Goal: Answer question/provide support

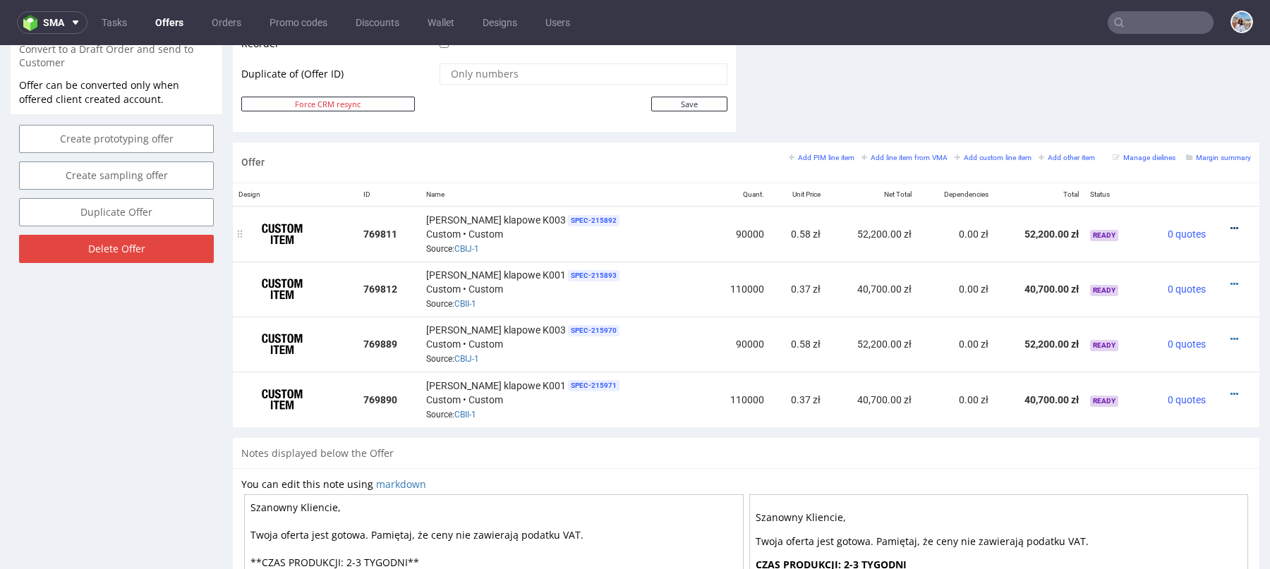
click at [1230, 224] on icon at bounding box center [1234, 229] width 8 height 10
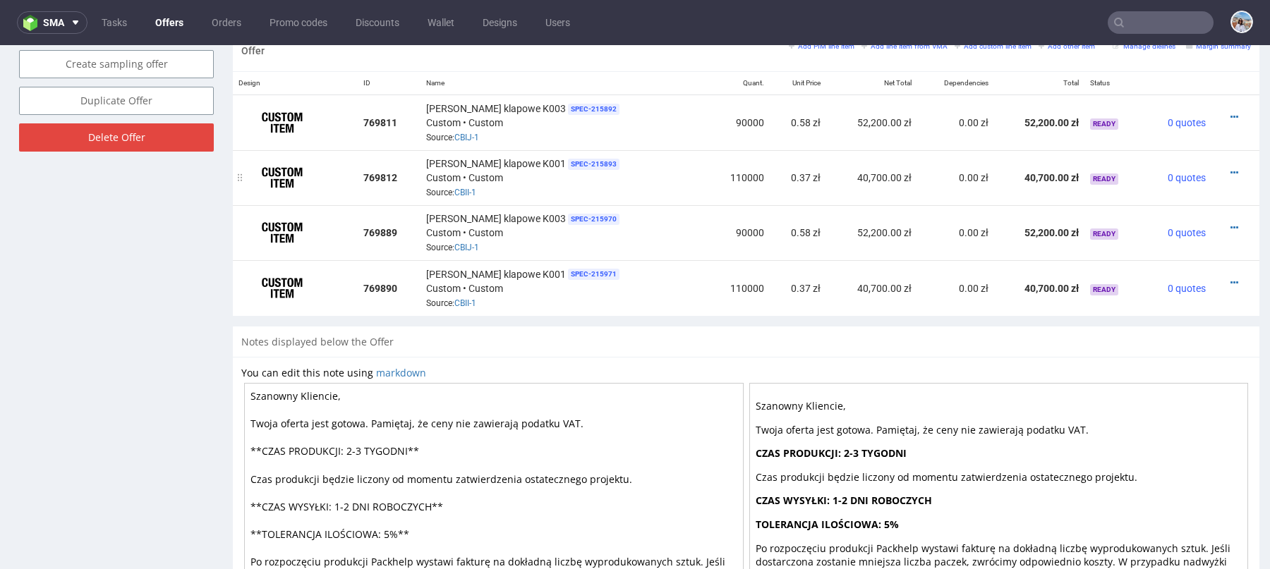
scroll to position [845, 0]
click at [1230, 114] on icon at bounding box center [1234, 118] width 8 height 10
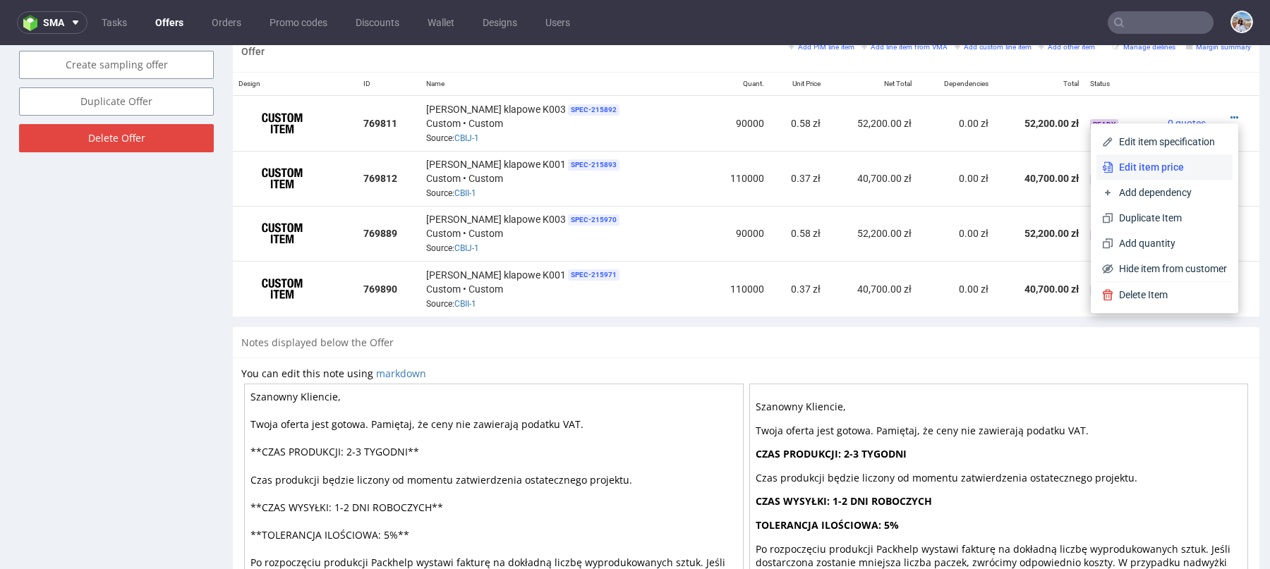
click at [1140, 162] on span "Edit item price" at bounding box center [1170, 167] width 114 height 14
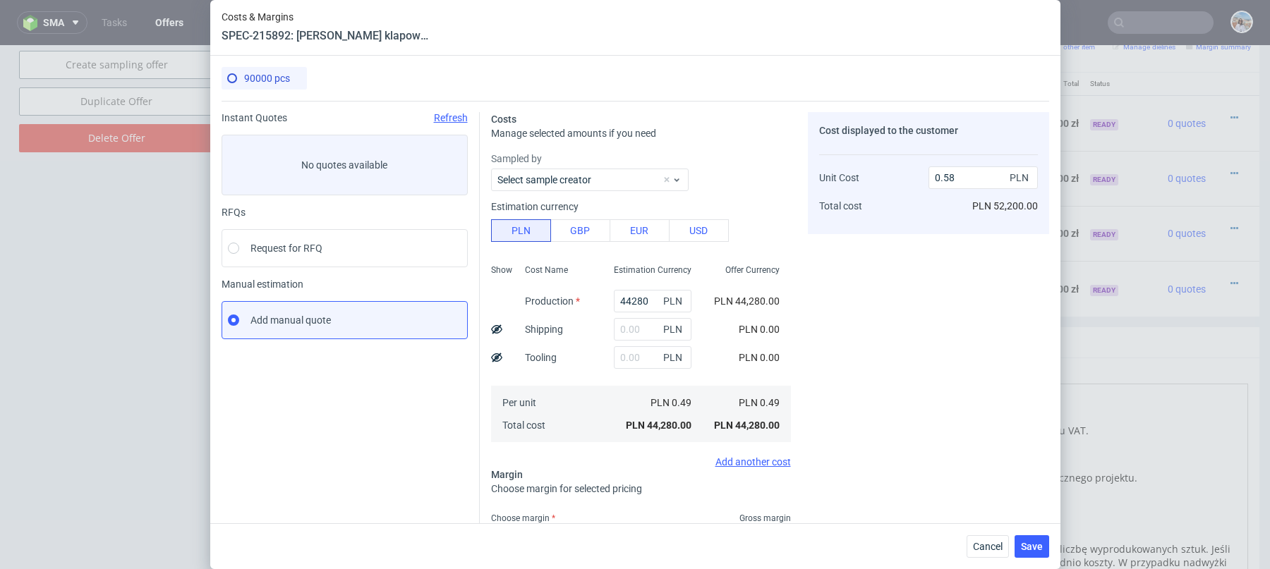
scroll to position [217, 0]
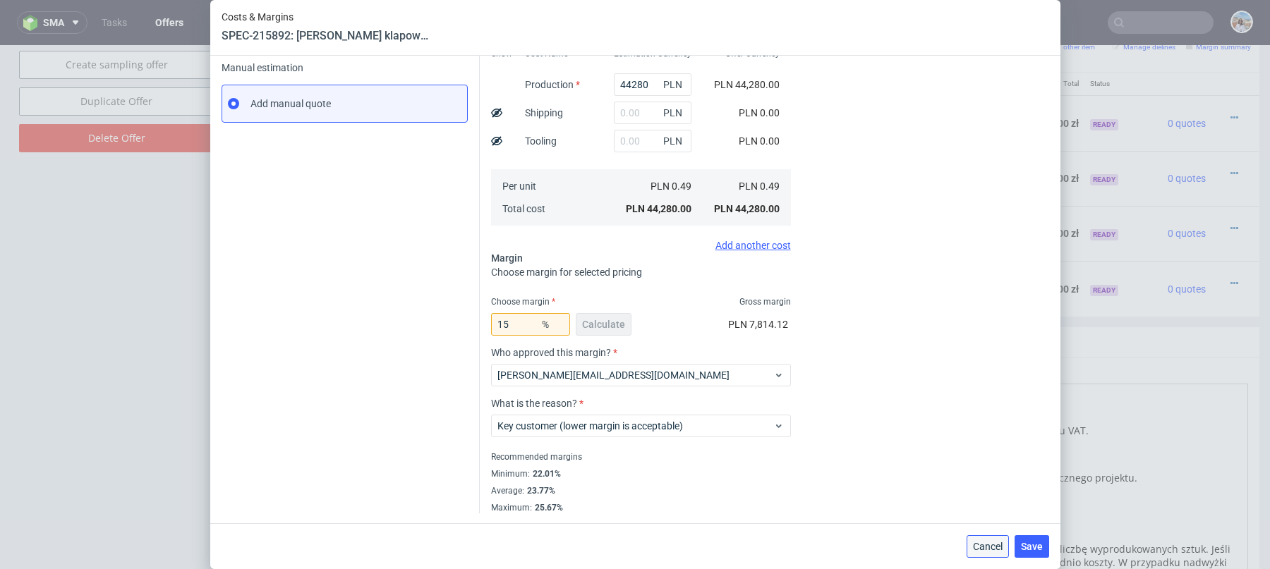
click at [984, 548] on span "Cancel" at bounding box center [988, 547] width 30 height 10
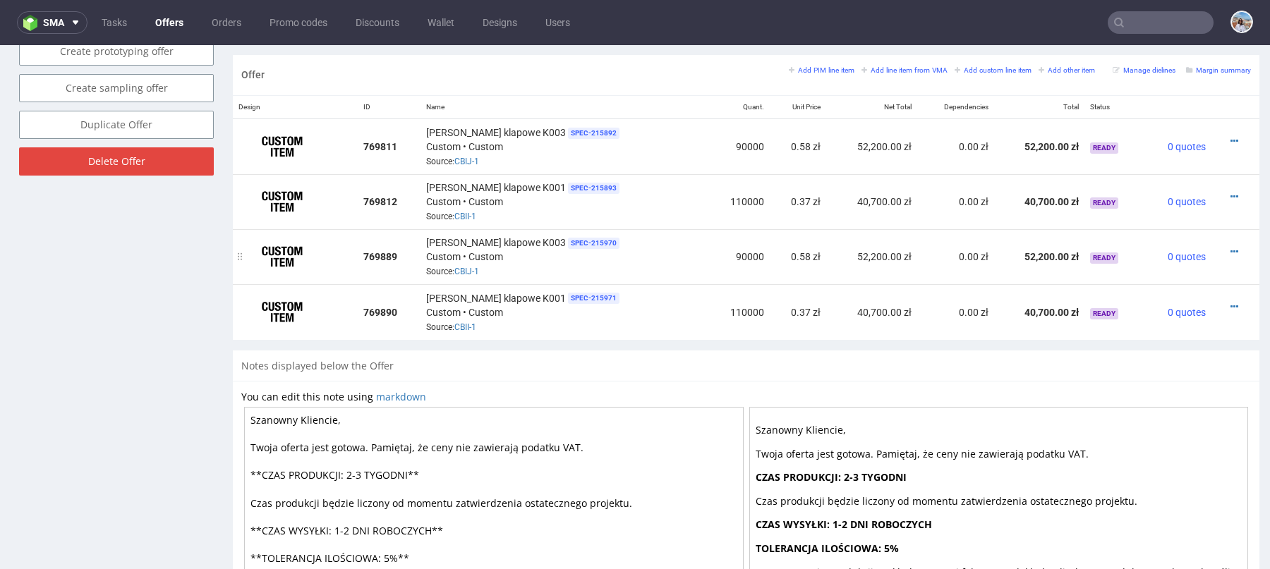
scroll to position [814, 0]
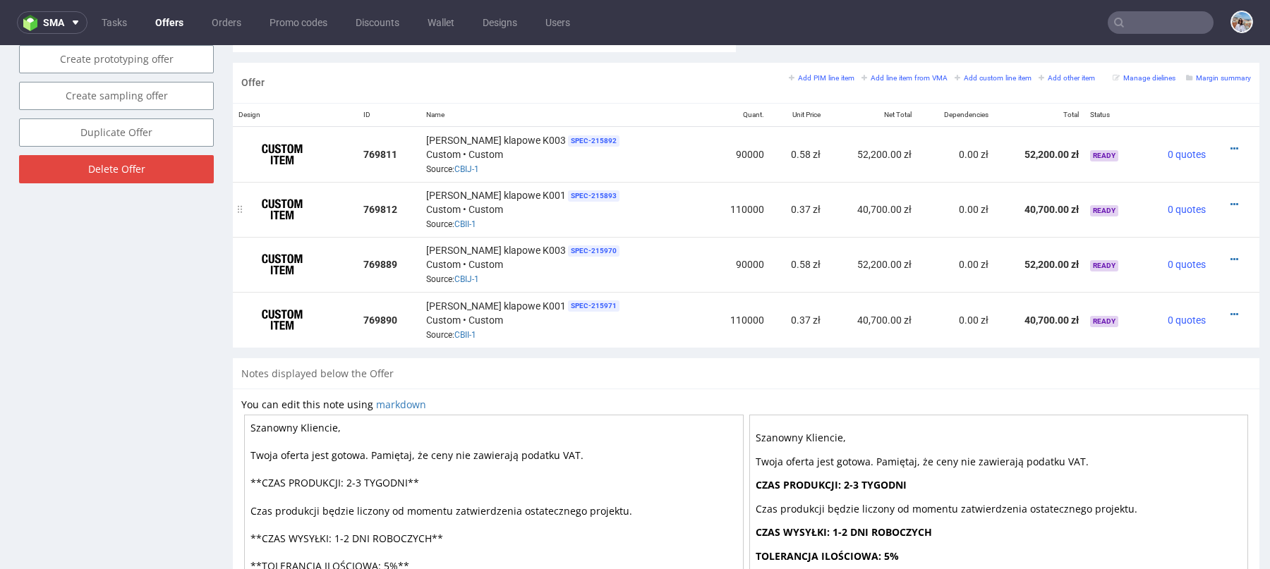
click at [1217, 197] on div at bounding box center [1231, 204] width 28 height 14
click at [1230, 200] on icon at bounding box center [1234, 205] width 8 height 10
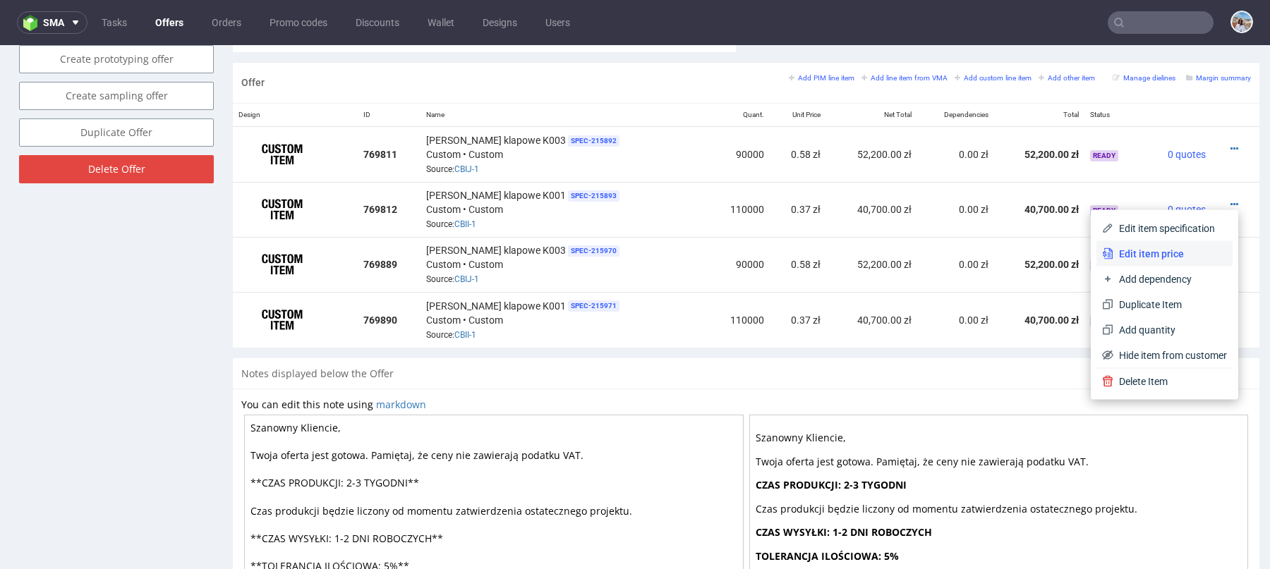
click at [1145, 254] on span "Edit item price" at bounding box center [1170, 254] width 114 height 14
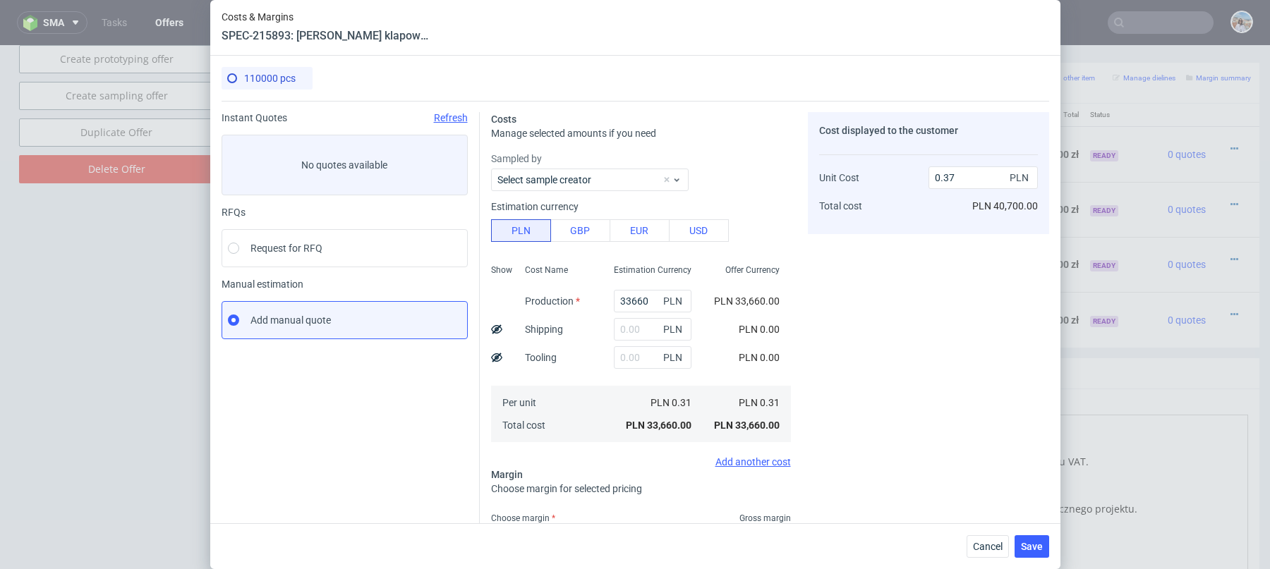
scroll to position [217, 0]
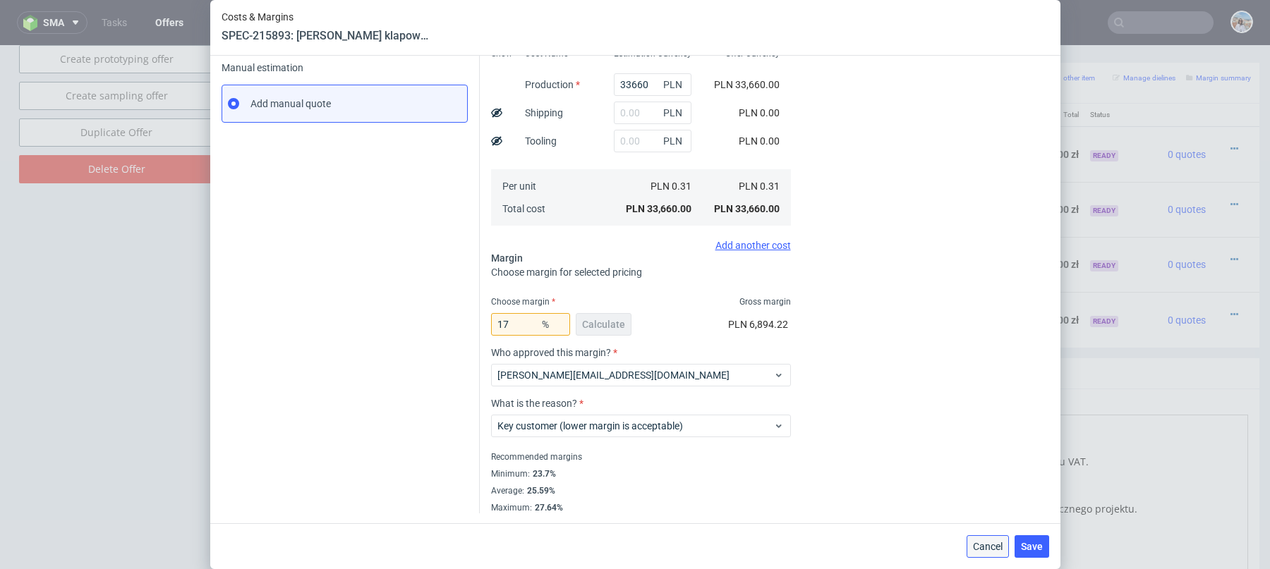
click at [992, 551] on span "Cancel" at bounding box center [988, 547] width 30 height 10
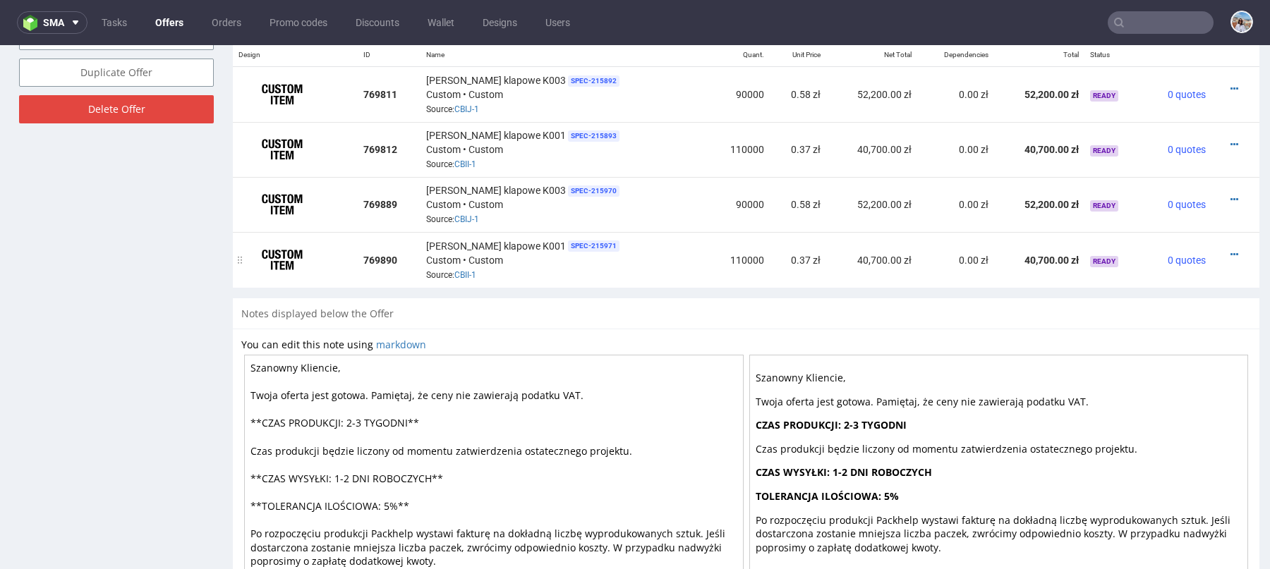
scroll to position [878, 0]
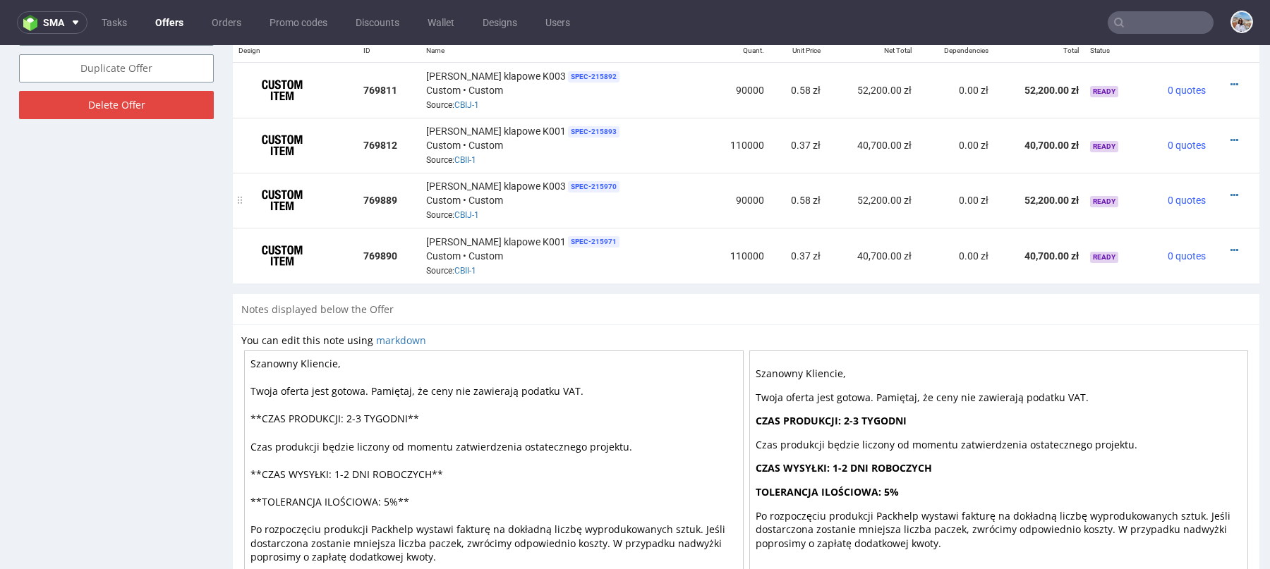
click at [657, 217] on div "[PERSON_NAME] klapowe K003 SPEC- 215970 Custom • Custom Source: CBIJ-1" at bounding box center [564, 200] width 276 height 44
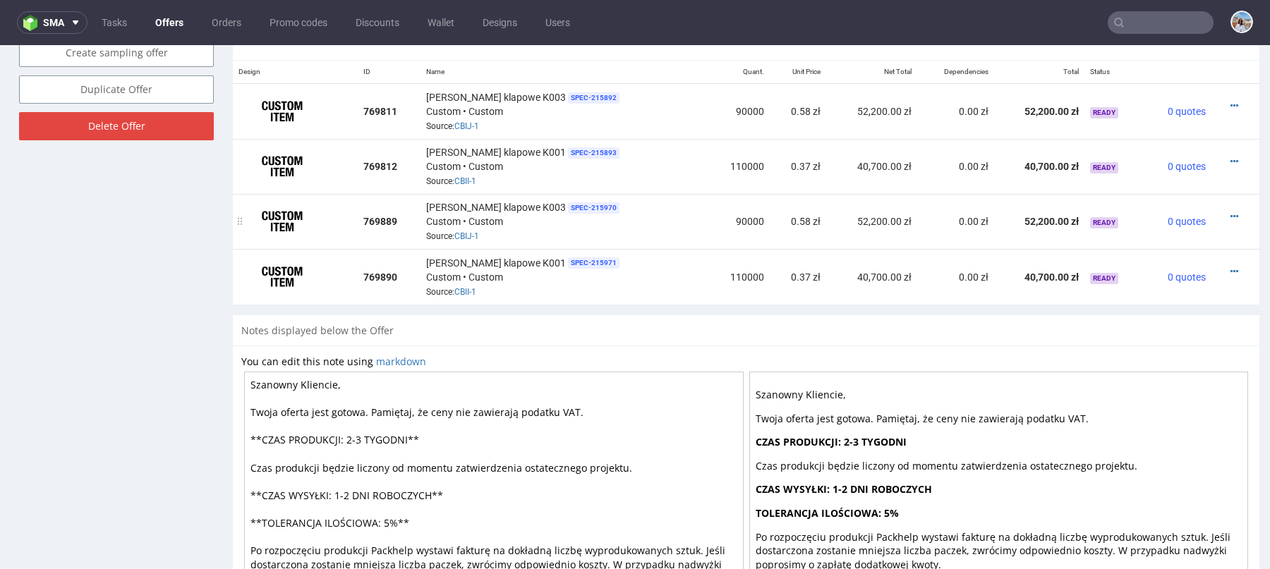
click at [1224, 214] on div at bounding box center [1231, 216] width 28 height 14
click at [1230, 213] on icon at bounding box center [1234, 217] width 8 height 10
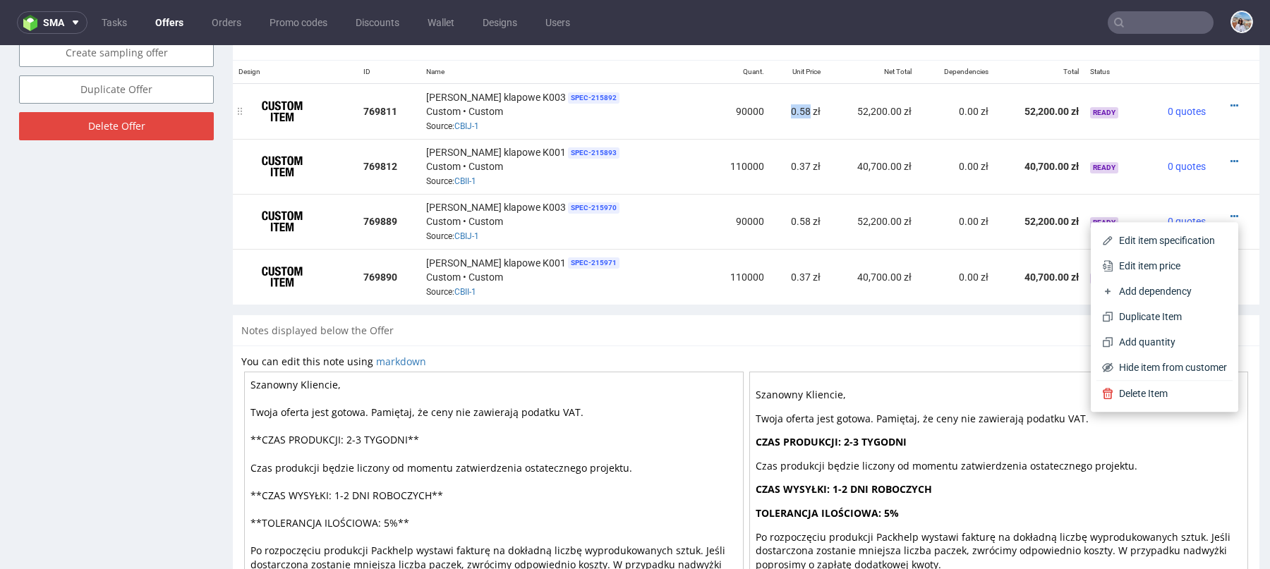
drag, startPoint x: 775, startPoint y: 106, endPoint x: 745, endPoint y: 99, distance: 31.1
click at [769, 99] on td "0.58 zł" at bounding box center [797, 111] width 56 height 56
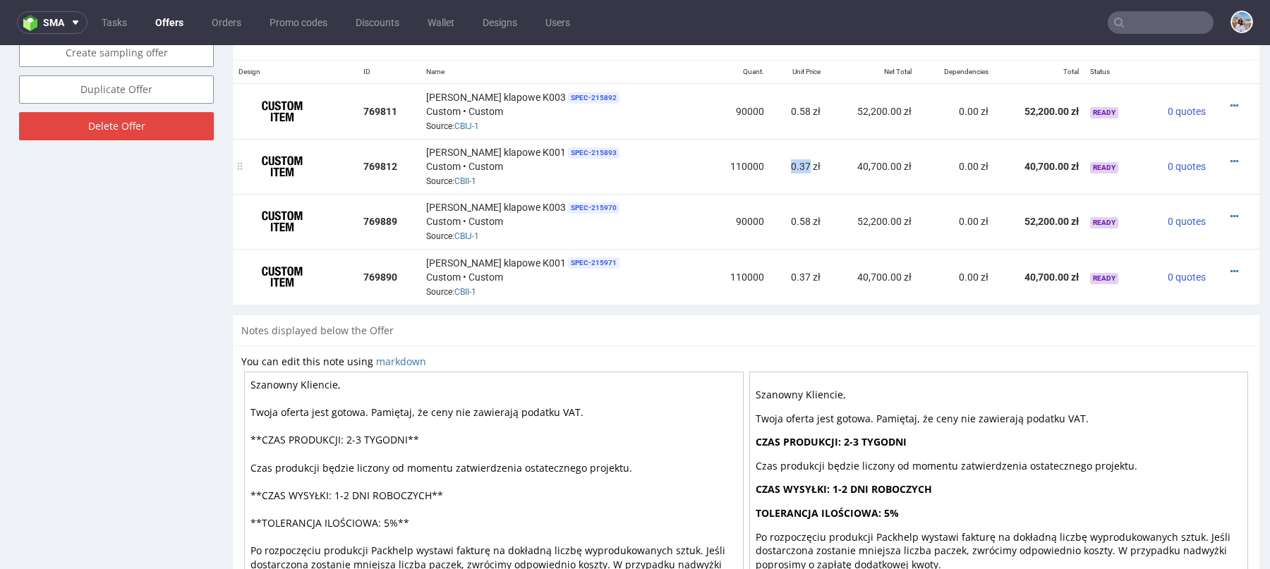
drag, startPoint x: 774, startPoint y: 159, endPoint x: 755, endPoint y: 159, distance: 19.0
click at [769, 159] on td "0.37 zł" at bounding box center [797, 166] width 56 height 55
drag, startPoint x: 777, startPoint y: 105, endPoint x: 755, endPoint y: 105, distance: 21.2
click at [769, 105] on td "0.58 zł" at bounding box center [797, 111] width 56 height 56
click at [772, 162] on td "0.37 zł" at bounding box center [797, 166] width 56 height 55
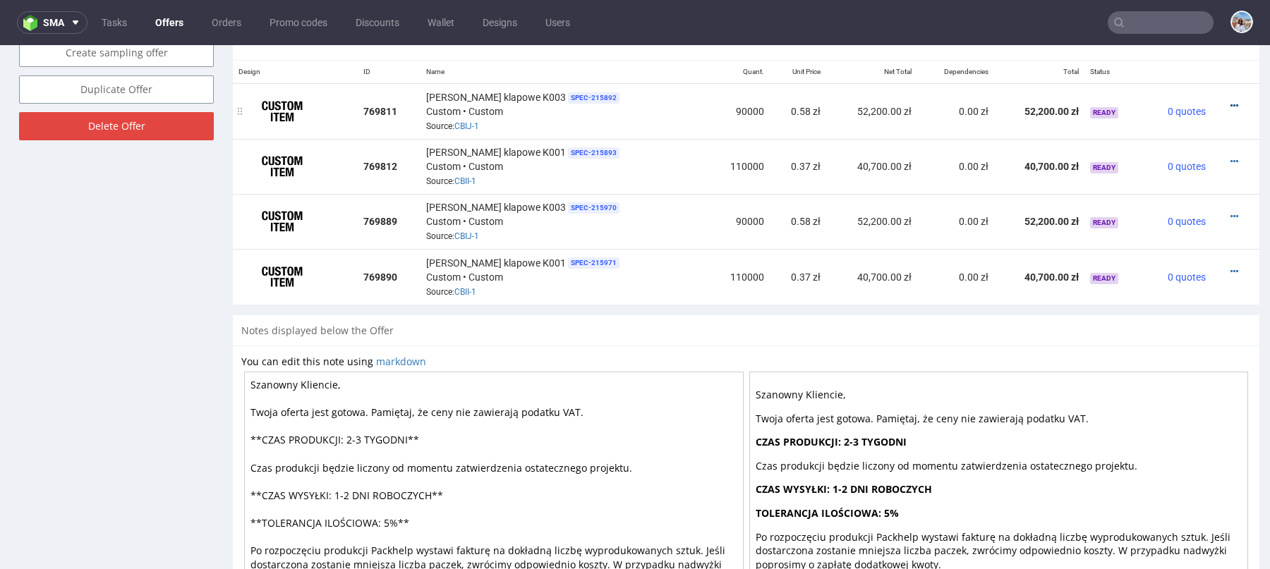
click at [1230, 105] on icon at bounding box center [1234, 106] width 8 height 10
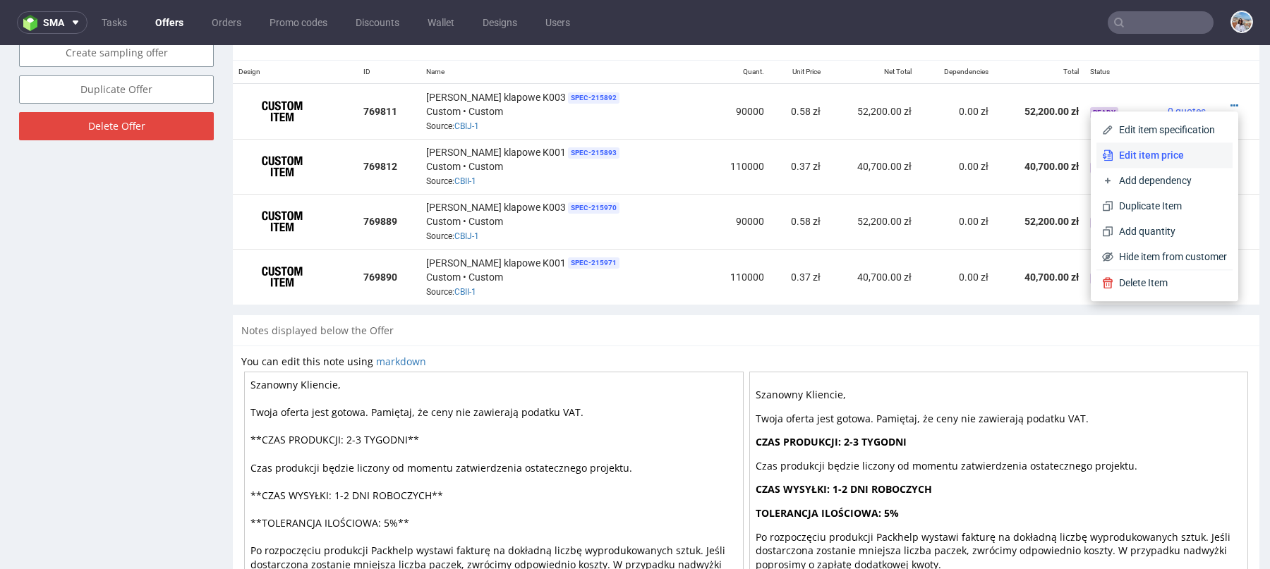
click at [1157, 160] on span "Edit item price" at bounding box center [1170, 155] width 114 height 14
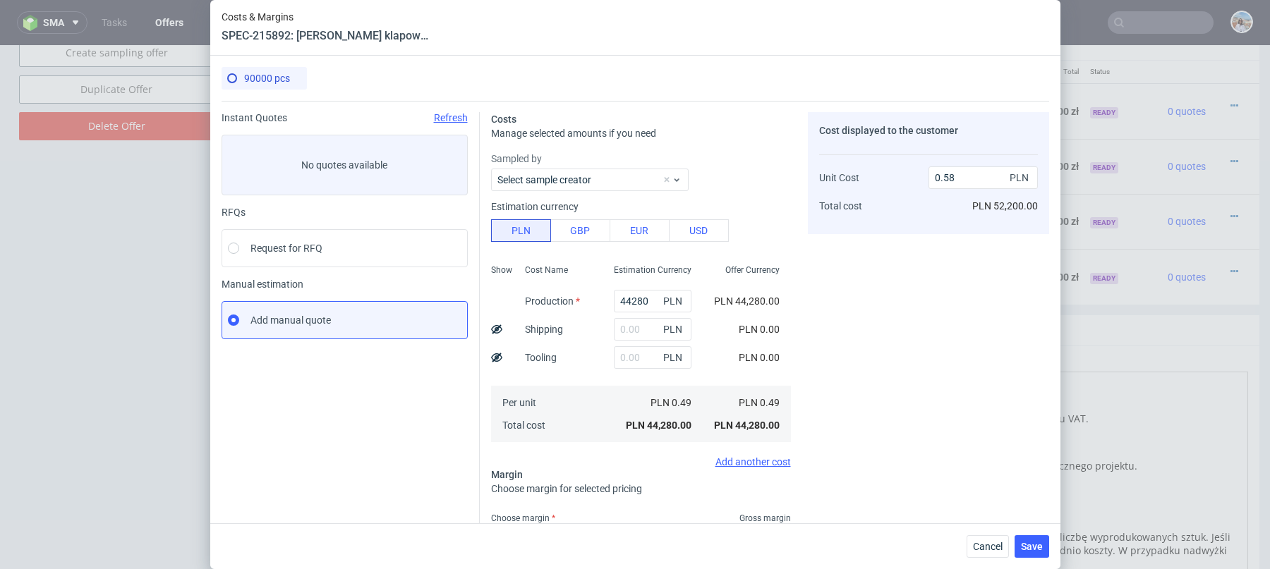
scroll to position [217, 0]
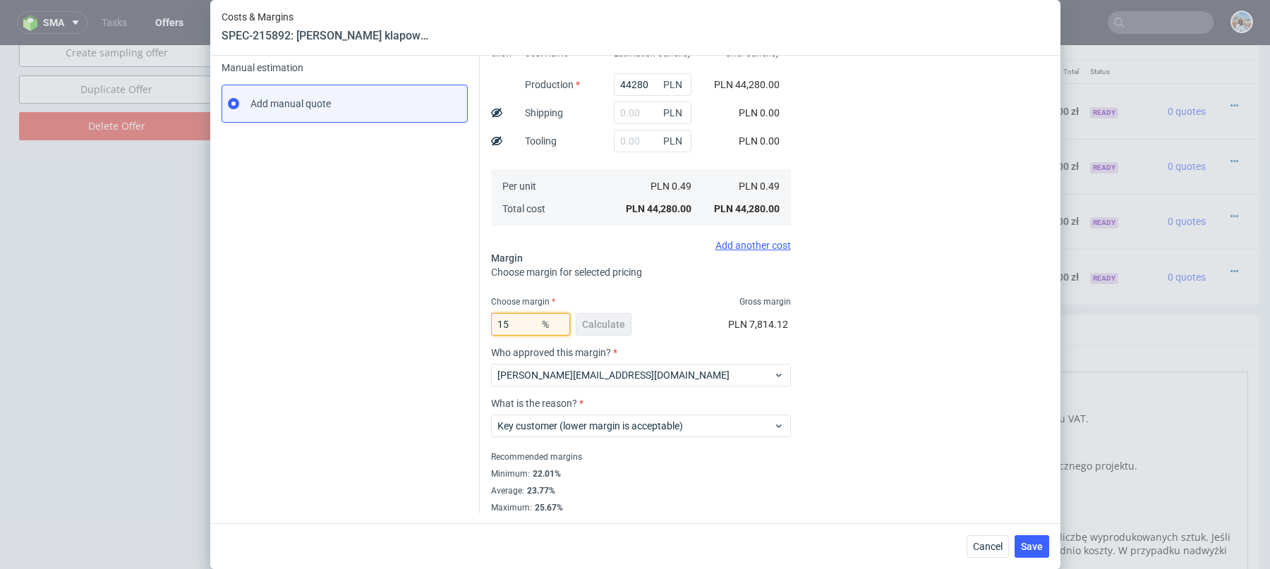
click at [525, 326] on input "15" at bounding box center [530, 324] width 79 height 23
type input "10"
type input "0.55"
type input "10"
click at [886, 222] on div "Cost displayed to the customer Unit Cost Total cost 0.55 PLN PLN 49,500.00" at bounding box center [928, 205] width 241 height 618
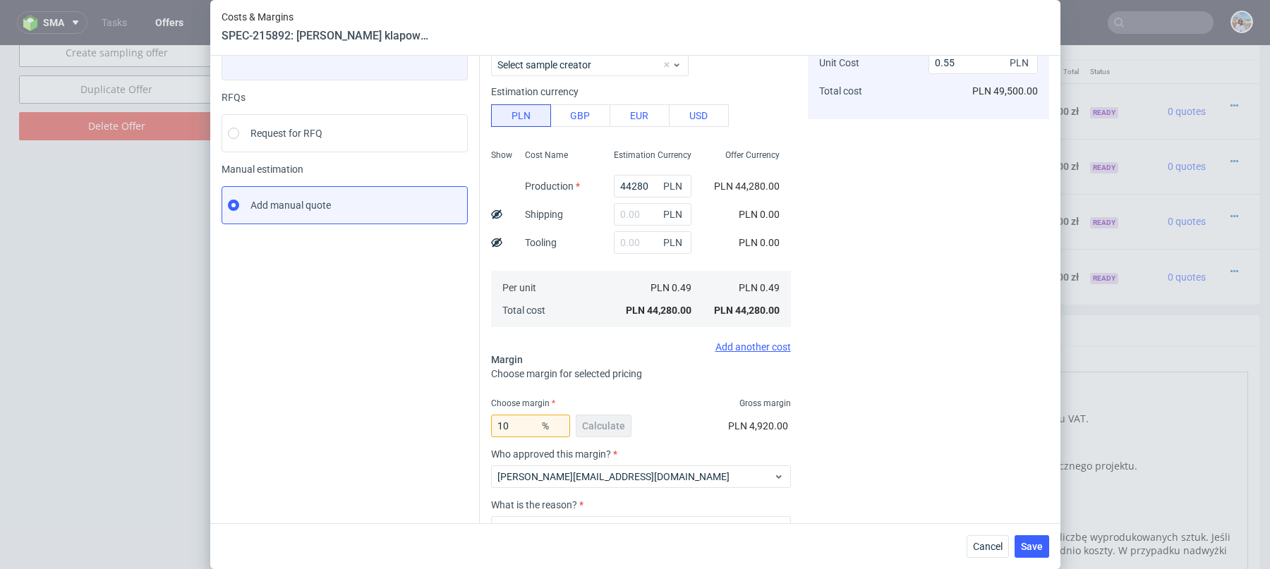
scroll to position [0, 0]
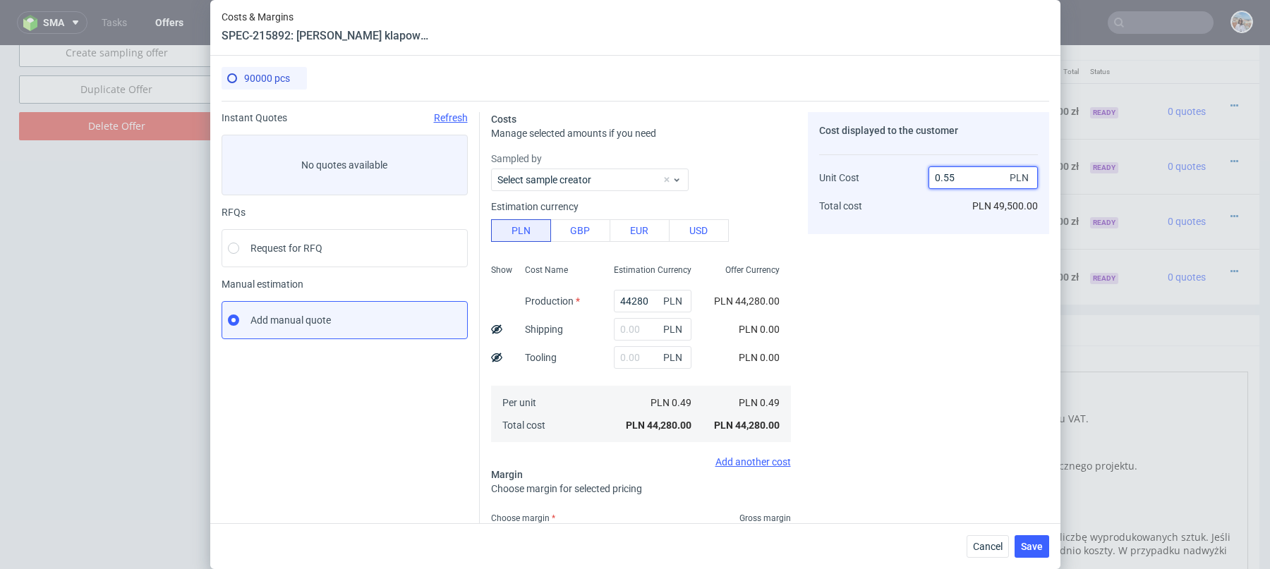
click at [966, 181] on input "0.55" at bounding box center [982, 177] width 109 height 23
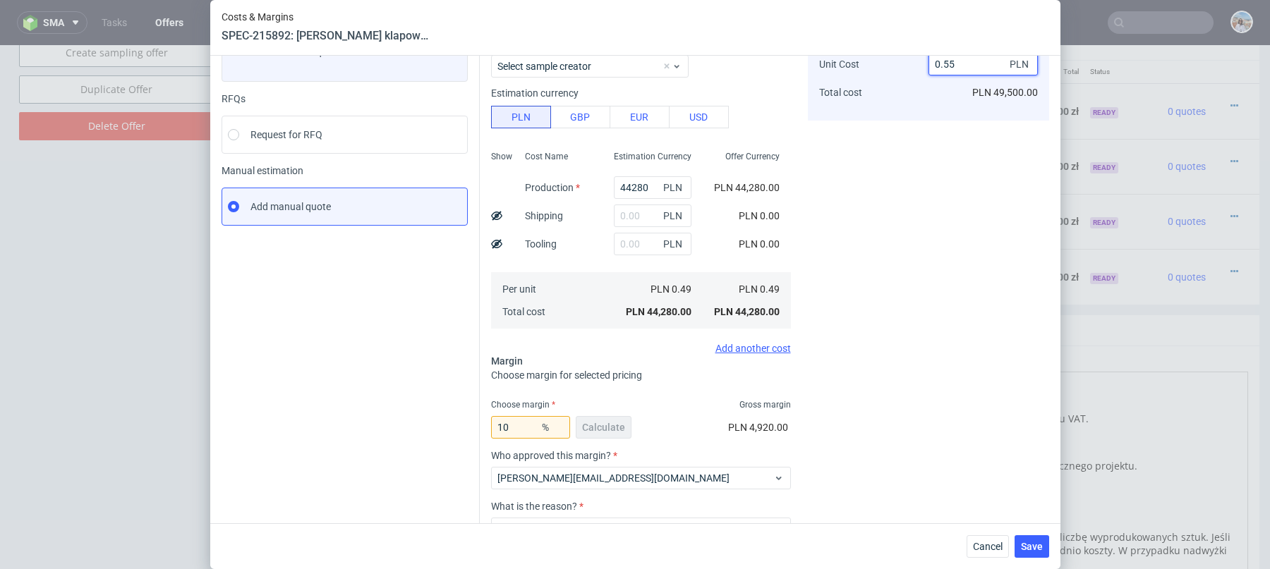
scroll to position [217, 0]
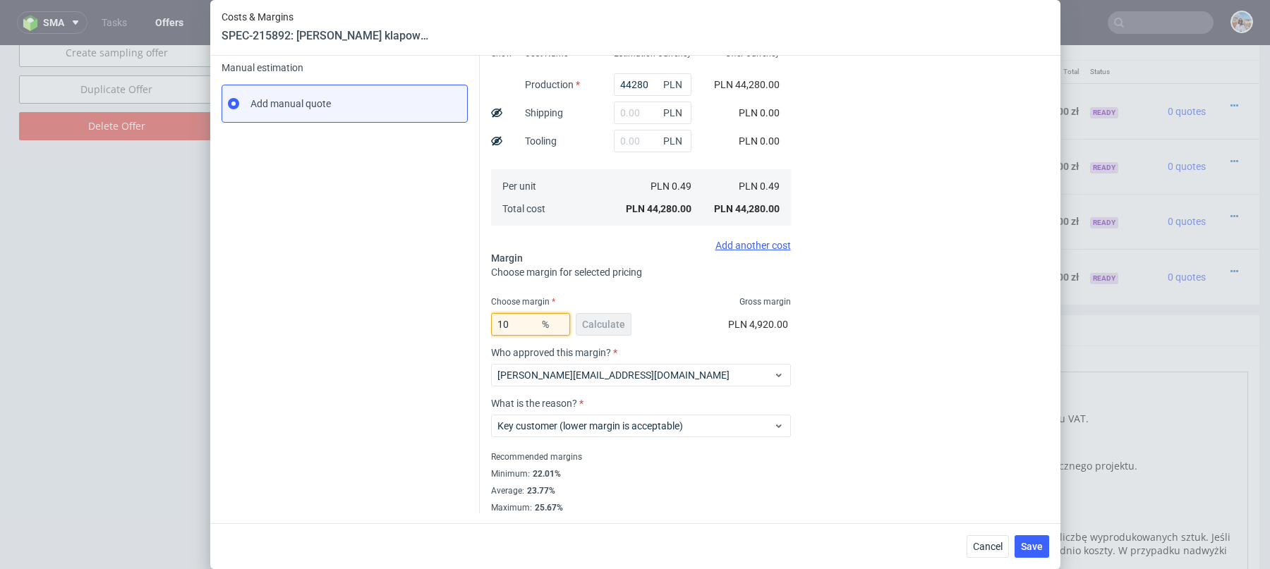
click at [524, 324] on input "10" at bounding box center [530, 324] width 79 height 23
click at [874, 258] on div "Cost displayed to the customer Unit Cost Total cost 0.55 PLN PLN 49,500.00" at bounding box center [928, 205] width 241 height 618
click at [992, 549] on span "Cancel" at bounding box center [988, 547] width 30 height 10
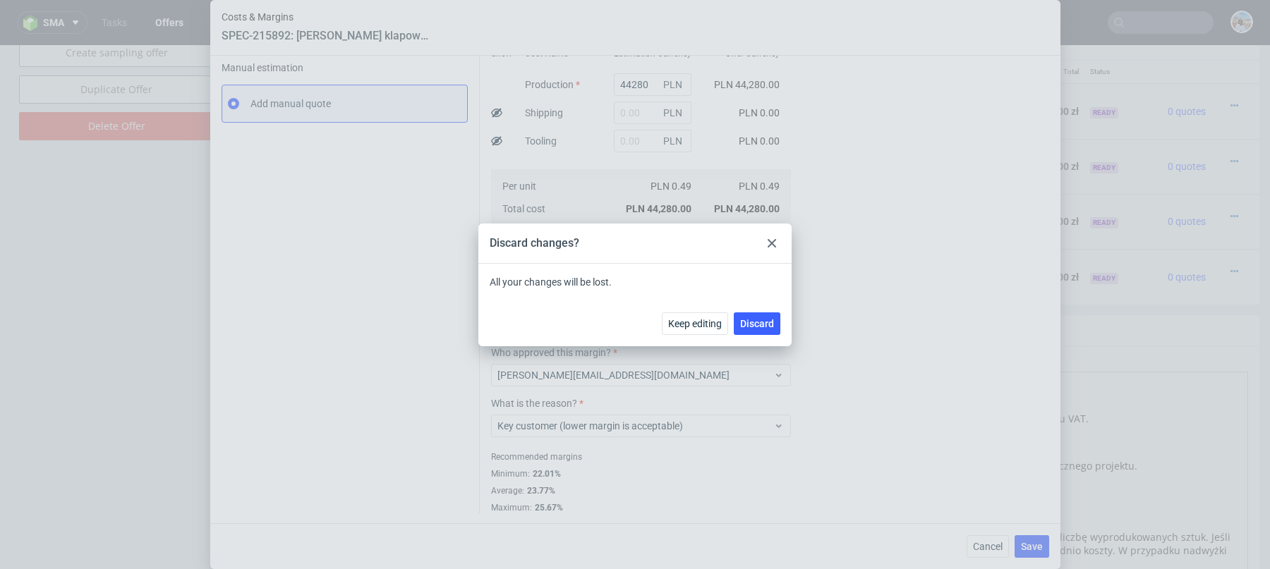
click at [774, 253] on div "Discard changes?" at bounding box center [634, 244] width 313 height 40
click at [712, 321] on span "Keep editing" at bounding box center [695, 324] width 54 height 10
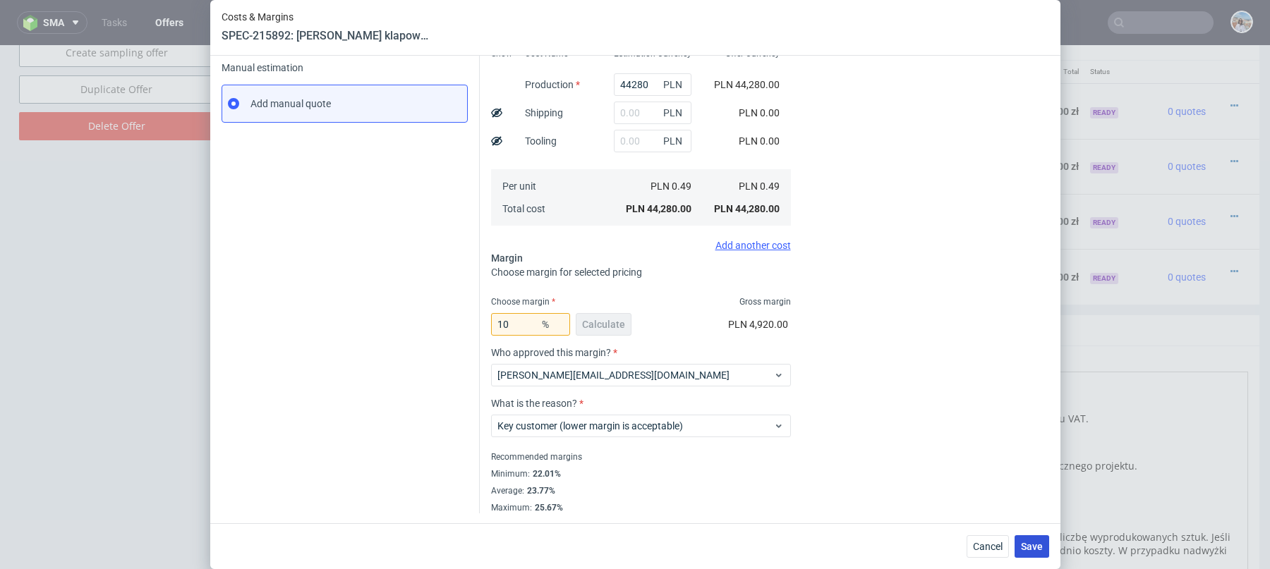
click at [1034, 544] on span "Save" at bounding box center [1032, 547] width 22 height 10
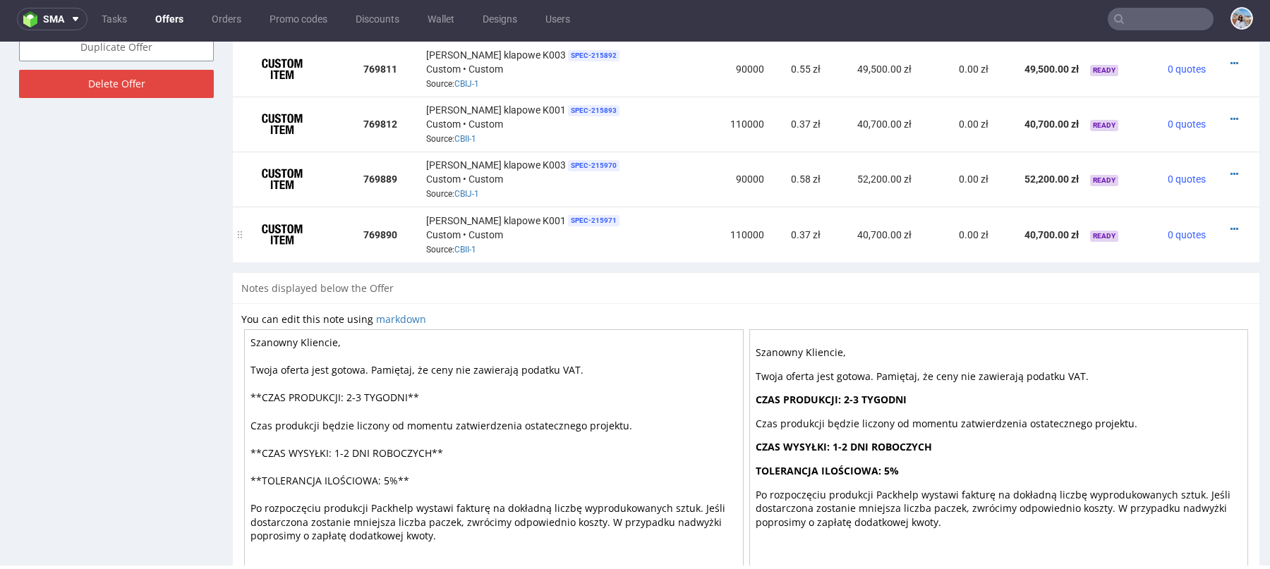
scroll to position [812, 0]
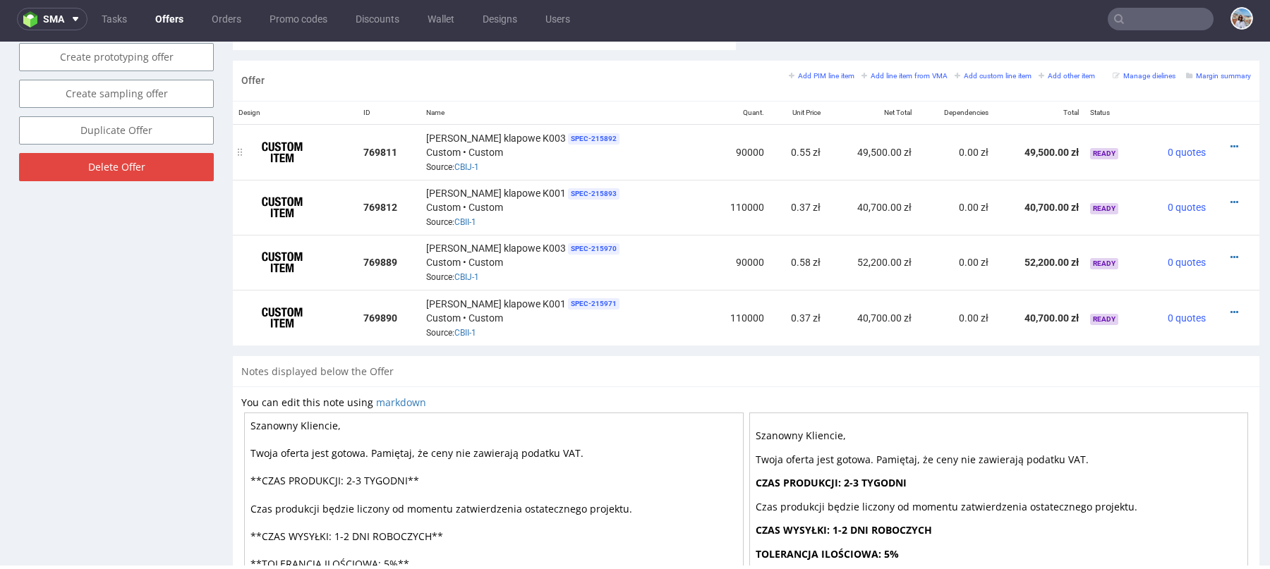
click at [1224, 140] on div at bounding box center [1231, 147] width 28 height 14
click at [1230, 142] on icon at bounding box center [1234, 147] width 8 height 10
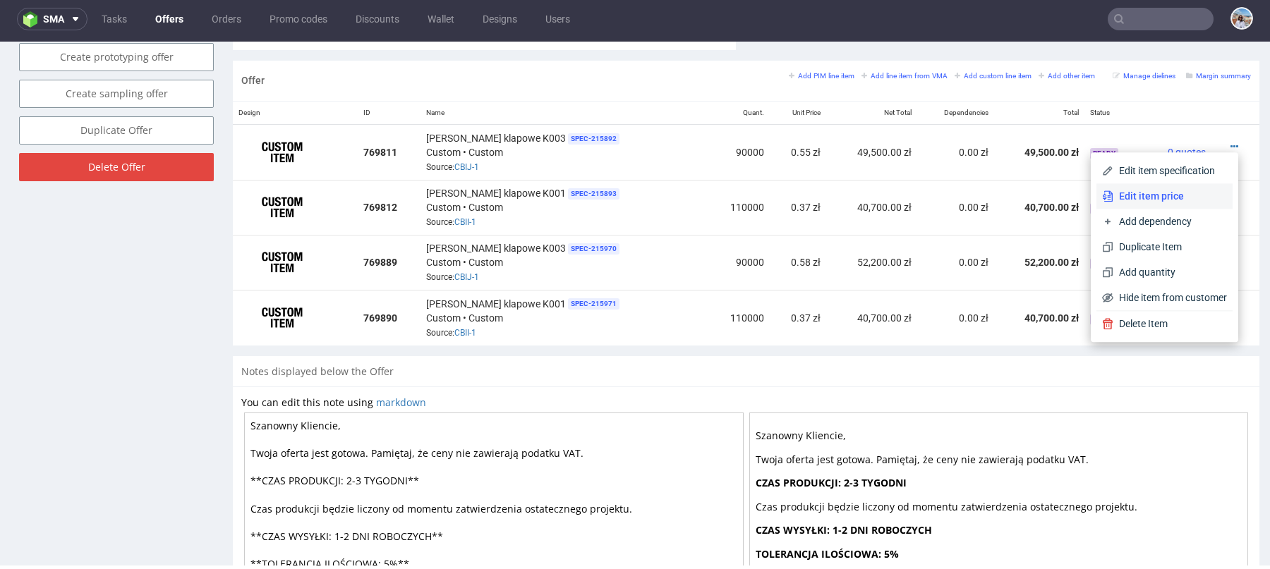
click at [1153, 189] on span "Edit item price" at bounding box center [1170, 196] width 114 height 14
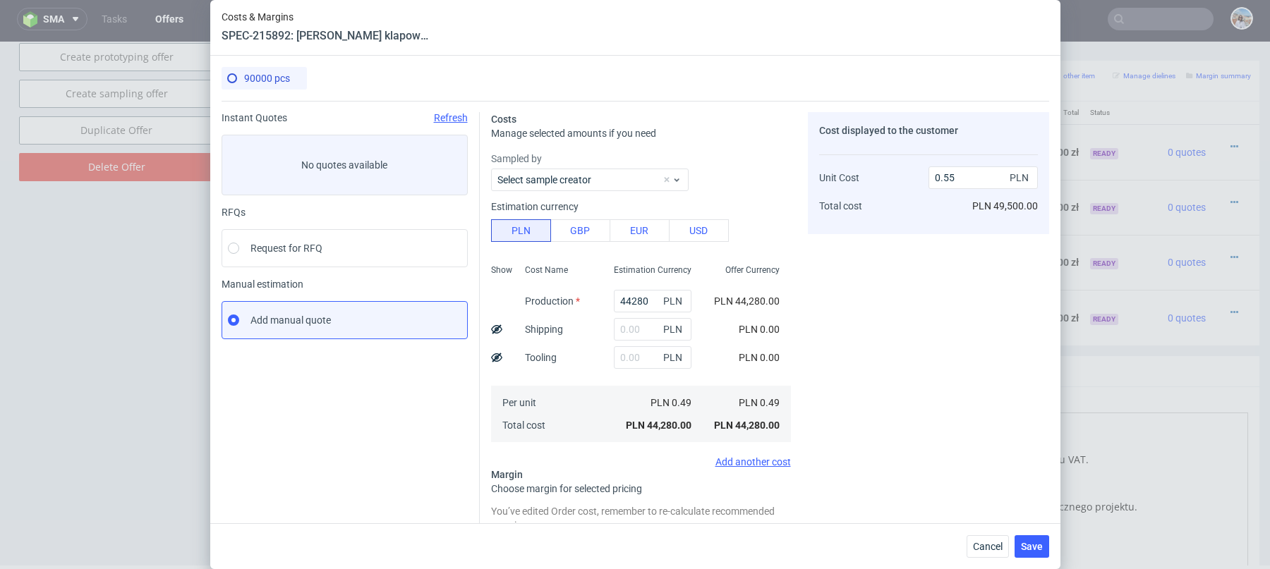
scroll to position [256, 0]
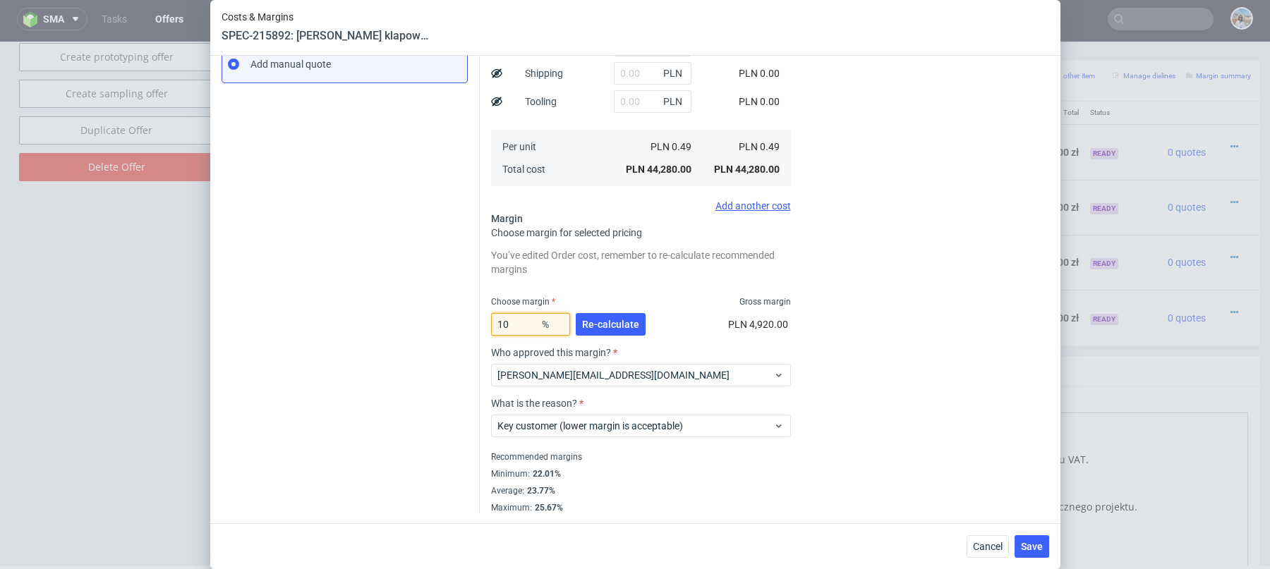
click at [531, 319] on input "10" at bounding box center [530, 324] width 79 height 23
type input "15"
type input "0.58"
type input "15"
click at [607, 299] on div "Choose margin Gross margin" at bounding box center [641, 301] width 300 height 11
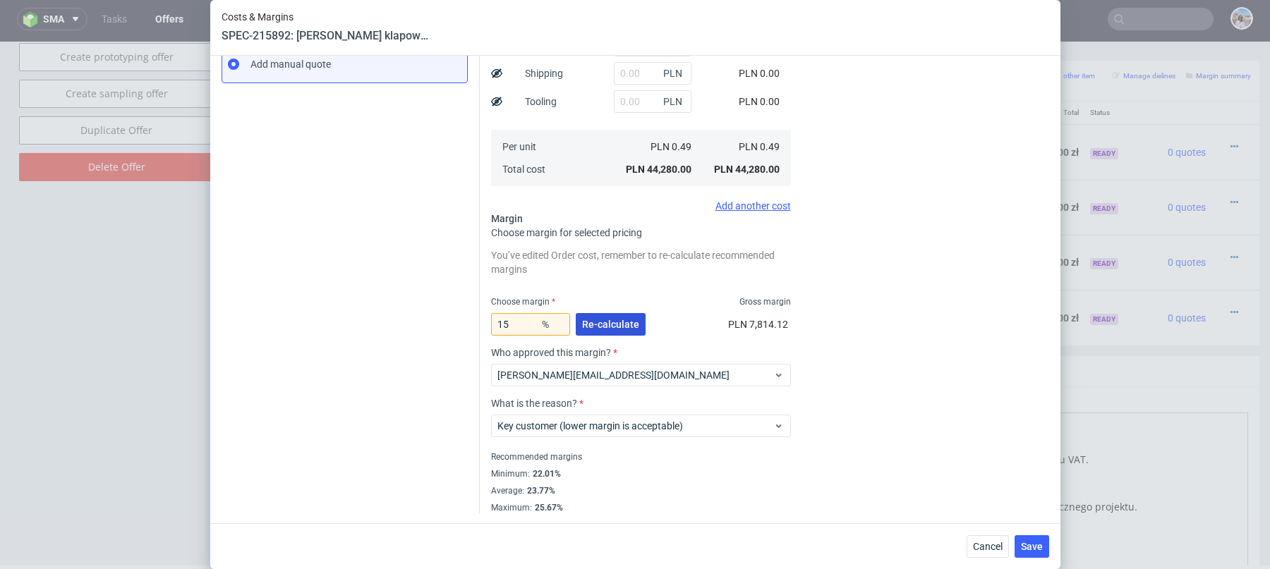
click at [607, 322] on span "Re-calculate" at bounding box center [610, 324] width 57 height 10
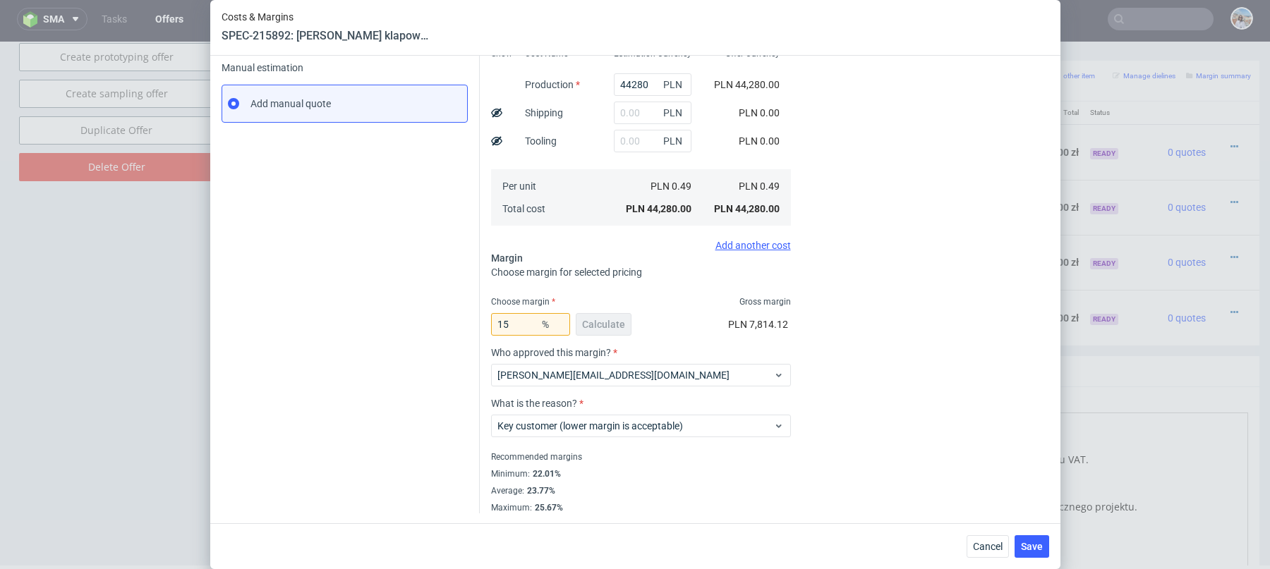
click at [951, 293] on div "Cost displayed to the customer Unit Cost Total cost 0.58 PLN PLN 52,200.00" at bounding box center [928, 205] width 241 height 618
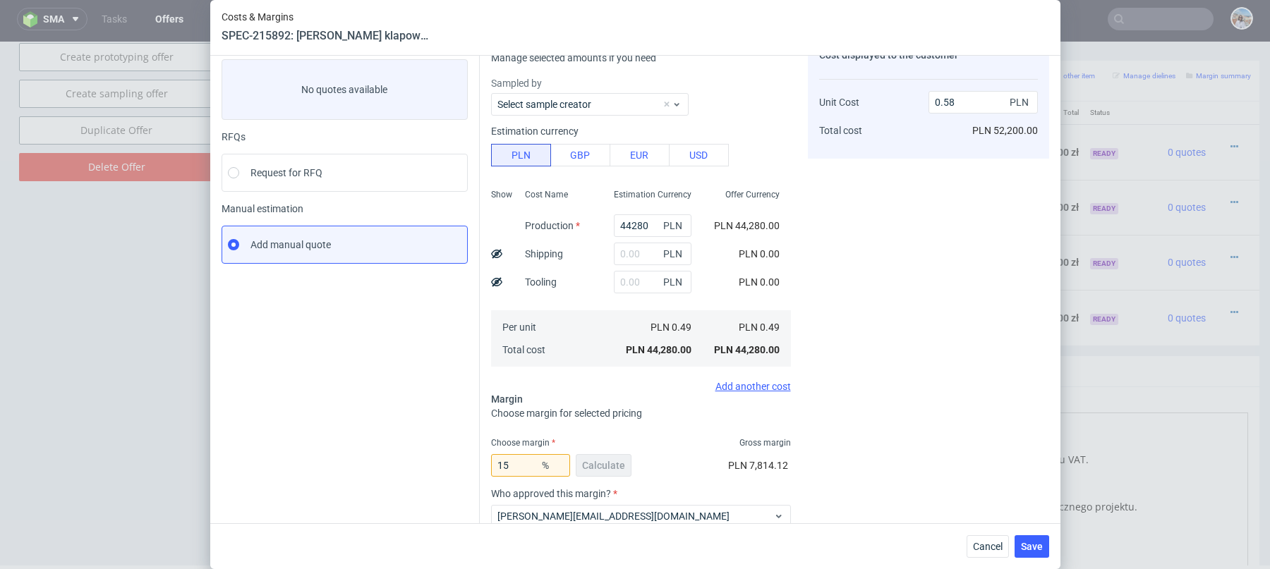
scroll to position [208, 0]
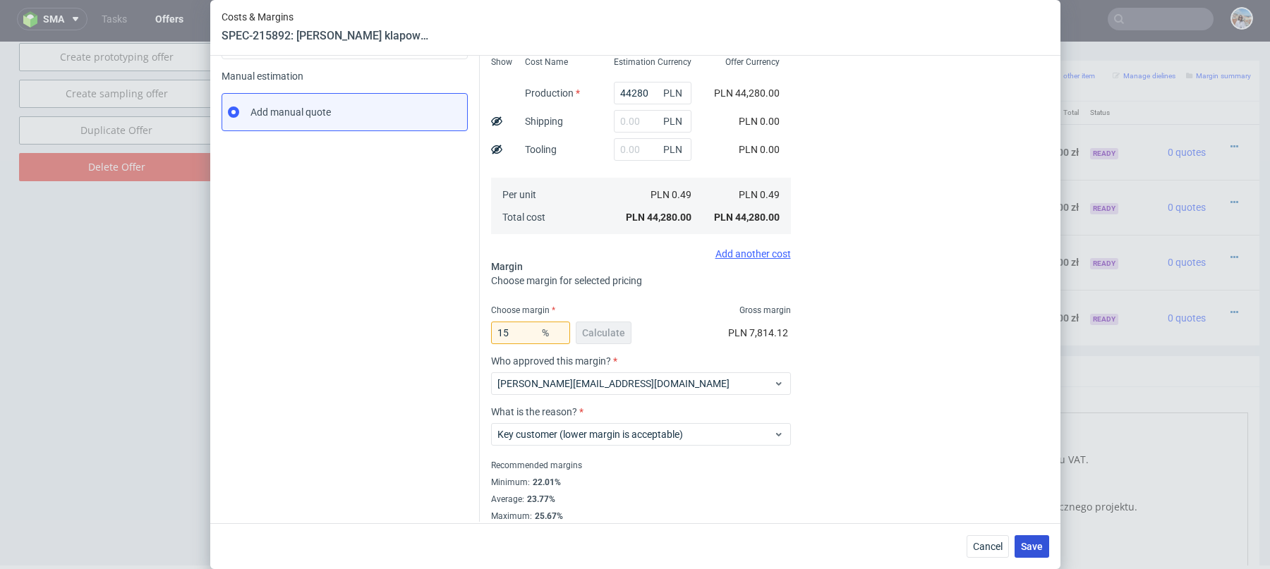
click at [1034, 548] on span "Save" at bounding box center [1032, 547] width 22 height 10
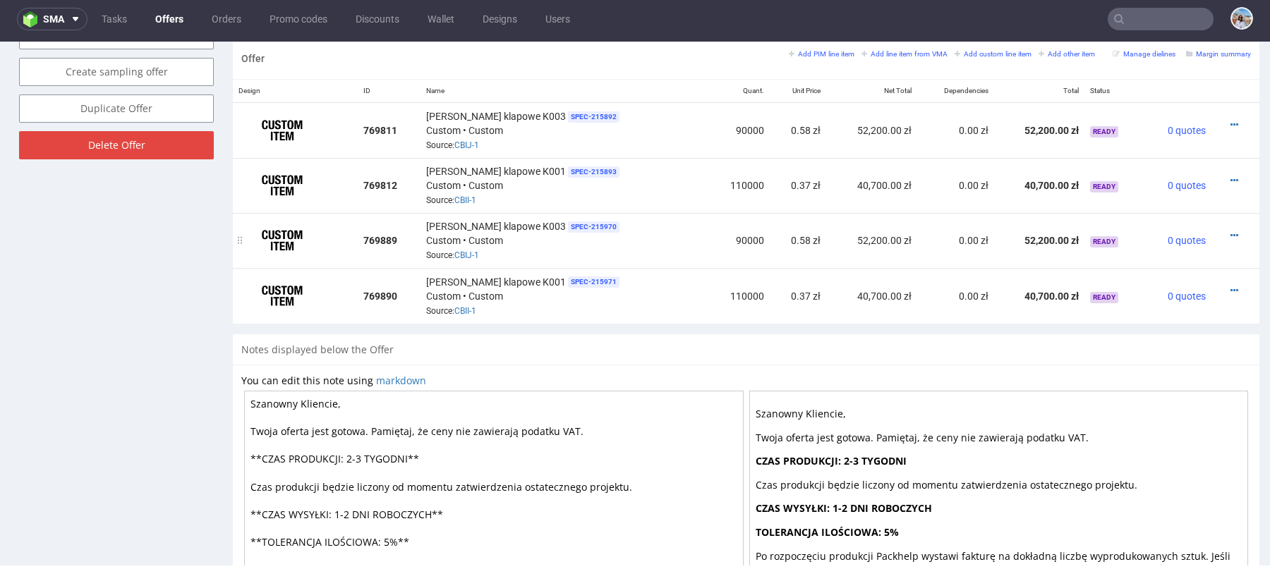
scroll to position [834, 0]
click at [714, 181] on td "110000" at bounding box center [738, 186] width 63 height 55
click at [1224, 174] on div at bounding box center [1231, 181] width 28 height 14
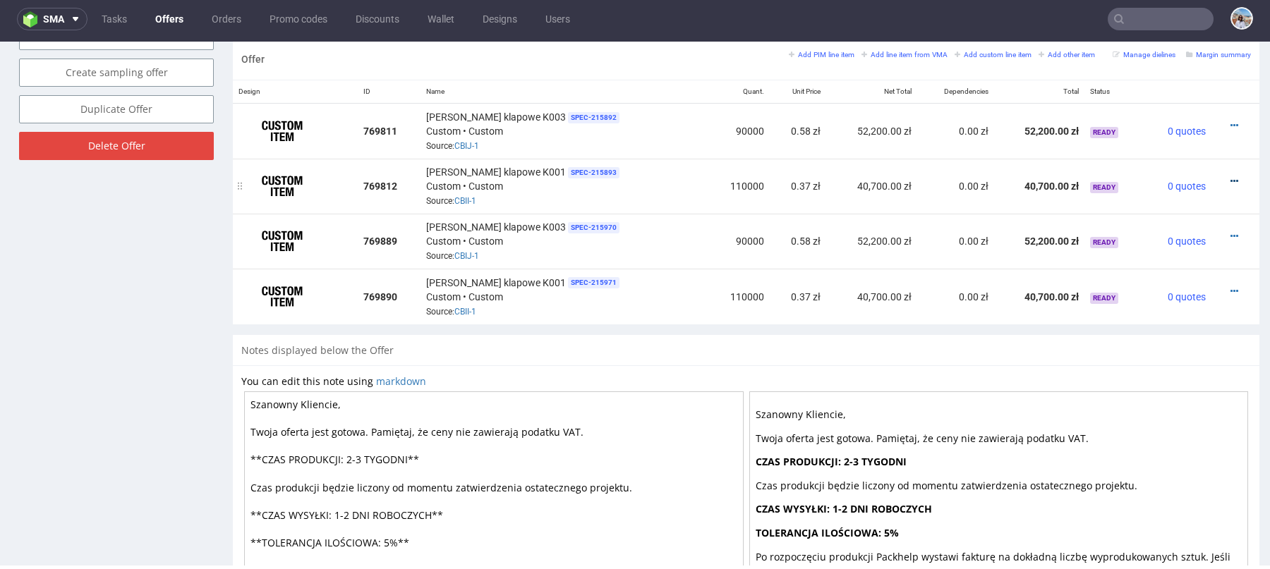
click at [1230, 176] on icon at bounding box center [1234, 181] width 8 height 10
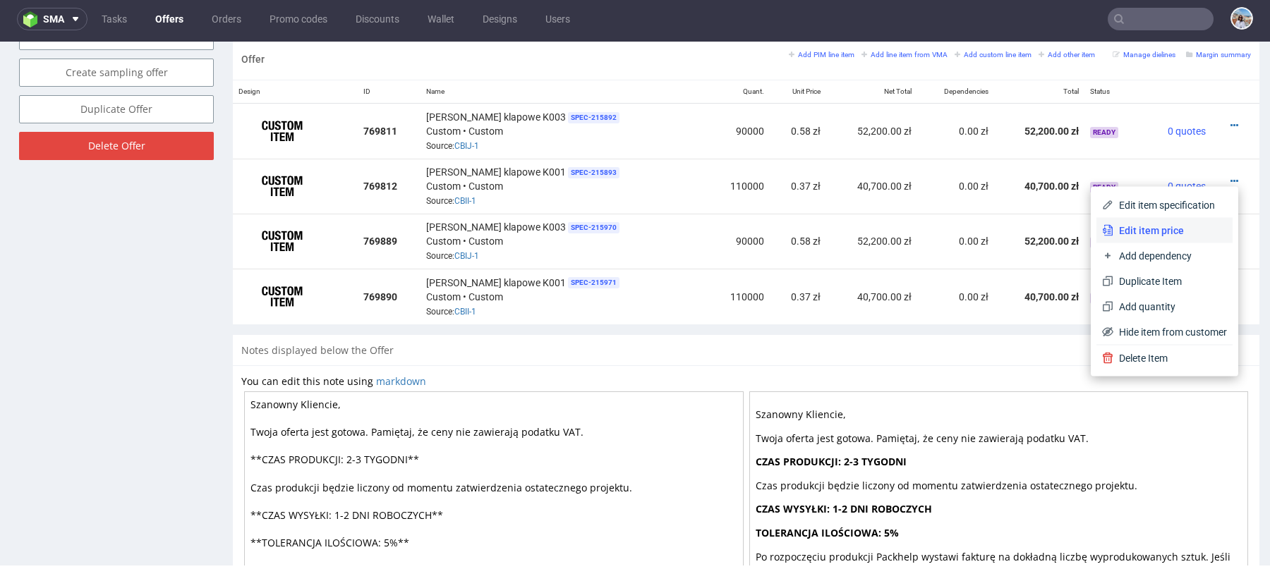
click at [1147, 235] on span "Edit item price" at bounding box center [1170, 231] width 114 height 14
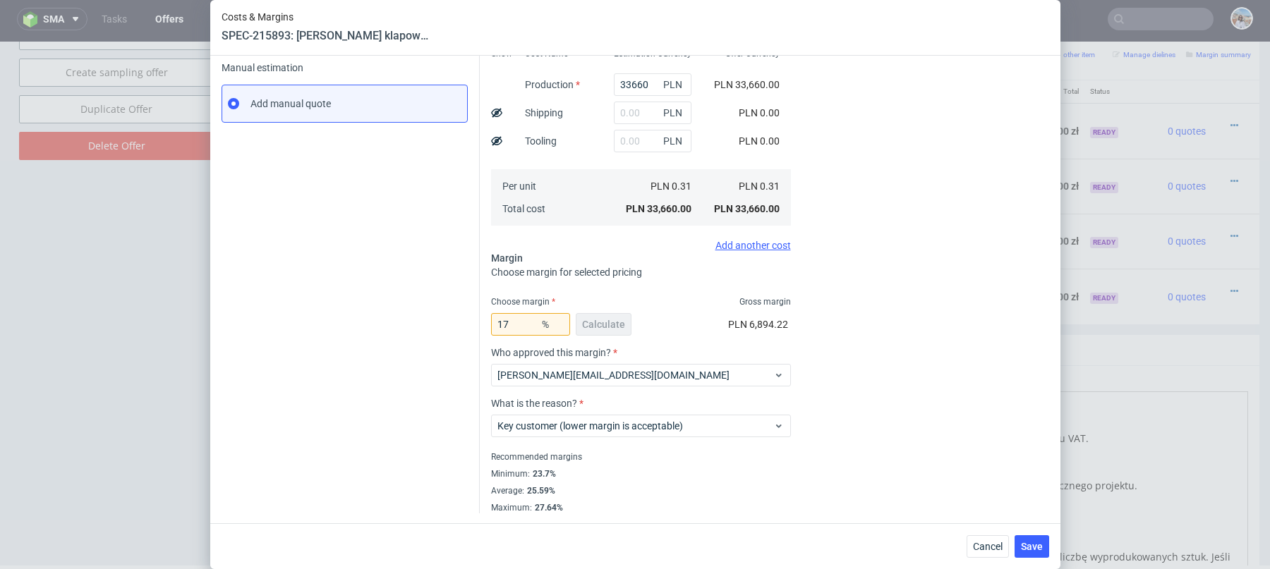
scroll to position [0, 0]
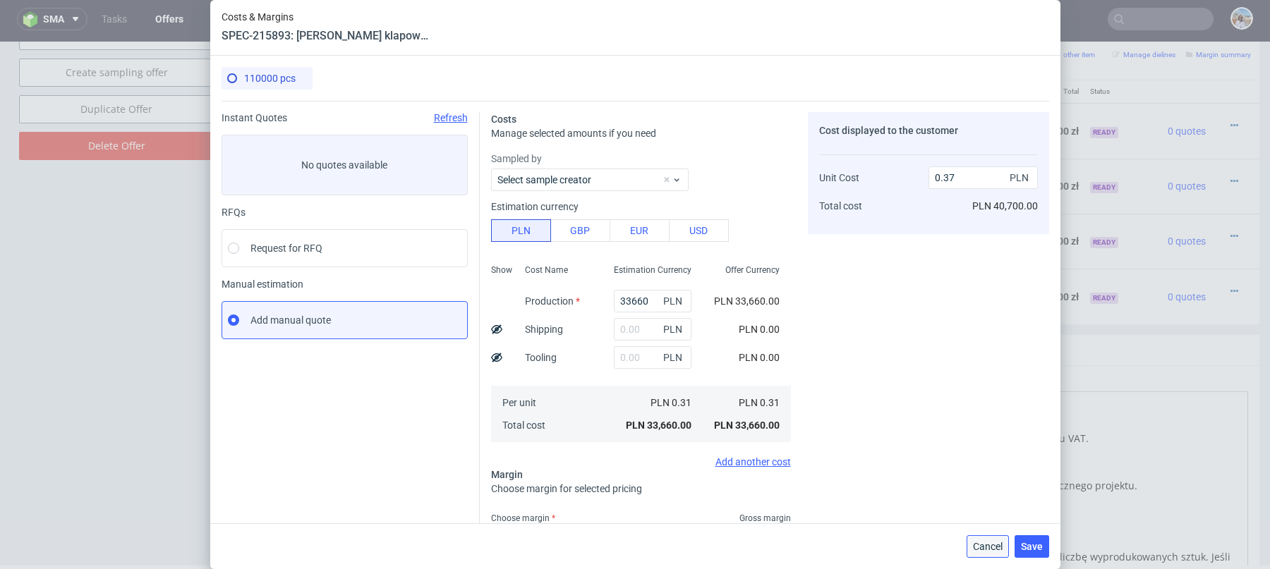
click at [975, 538] on button "Cancel" at bounding box center [987, 546] width 42 height 23
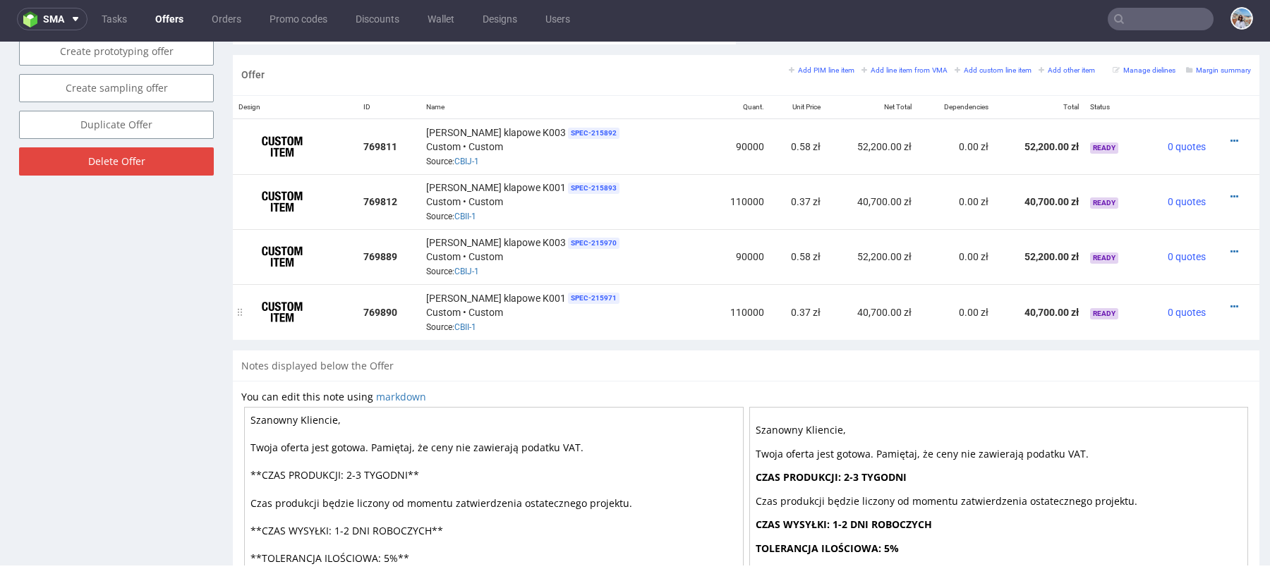
scroll to position [820, 0]
click at [1224, 188] on div at bounding box center [1231, 195] width 28 height 14
click at [1230, 190] on icon at bounding box center [1234, 195] width 8 height 10
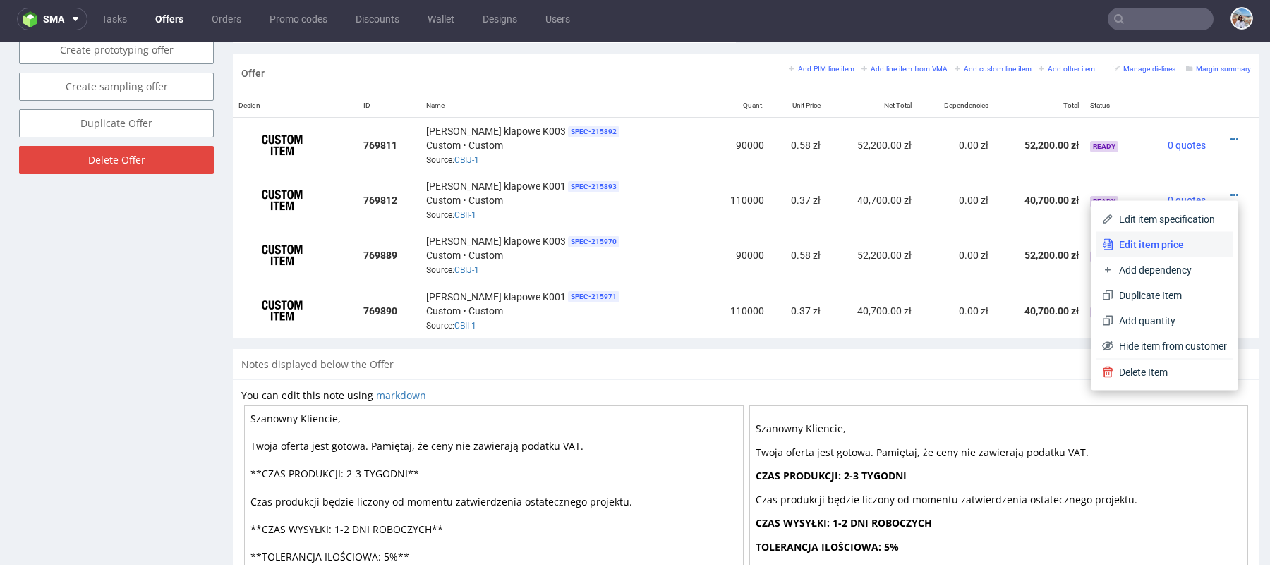
click at [1123, 238] on span "Edit item price" at bounding box center [1170, 245] width 114 height 14
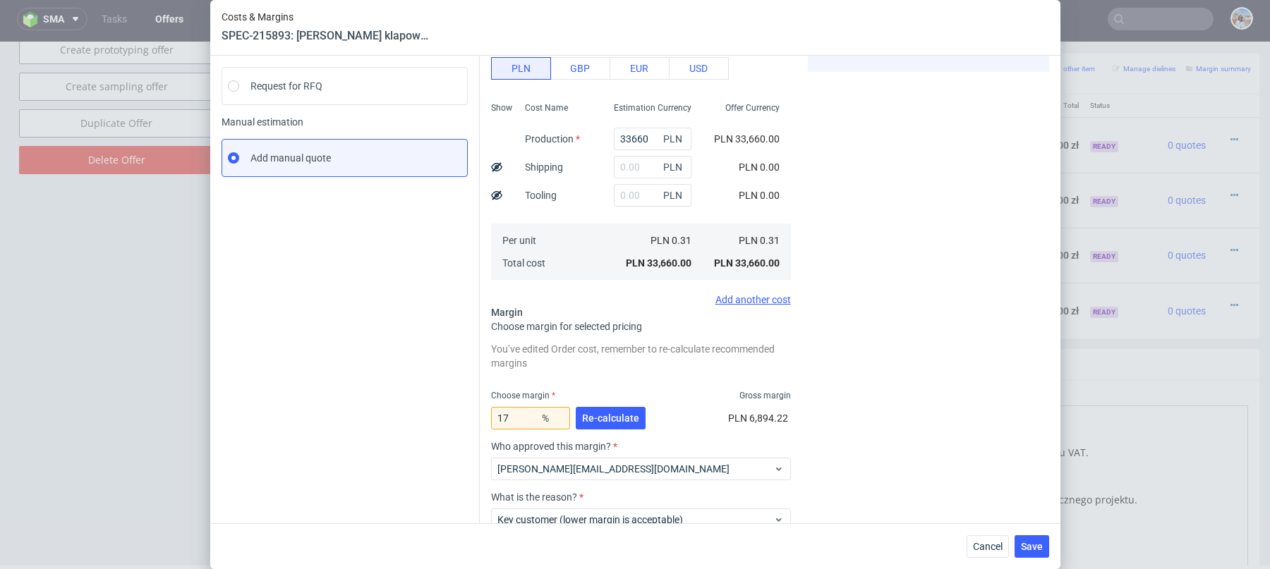
scroll to position [171, 0]
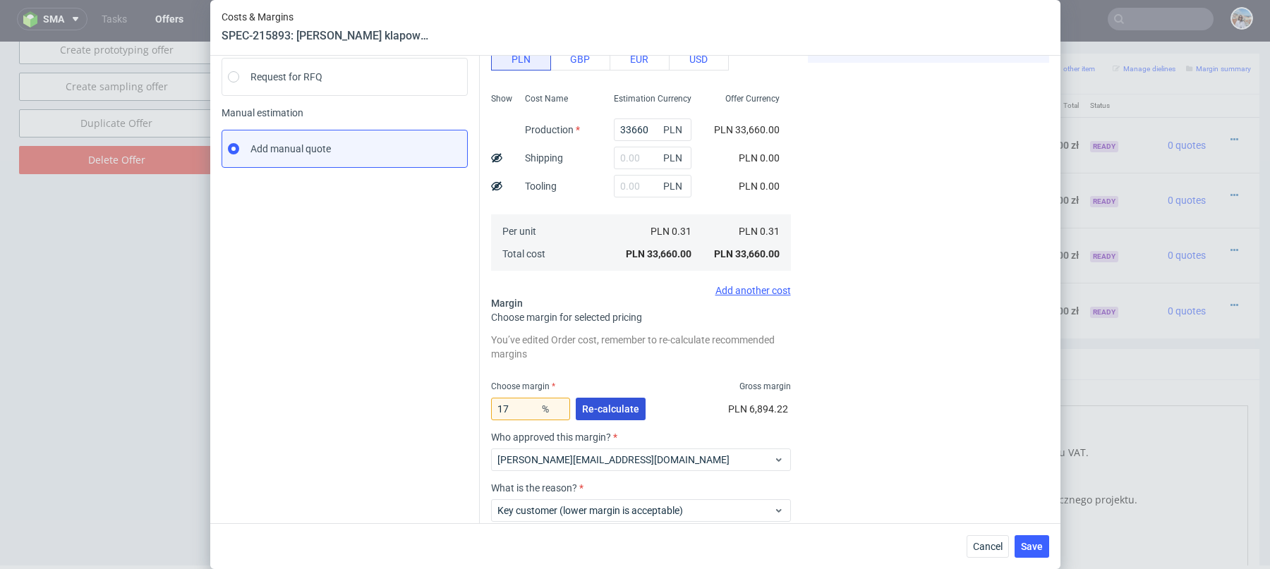
click at [593, 401] on button "Re-calculate" at bounding box center [611, 409] width 70 height 23
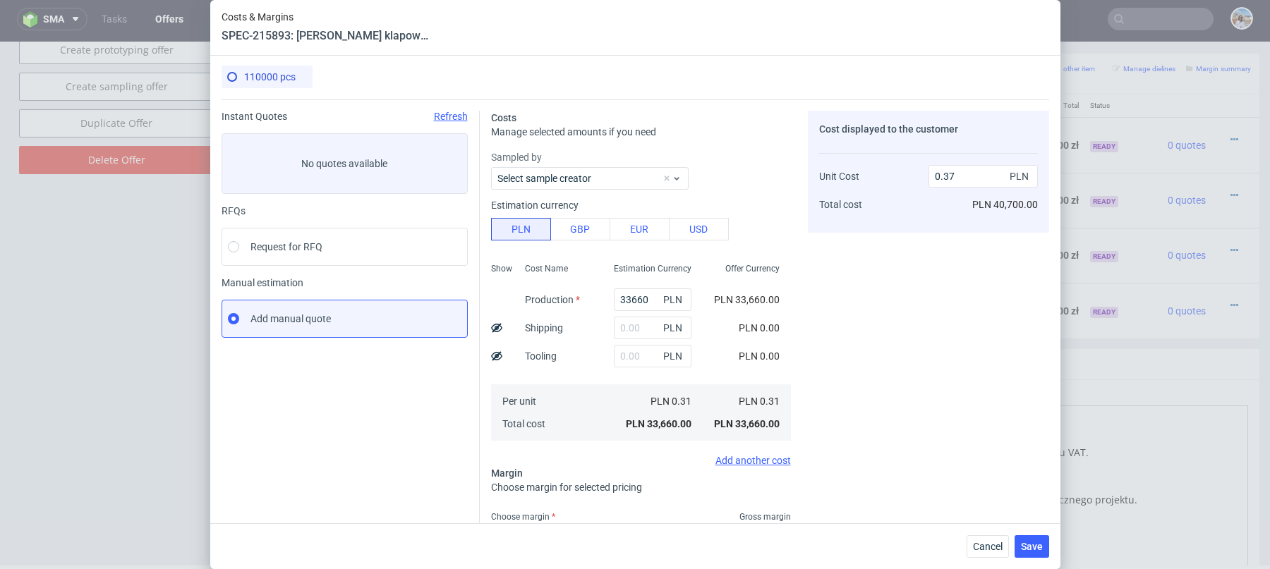
scroll to position [0, 0]
click at [963, 178] on input "0.37" at bounding box center [982, 177] width 109 height 23
type input "0.31"
type input "0"
type input "0.31"
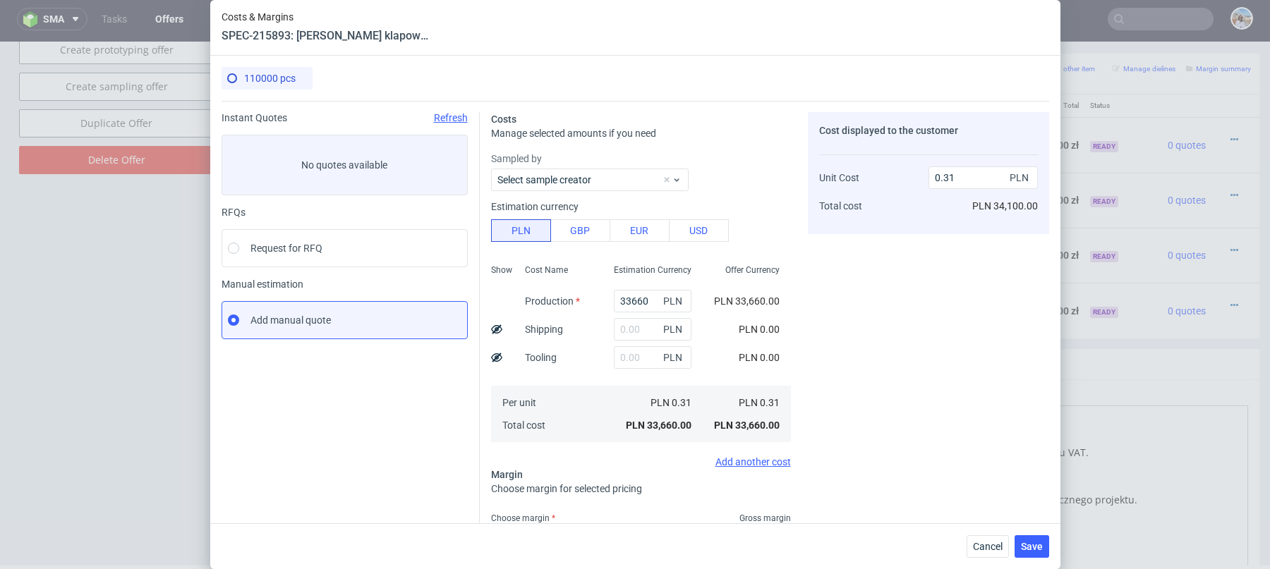
click at [897, 254] on div "Cost displayed to the customer Unit Cost Total cost 0.31 PLN PLN 34,100.00" at bounding box center [928, 421] width 241 height 618
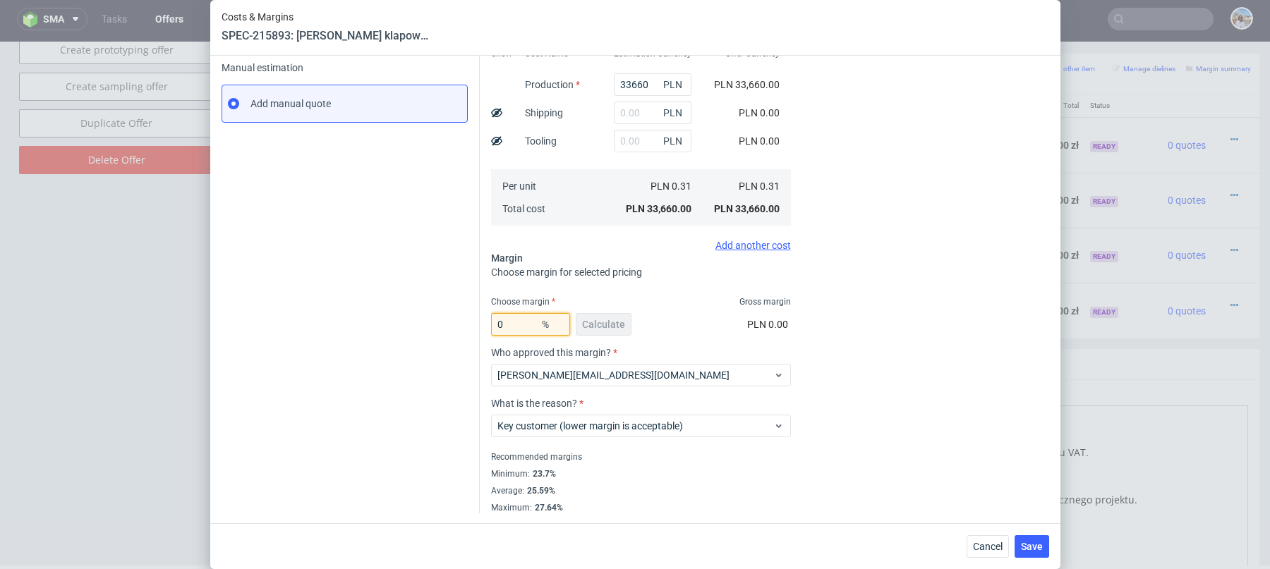
click at [534, 324] on input "0" at bounding box center [530, 324] width 79 height 23
type input "10"
type input "0.34"
click at [662, 287] on fieldset "Costs Manage selected amounts if you need Sampled by Select sample creator Esti…" at bounding box center [641, 205] width 300 height 618
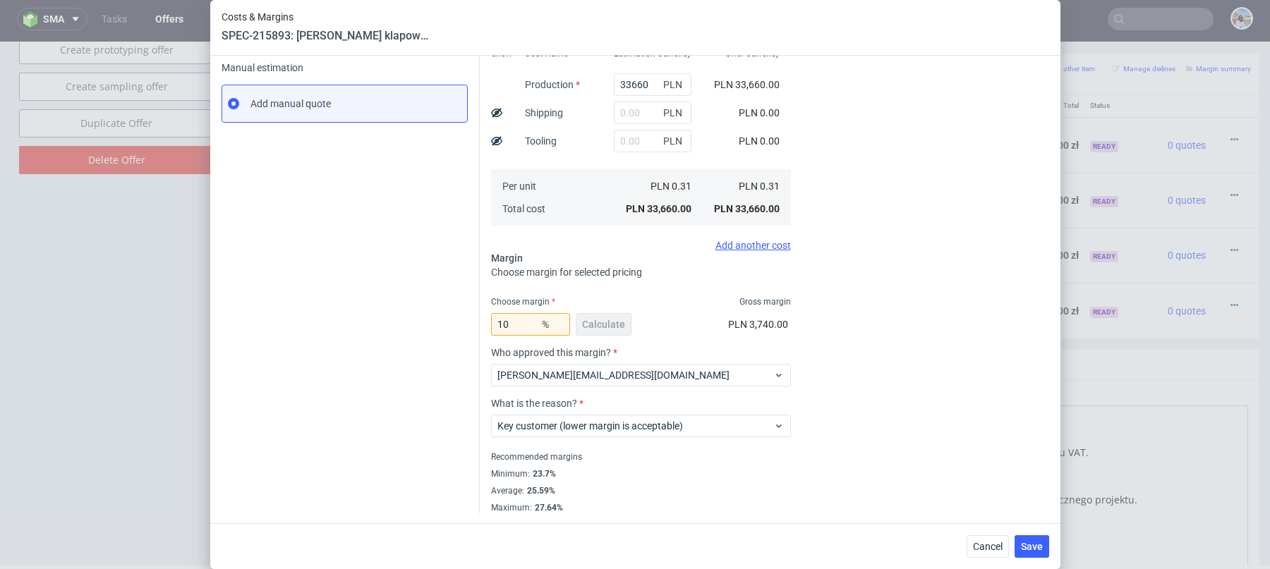
click at [540, 327] on span "%" at bounding box center [553, 325] width 28 height 20
click at [506, 331] on input "10" at bounding box center [530, 324] width 79 height 23
click at [516, 324] on input "10" at bounding box center [530, 324] width 79 height 23
type input "12"
type input "0.35"
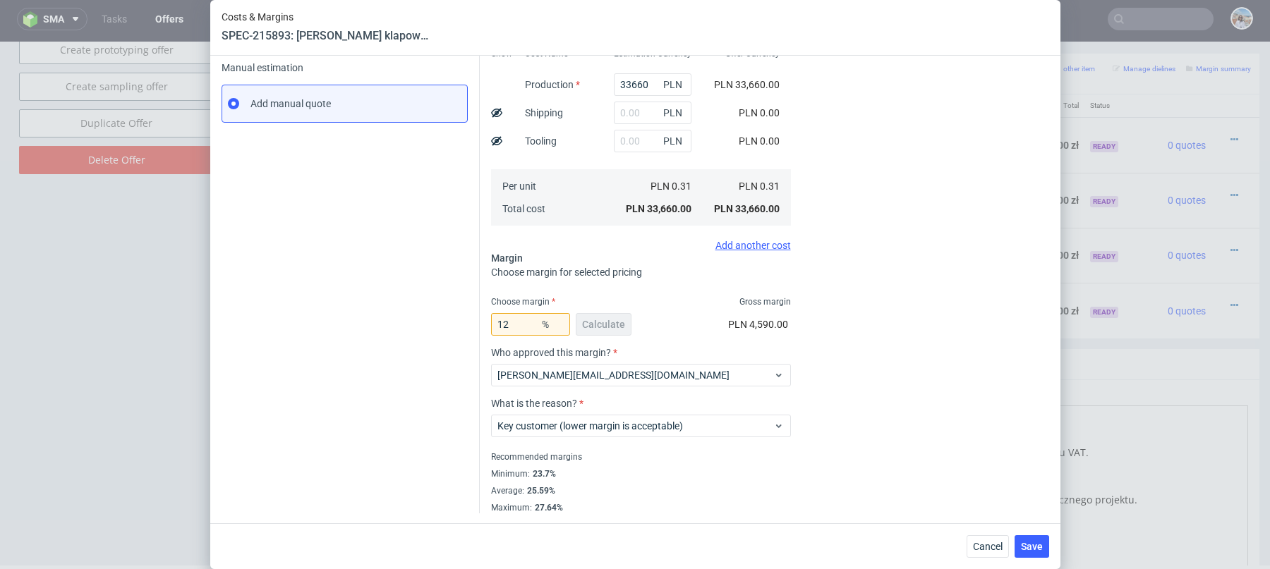
click at [630, 305] on div "Choose margin Gross margin" at bounding box center [641, 301] width 300 height 11
click at [514, 327] on input "12" at bounding box center [530, 324] width 79 height 23
type input "15"
type input "0.36"
type input "15"
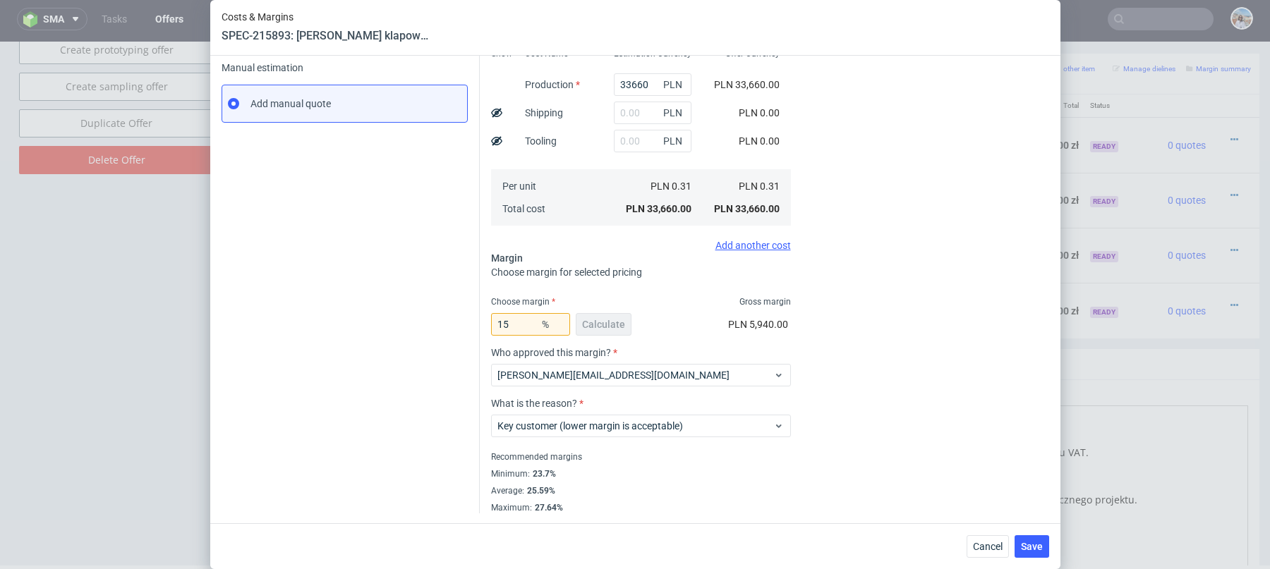
click at [328, 357] on div "Instant Quotes Refresh No quotes available RFQs Request for RFQ Manual estimati…" at bounding box center [350, 205] width 258 height 618
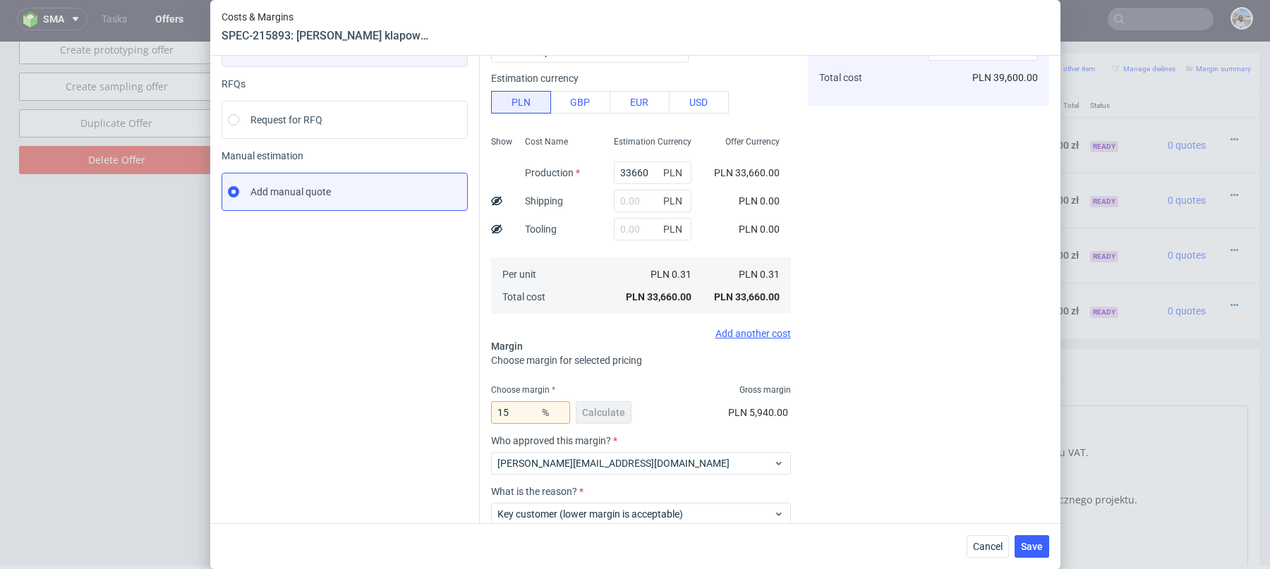
scroll to position [104, 0]
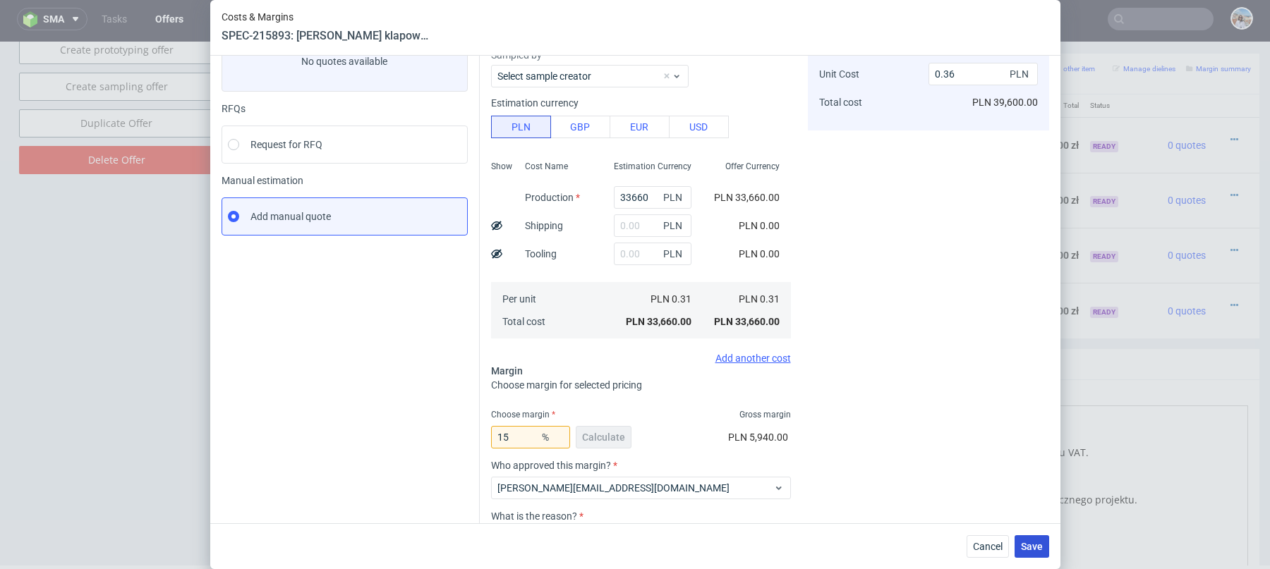
click at [1032, 547] on span "Save" at bounding box center [1032, 547] width 22 height 10
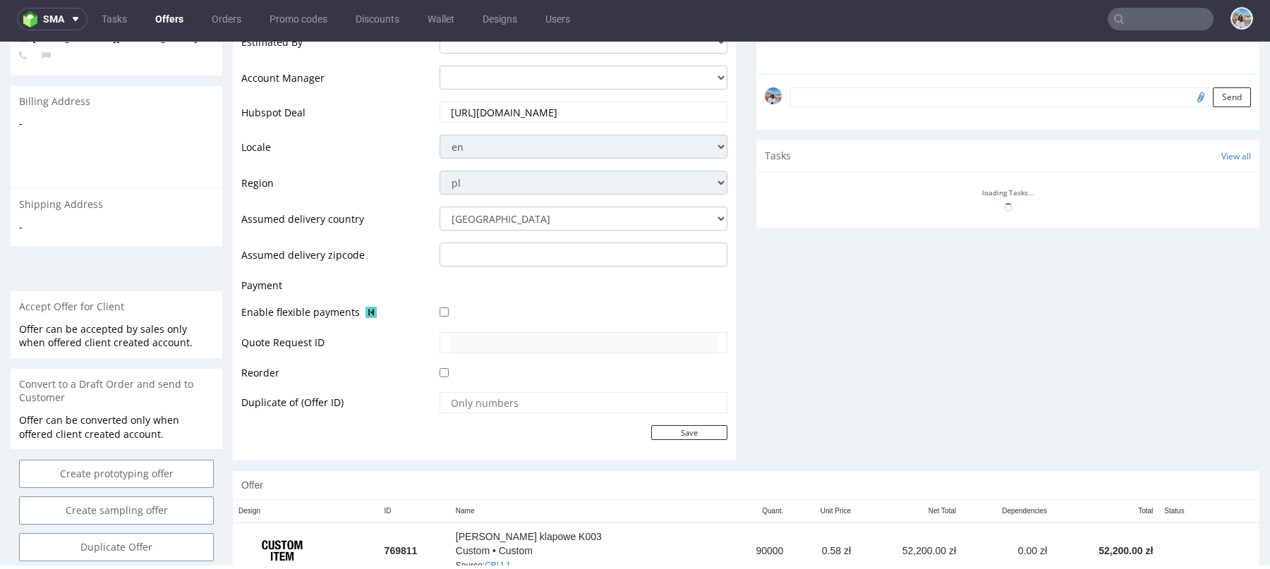
scroll to position [734, 0]
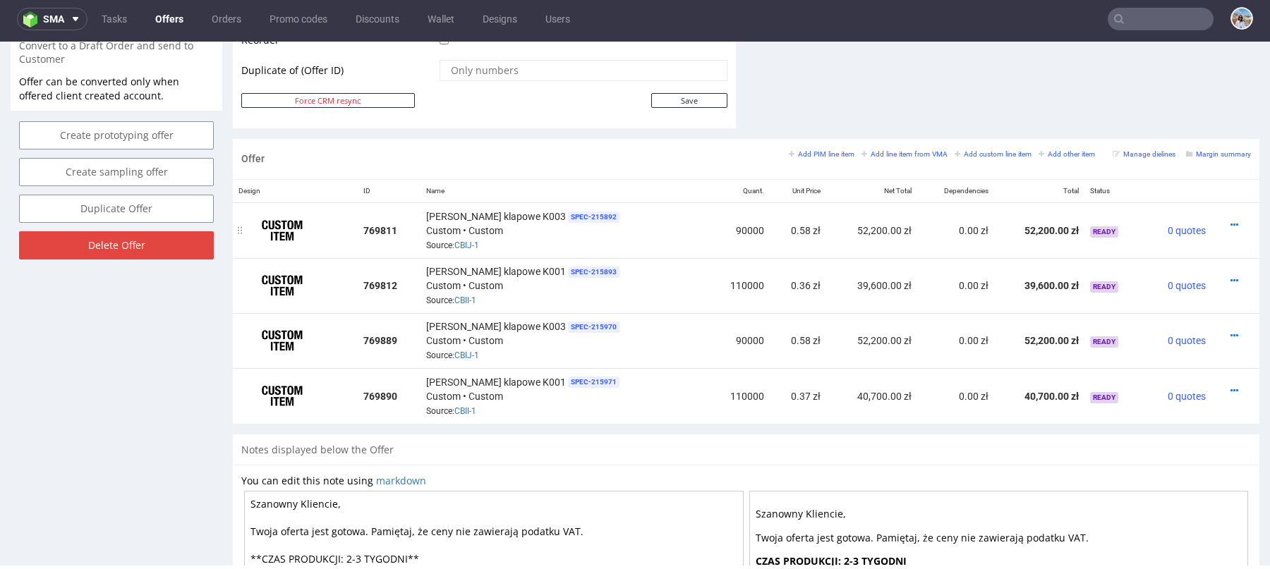
click at [1224, 224] on div at bounding box center [1231, 225] width 28 height 14
click at [1217, 221] on div at bounding box center [1231, 225] width 28 height 14
click at [1230, 221] on icon at bounding box center [1234, 225] width 8 height 10
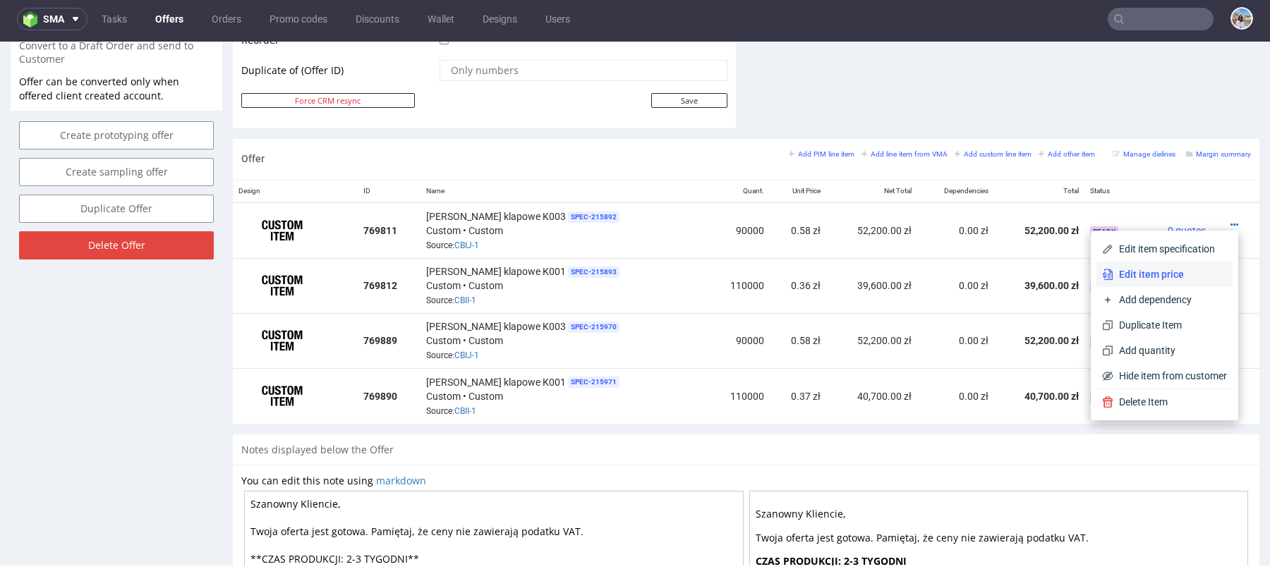
click at [1171, 277] on span "Edit item price" at bounding box center [1170, 274] width 114 height 14
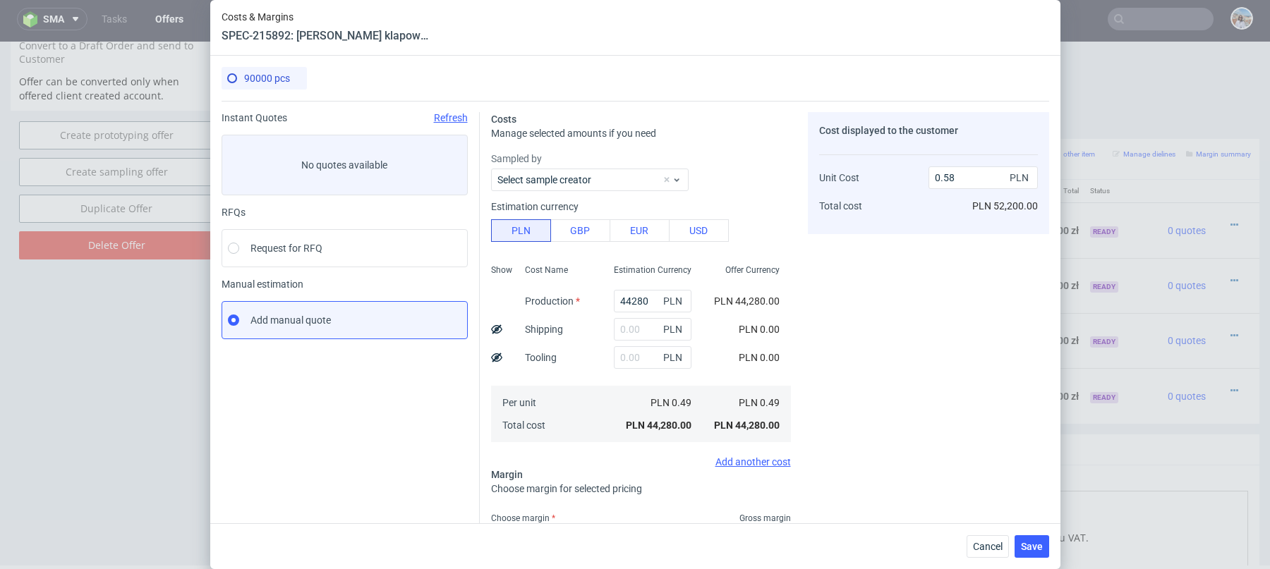
scroll to position [217, 0]
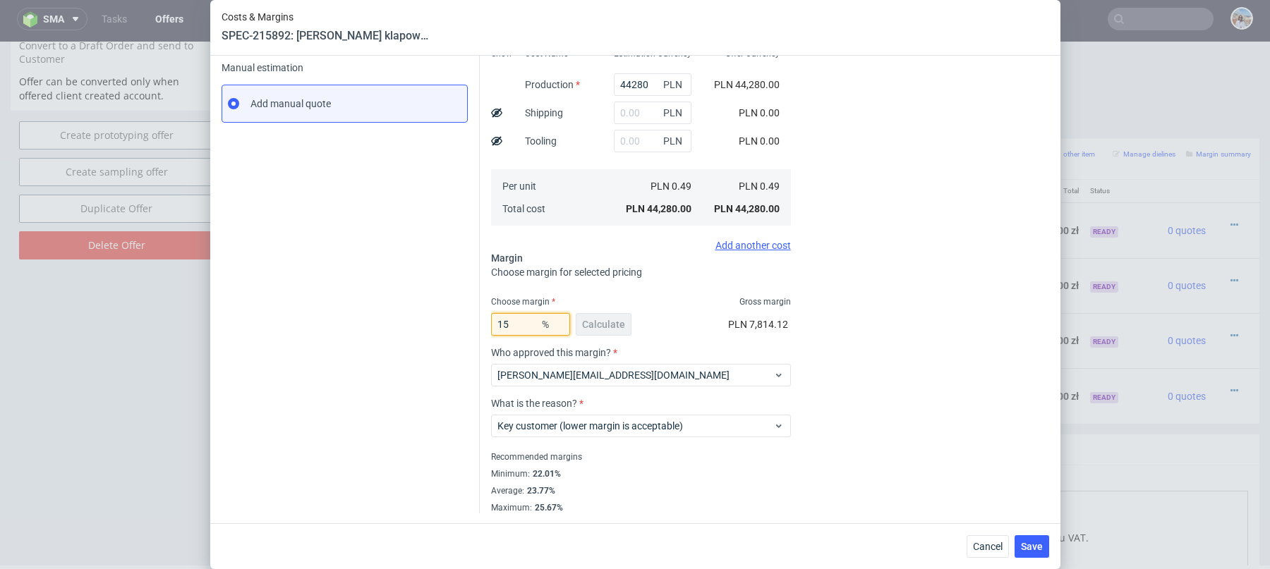
click at [523, 317] on input "15" at bounding box center [530, 324] width 79 height 23
type input "14"
type input "0.57"
click at [448, 261] on div "Instant Quotes Refresh No quotes available RFQs Request for RFQ Manual estimati…" at bounding box center [350, 205] width 258 height 618
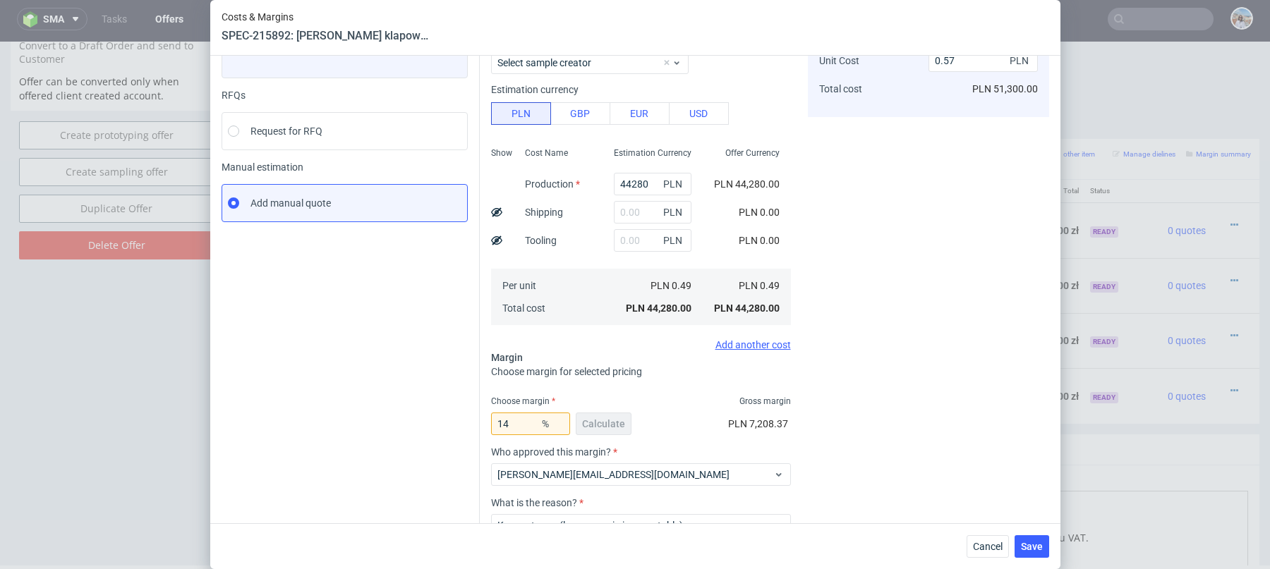
scroll to position [118, 0]
click at [511, 414] on input "14" at bounding box center [530, 423] width 79 height 23
click at [513, 412] on input "14" at bounding box center [530, 423] width 79 height 23
click at [513, 425] on input "14" at bounding box center [530, 423] width 79 height 23
type input "15"
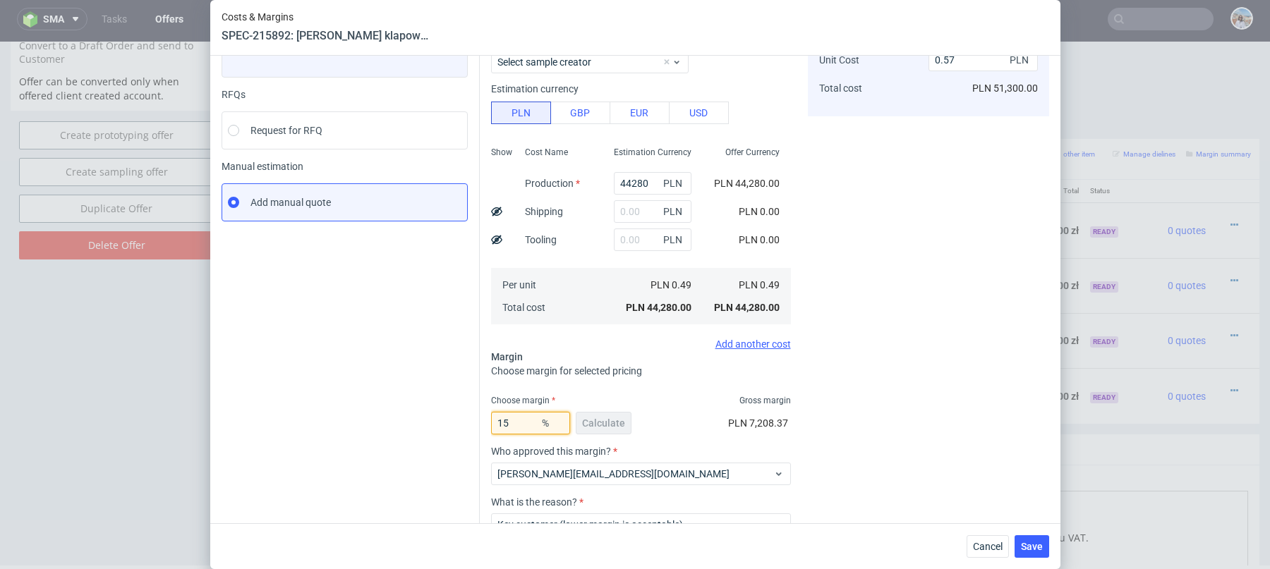
type input "0.58"
type input "1"
type input "0.5"
type input "14"
type input "0.57"
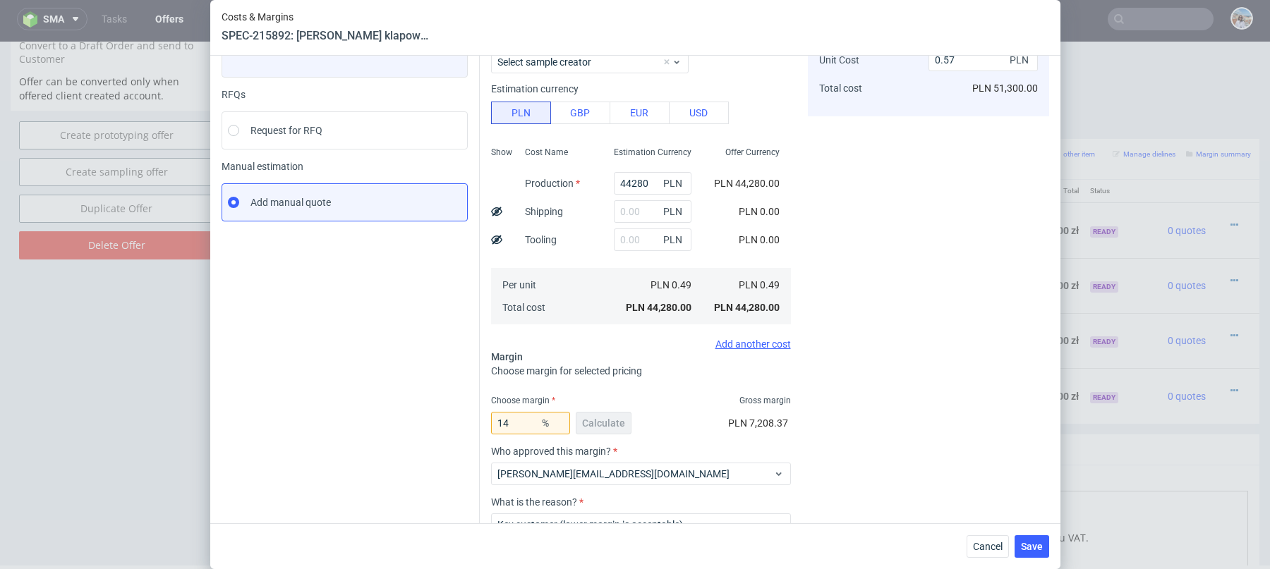
click at [432, 338] on div "Instant Quotes Refresh No quotes available RFQs Request for RFQ Manual estimati…" at bounding box center [350, 303] width 258 height 618
click at [1037, 544] on span "Save" at bounding box center [1032, 547] width 22 height 10
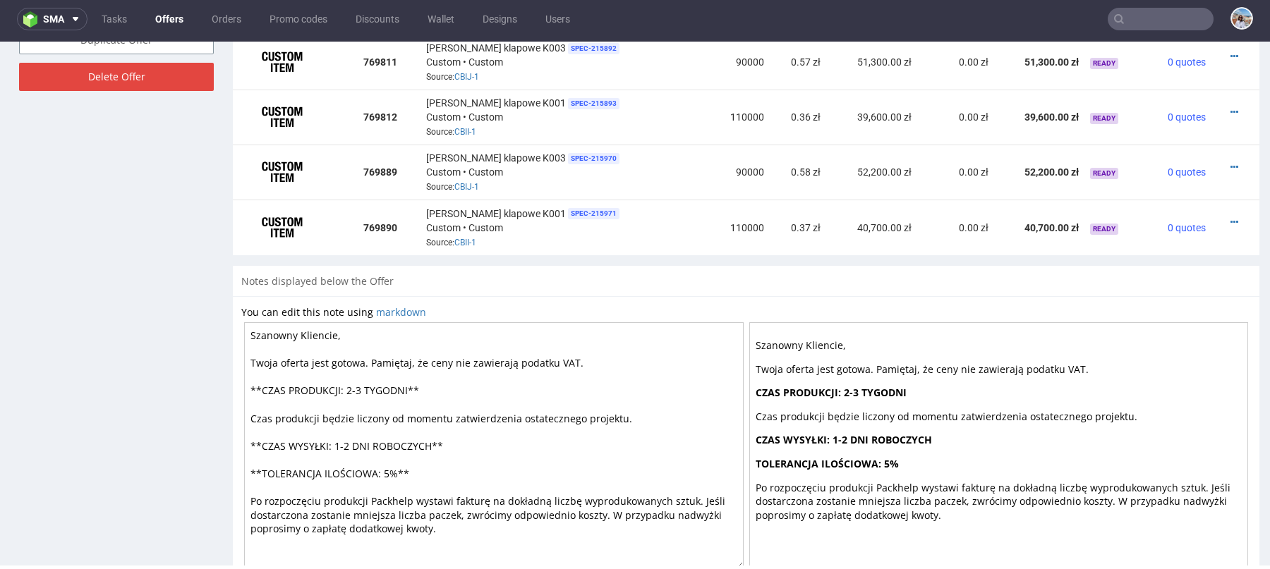
scroll to position [873, 0]
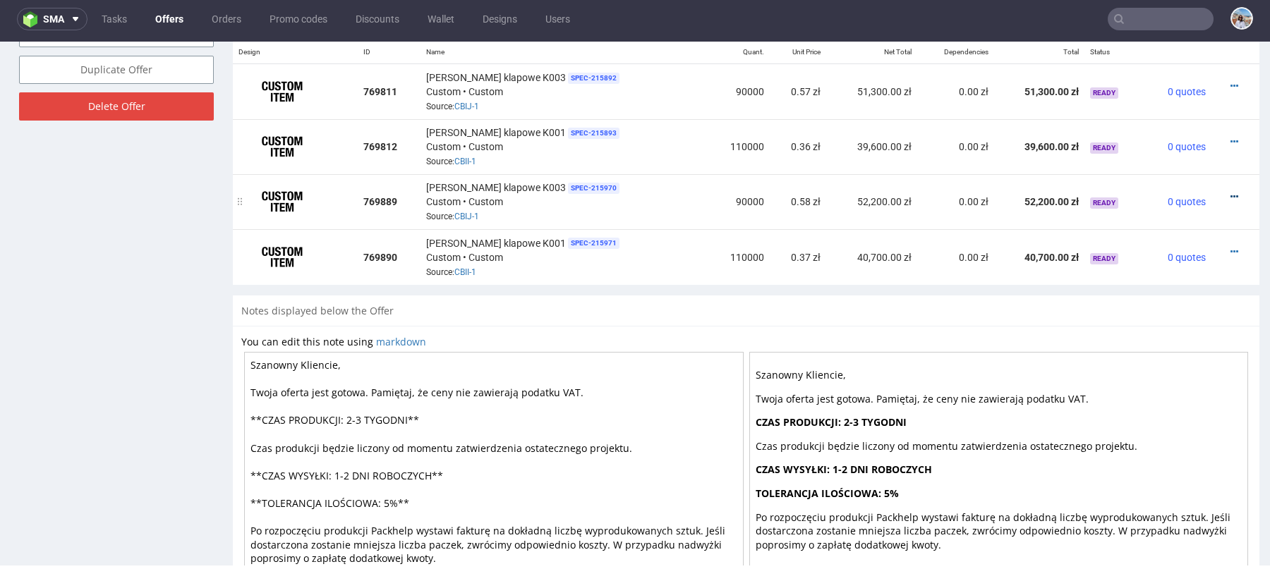
click at [1230, 197] on icon at bounding box center [1234, 197] width 8 height 10
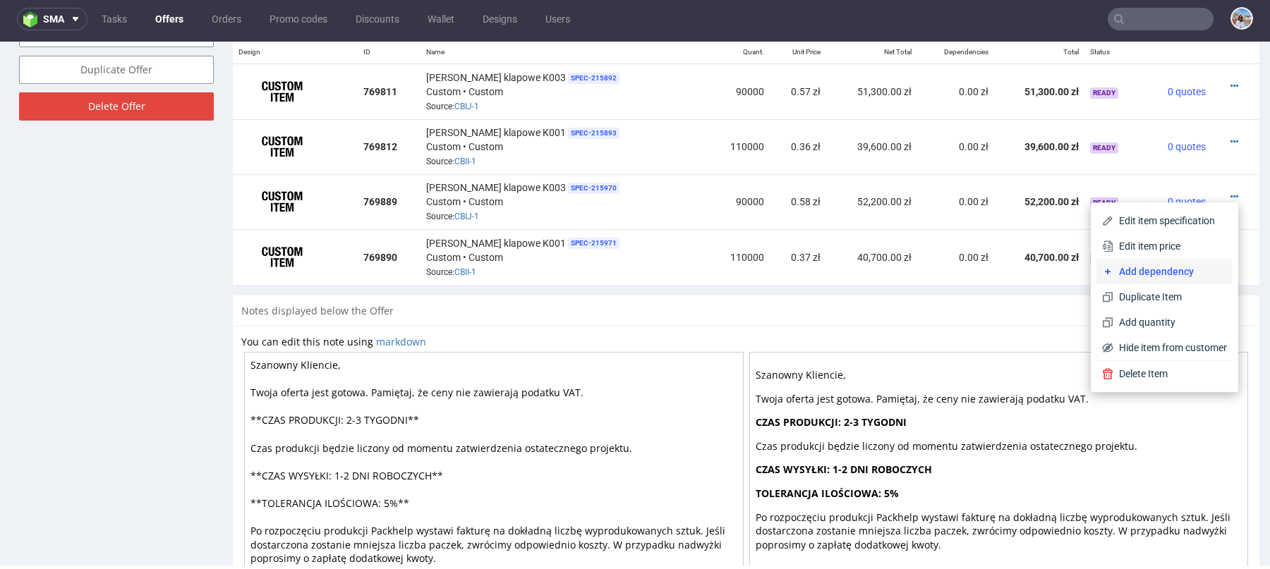
click at [1154, 272] on span "Add dependency" at bounding box center [1170, 271] width 114 height 14
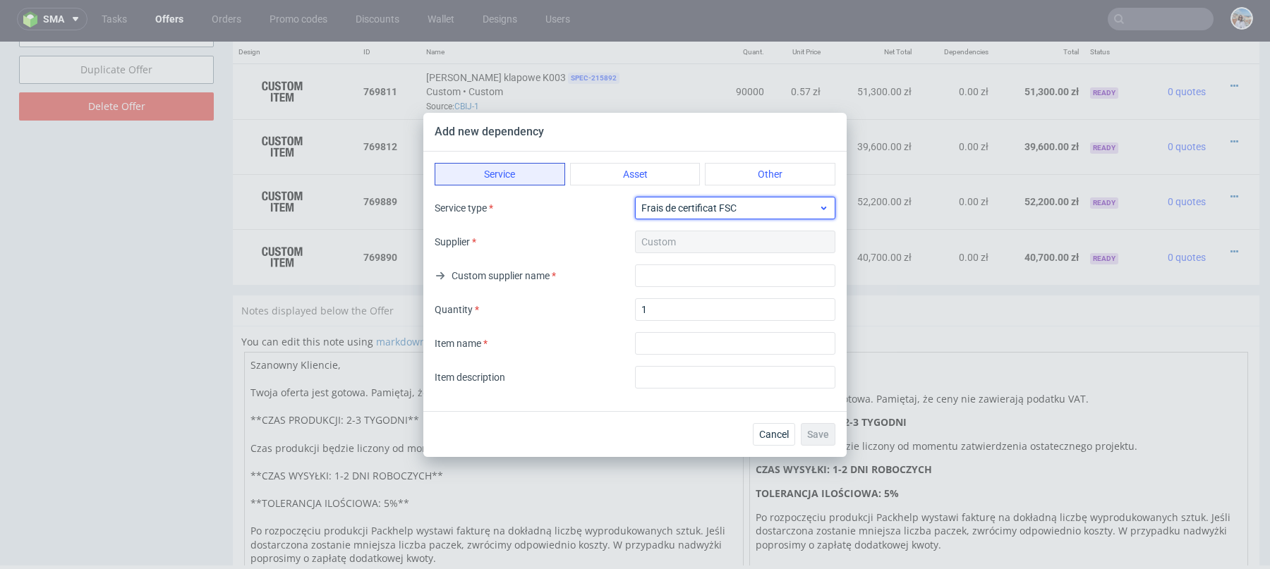
click at [702, 202] on span "Frais de certificat FSC" at bounding box center [729, 208] width 177 height 14
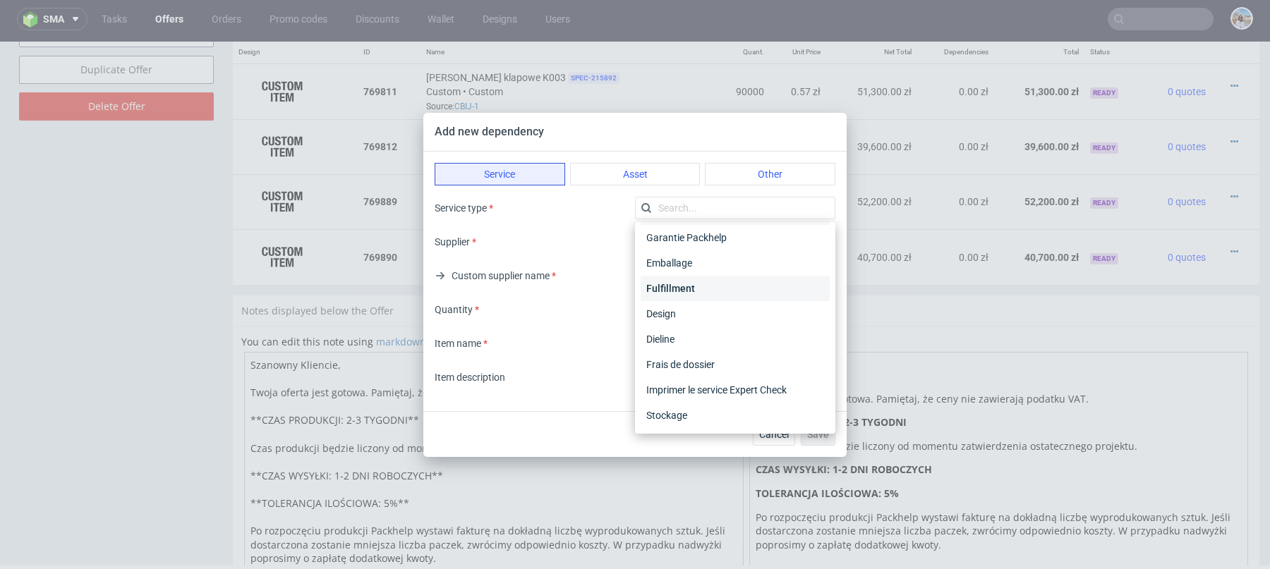
scroll to position [9, 0]
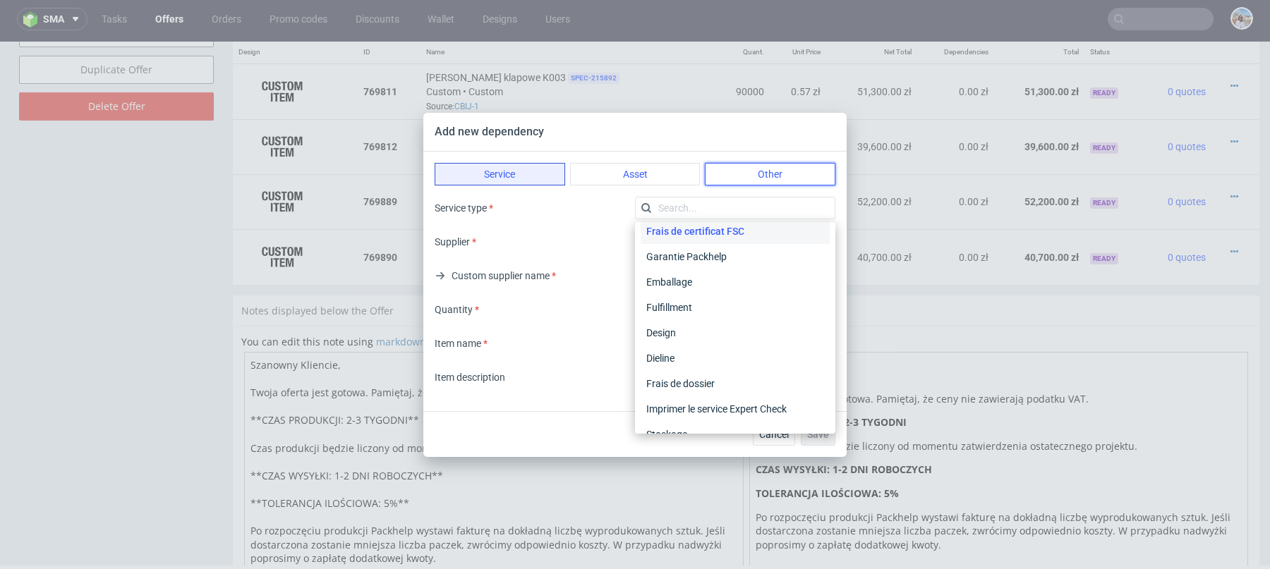
click at [769, 163] on button "Other" at bounding box center [770, 174] width 130 height 23
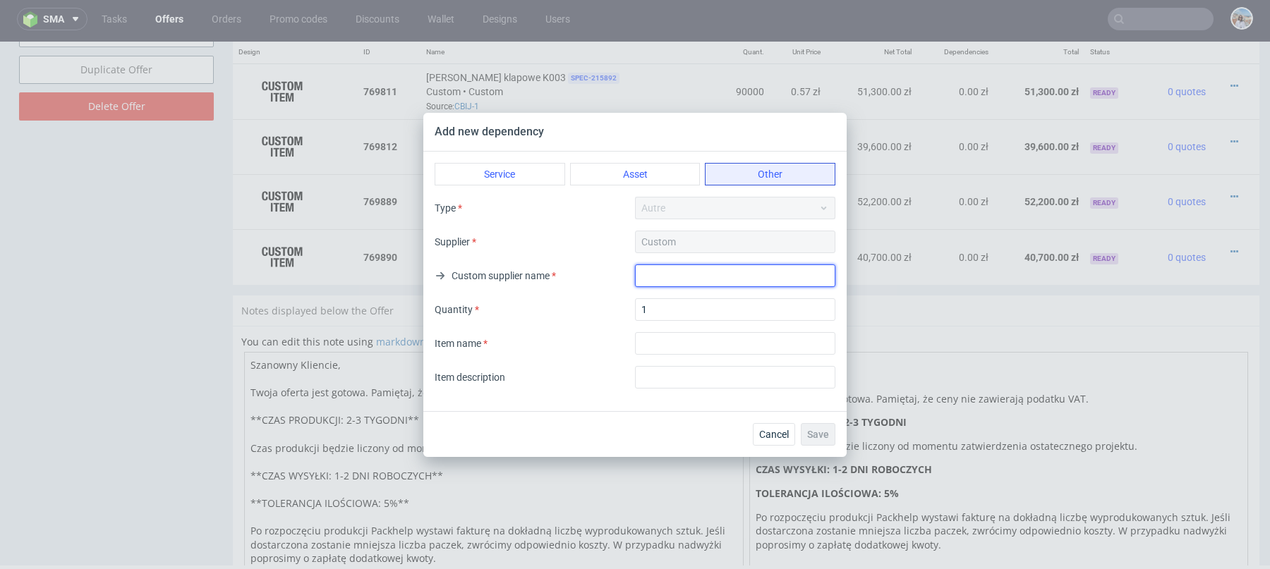
click at [715, 269] on input "text" at bounding box center [735, 275] width 200 height 23
click at [621, 174] on button "Asset" at bounding box center [635, 174] width 130 height 23
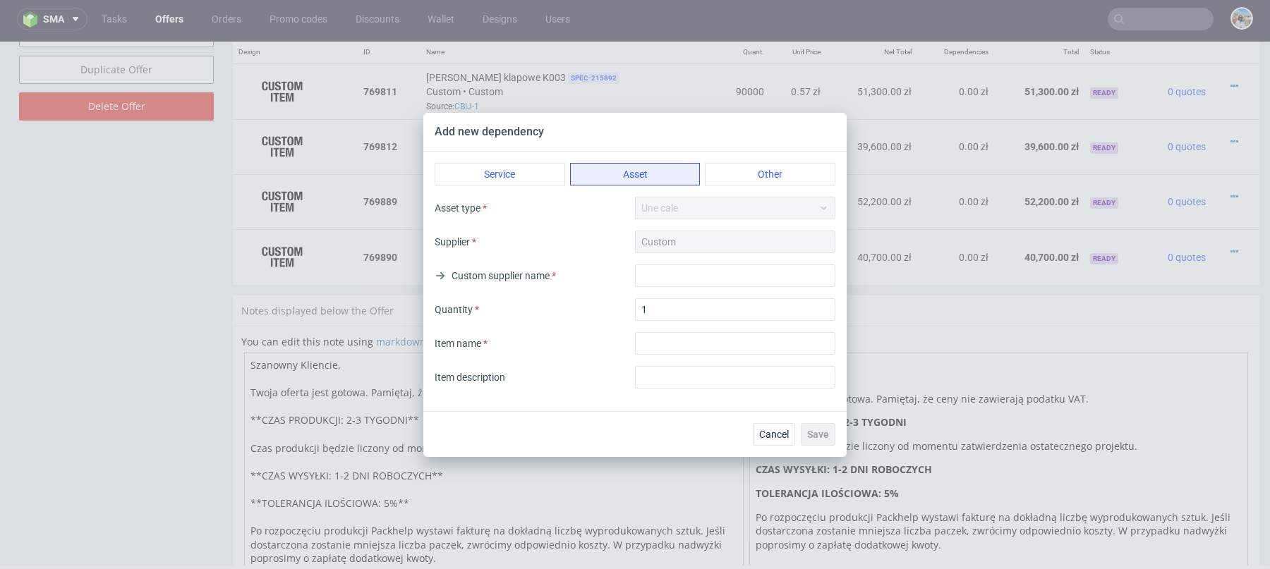
click at [519, 158] on div "Service Asset Other Asset type Une cale Supplier Custom Custom supplier name Qu…" at bounding box center [634, 282] width 423 height 260
click at [528, 165] on button "Service" at bounding box center [499, 174] width 130 height 23
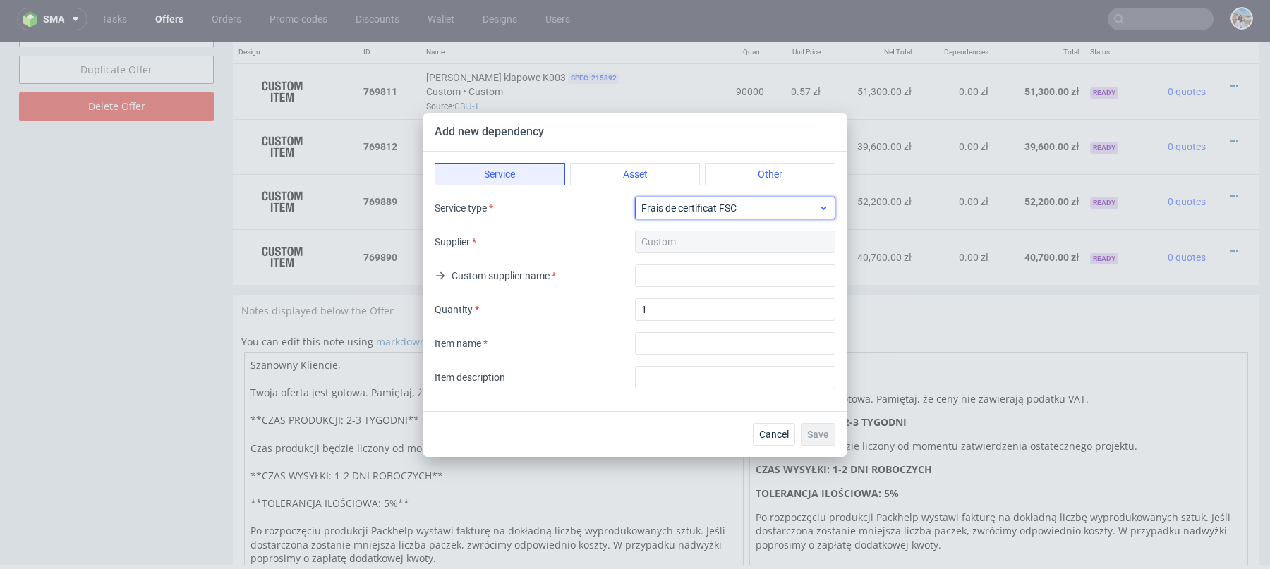
click at [698, 214] on span "Frais de certificat FSC" at bounding box center [729, 208] width 177 height 14
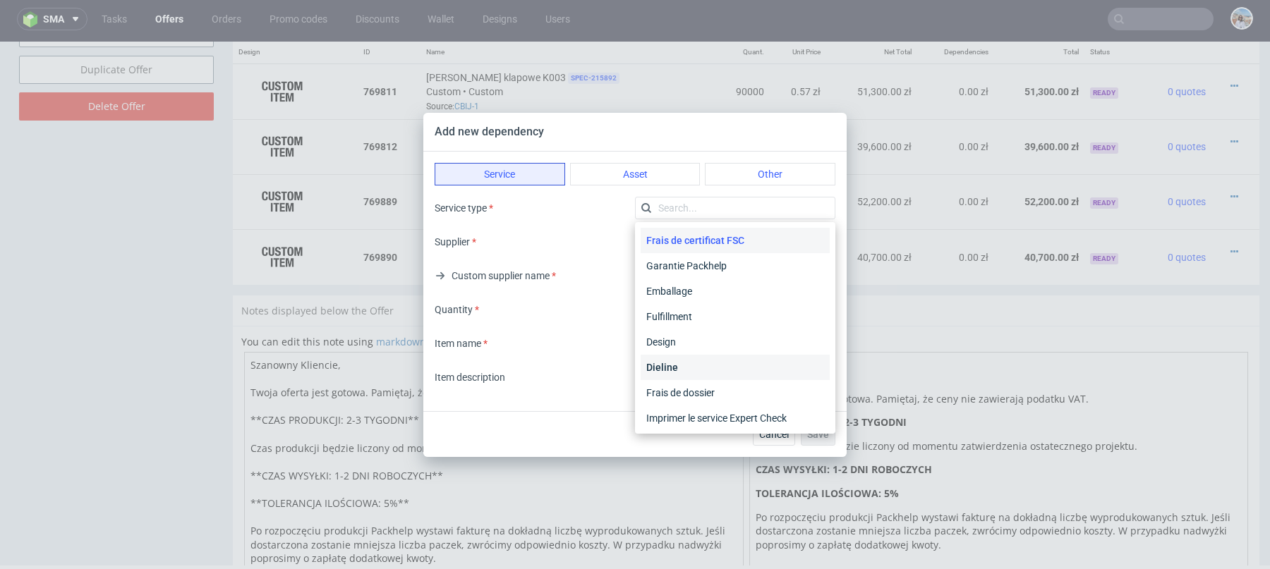
scroll to position [28, 0]
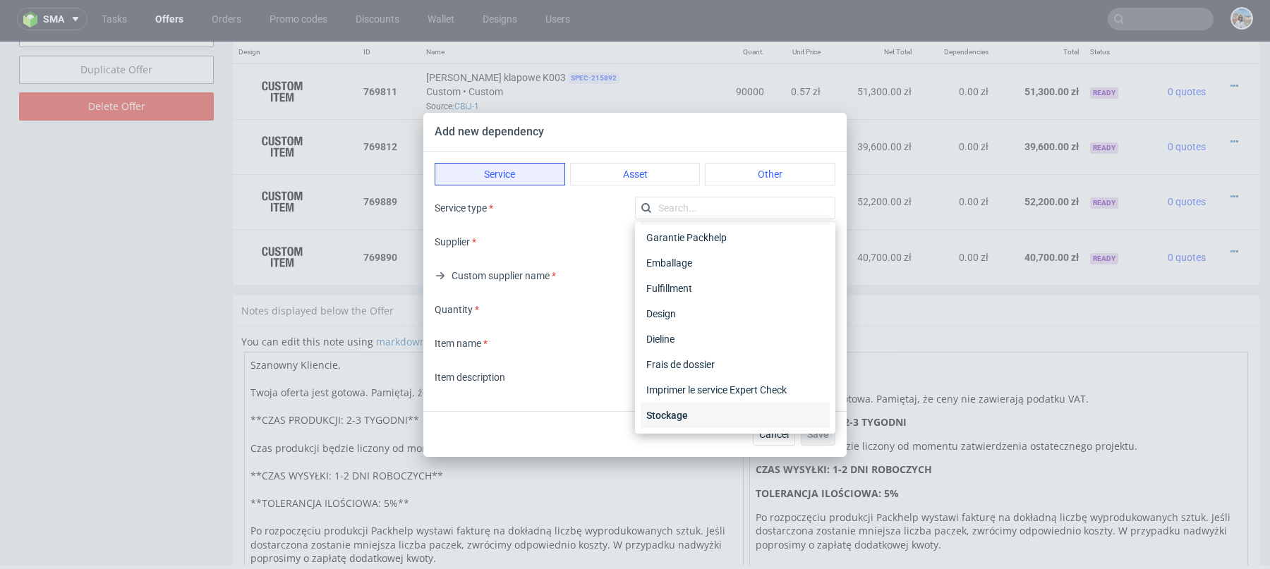
click at [688, 422] on div "Stockage" at bounding box center [734, 415] width 189 height 25
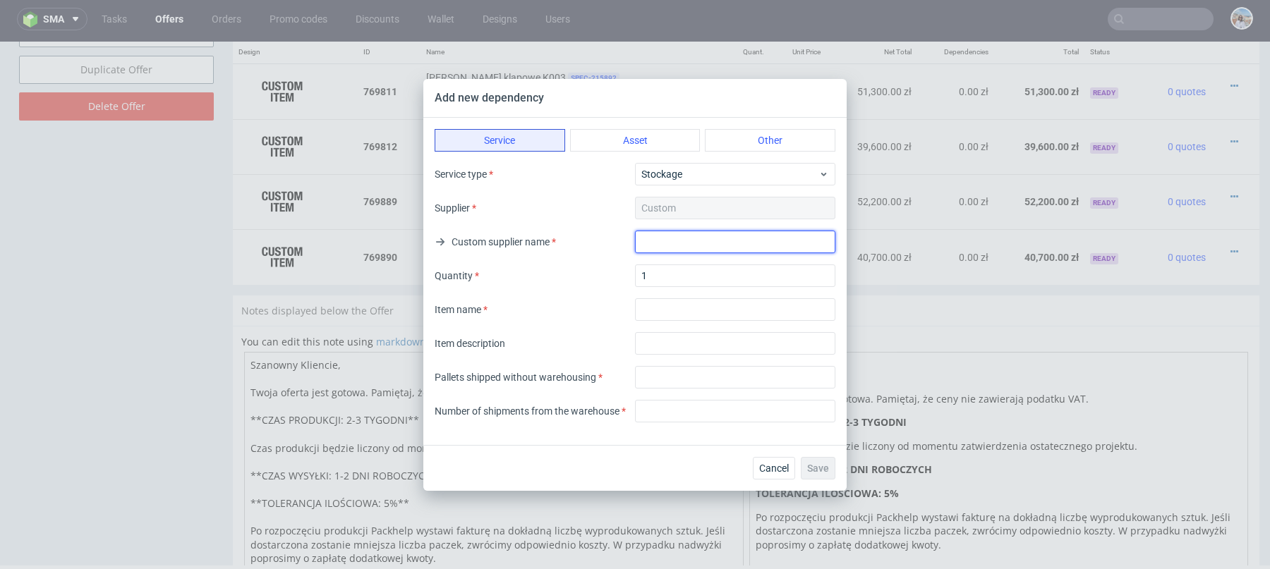
click at [657, 248] on input "text" at bounding box center [735, 242] width 200 height 23
type input "Warehousing"
click at [623, 279] on div "Quantity 1" at bounding box center [634, 275] width 401 height 23
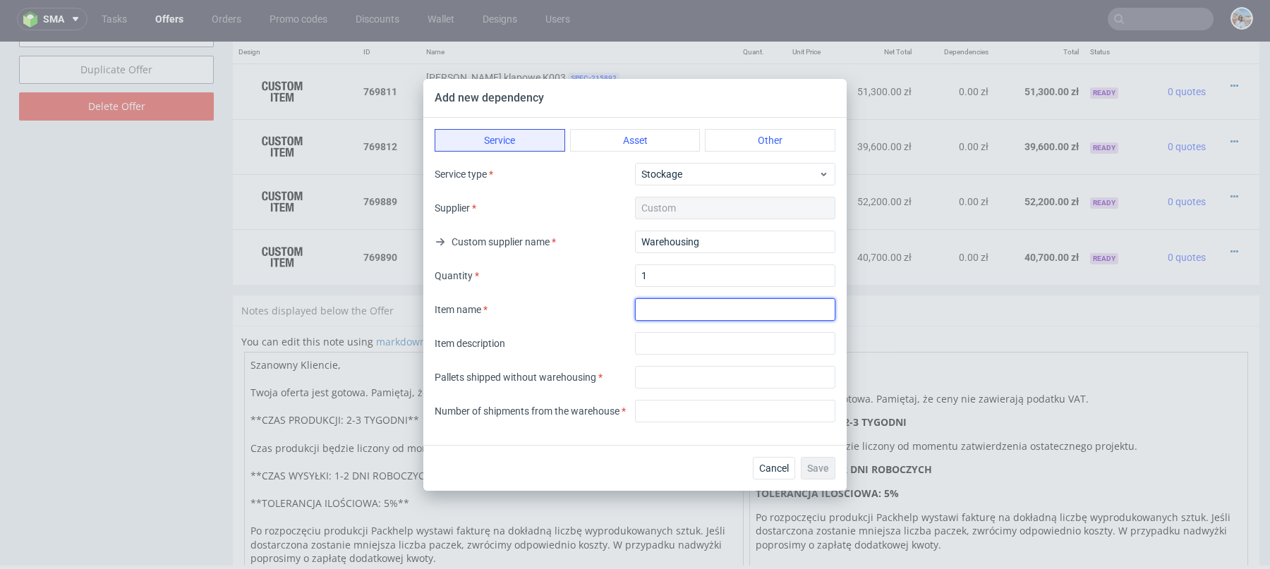
click at [671, 304] on input "textarea" at bounding box center [735, 309] width 200 height 23
click at [682, 315] on input "textarea" at bounding box center [735, 309] width 200 height 23
click at [550, 296] on div "Service type Stockage Supplier Custom Custom supplier name Warehousing Quantity…" at bounding box center [634, 259] width 401 height 192
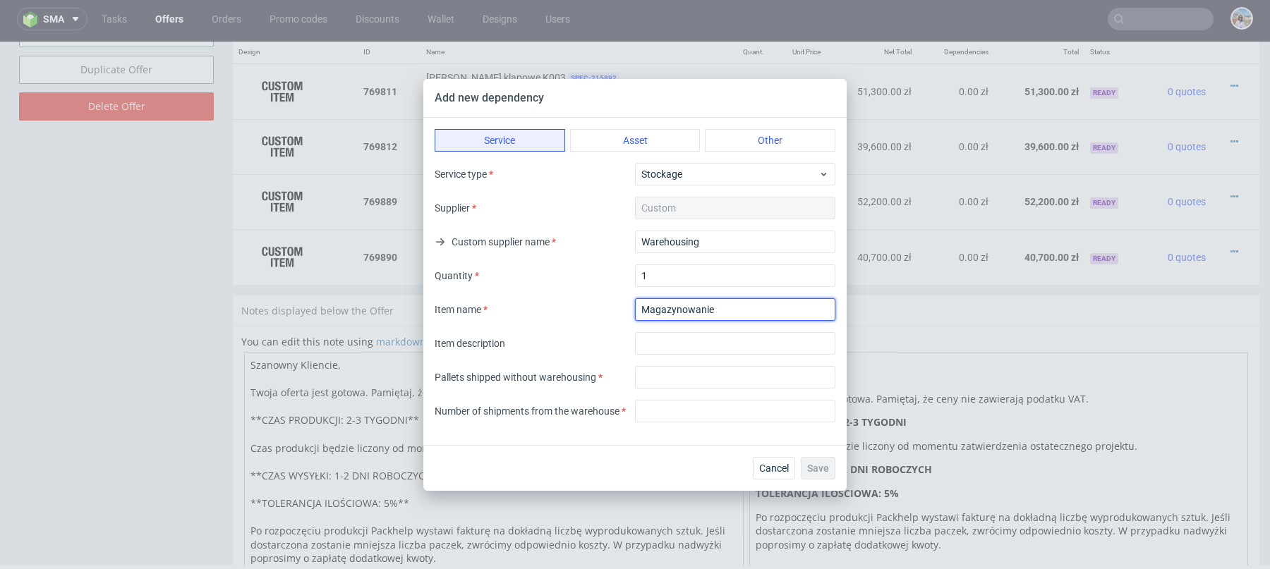
click at [718, 301] on input "textarea" at bounding box center [735, 309] width 200 height 23
click at [728, 304] on input "textarea" at bounding box center [735, 309] width 200 height 23
type input "Magazynowanie"
click at [704, 339] on input "text" at bounding box center [735, 343] width 200 height 23
type input "Magazynowanie"
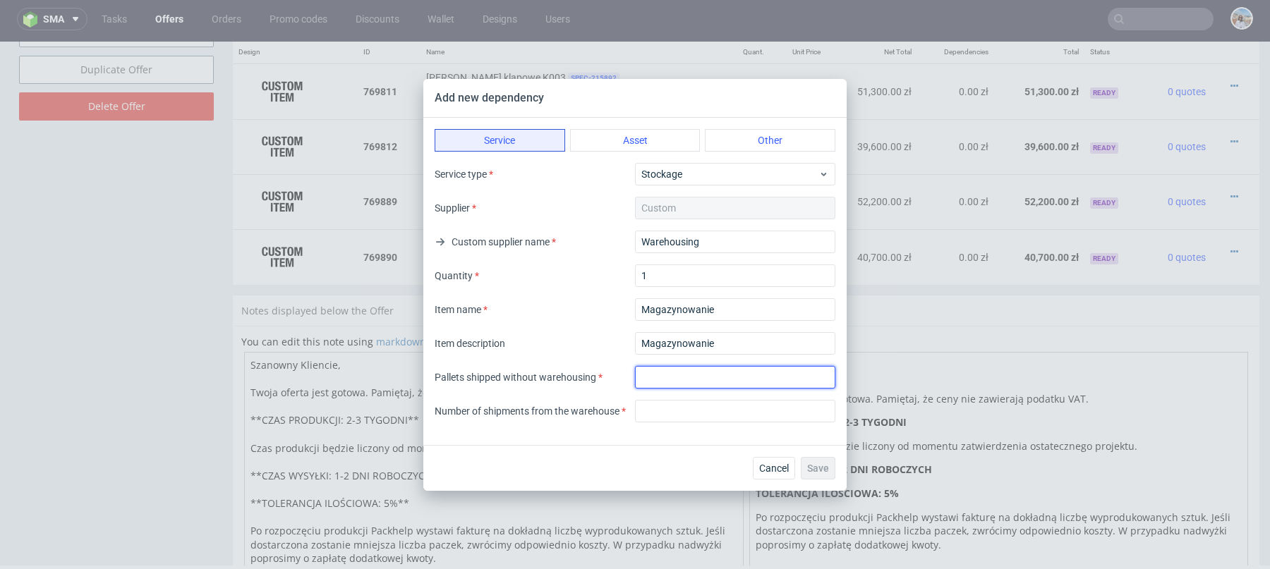
click at [656, 382] on input "number" at bounding box center [735, 377] width 200 height 23
type input "24"
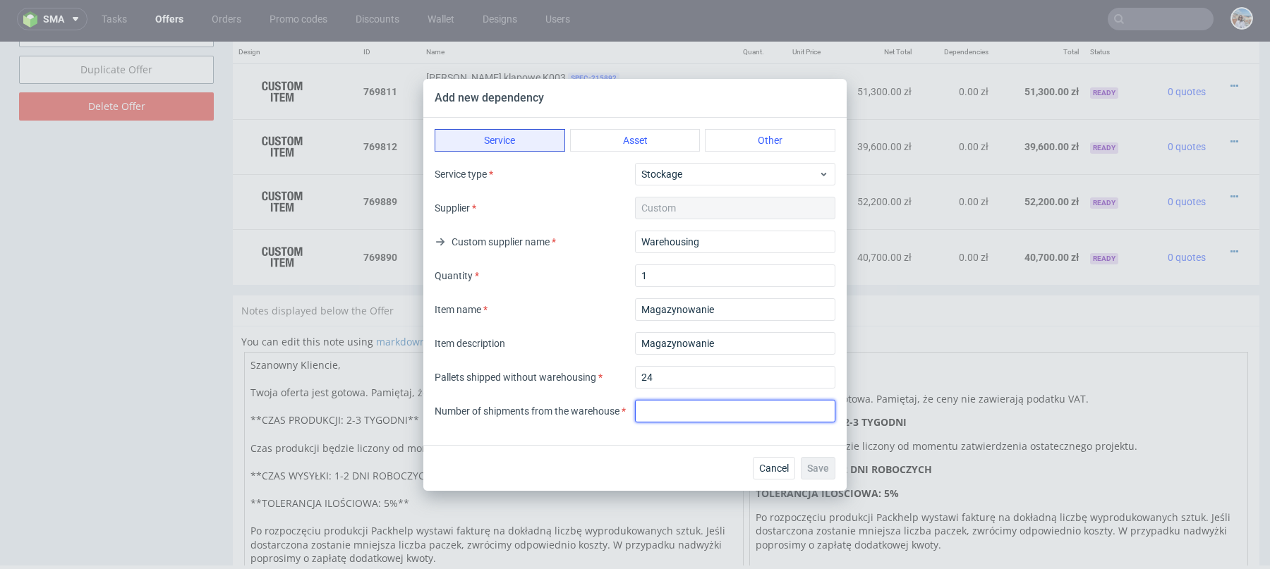
click at [652, 415] on input "number" at bounding box center [735, 411] width 200 height 23
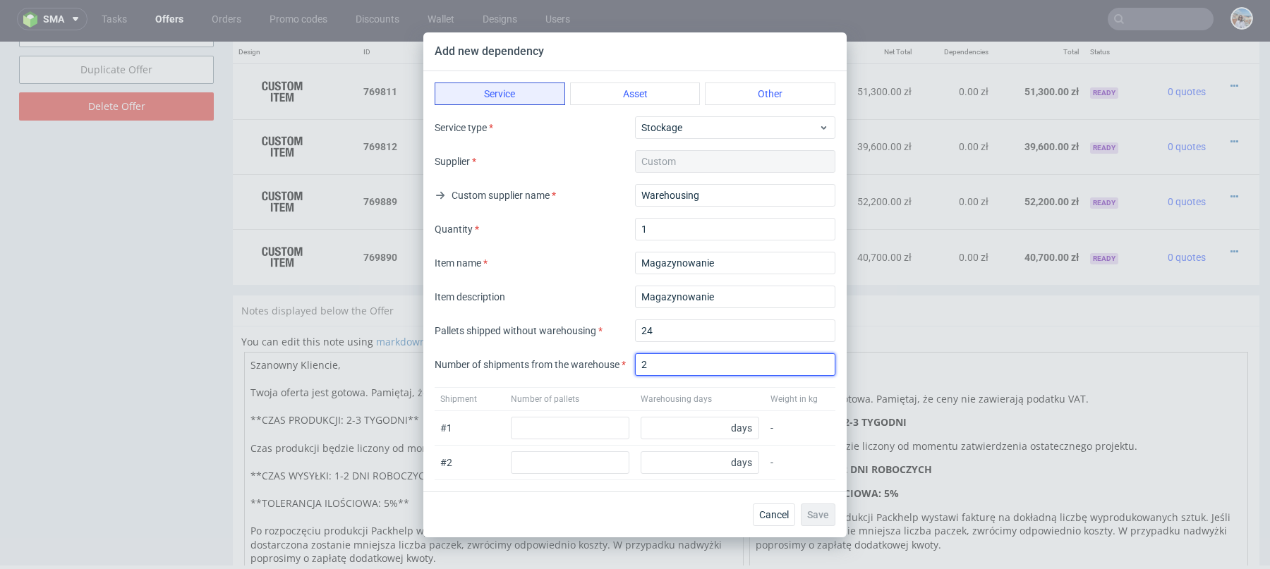
type input "2"
click at [583, 274] on div "Service type Stockage Supplier Custom Custom supplier name Warehousing Quantity…" at bounding box center [634, 212] width 401 height 192
click at [686, 363] on input "2" at bounding box center [735, 364] width 200 height 23
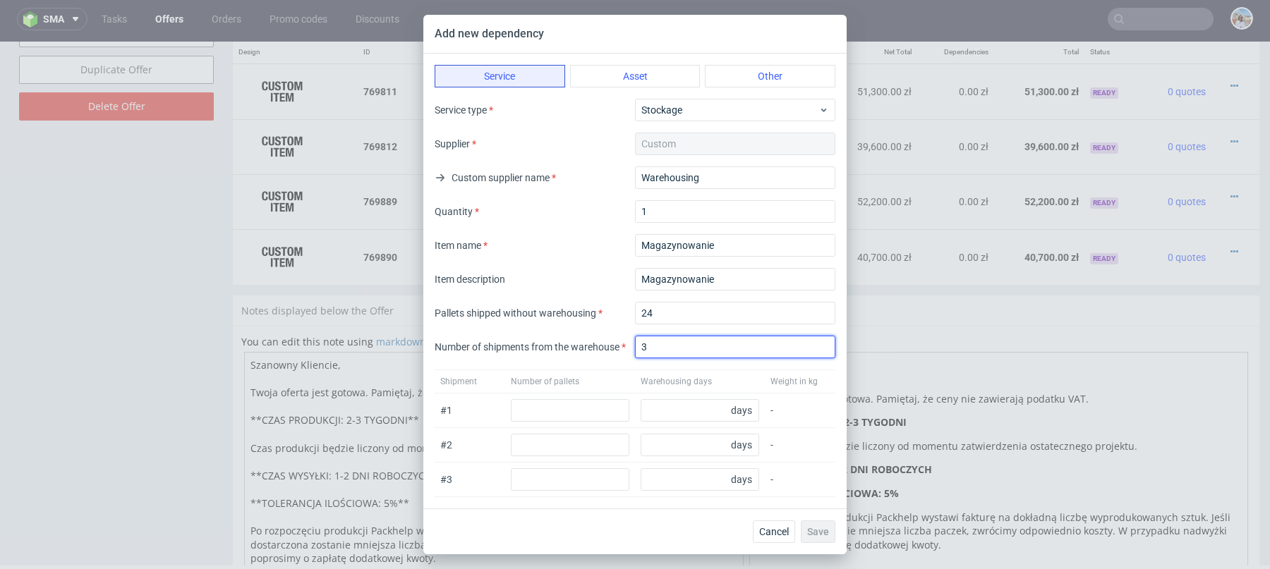
type input "3"
click at [535, 432] on div "# 2 days -" at bounding box center [634, 445] width 401 height 35
click at [533, 416] on input "number" at bounding box center [570, 410] width 118 height 23
click at [661, 308] on input "24" at bounding box center [735, 313] width 200 height 23
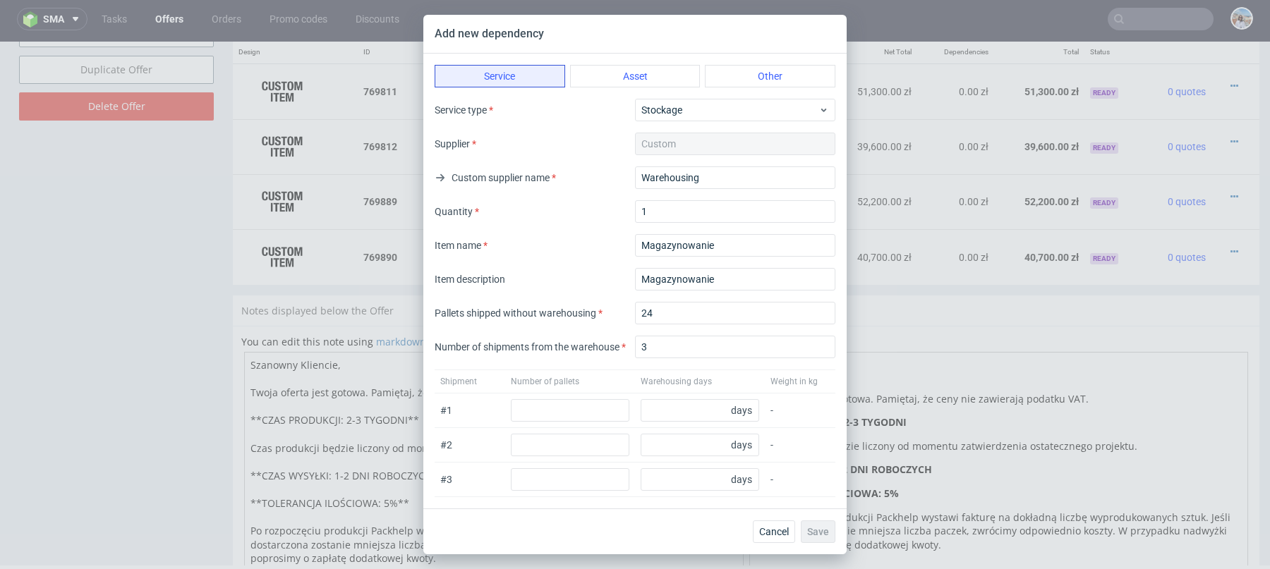
click at [664, 333] on div "Pallets shipped without warehousing 24 Number of shipments from the warehouse 3" at bounding box center [634, 330] width 401 height 56
click at [659, 322] on input "24" at bounding box center [735, 313] width 200 height 23
type input "18"
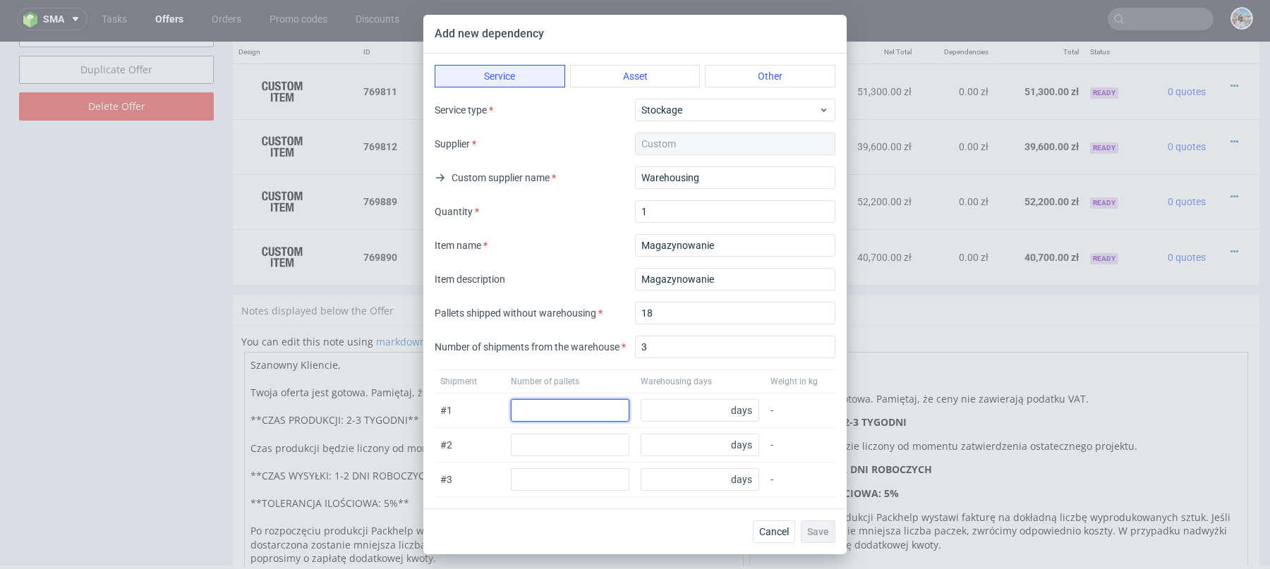
click at [530, 416] on input "number" at bounding box center [570, 410] width 118 height 23
type input "18"
click at [554, 436] on input "number" at bounding box center [570, 445] width 118 height 23
click at [722, 408] on input "number" at bounding box center [699, 410] width 118 height 23
click at [524, 456] on div "# 2 days -" at bounding box center [634, 445] width 401 height 35
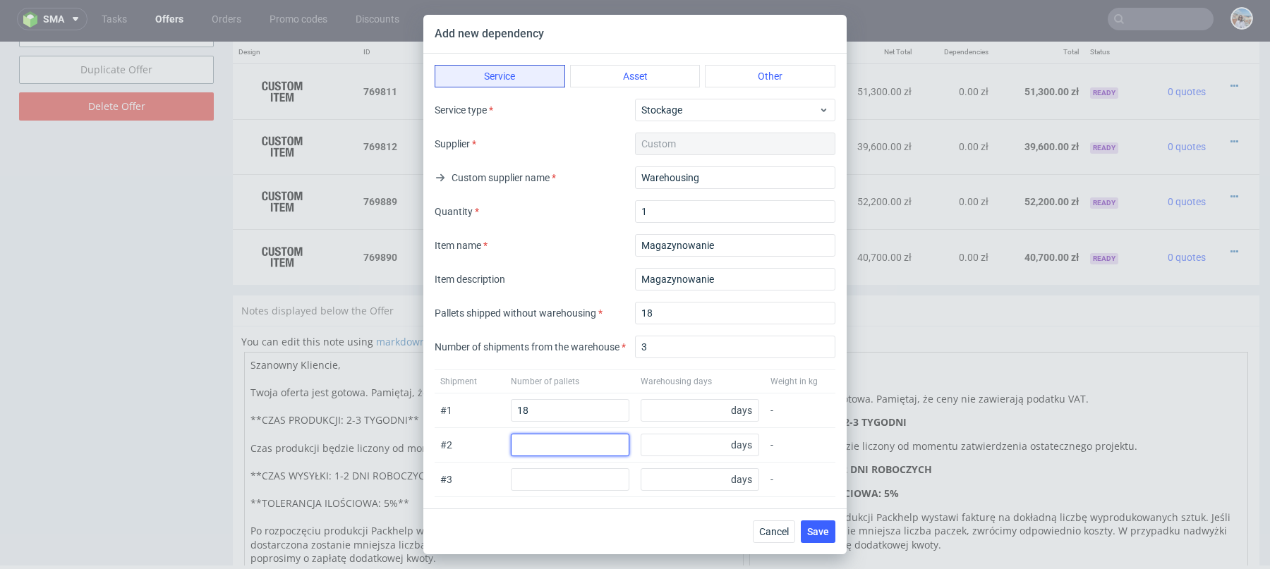
click at [511, 449] on input "number" at bounding box center [570, 445] width 118 height 23
type input "18"
click at [533, 477] on input "number" at bounding box center [570, 479] width 118 height 23
type input "18"
click at [674, 410] on input "number" at bounding box center [699, 410] width 118 height 23
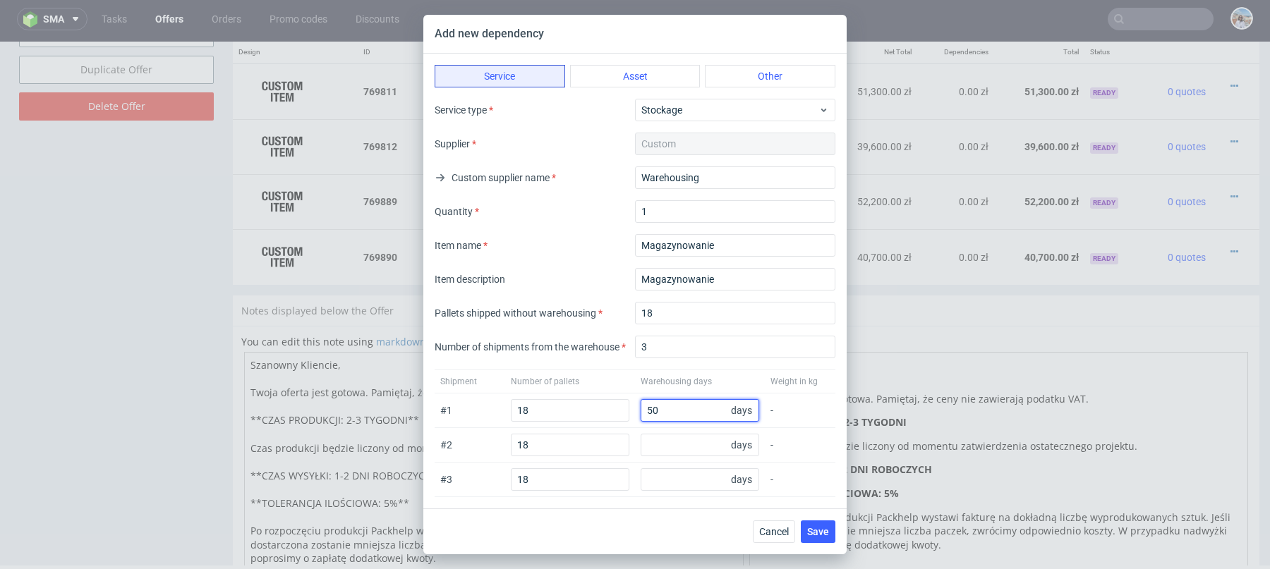
type input "5"
type input "49"
click at [711, 446] on input "number" at bounding box center [699, 445] width 118 height 23
type input "49"
click at [660, 473] on input "number" at bounding box center [699, 479] width 118 height 23
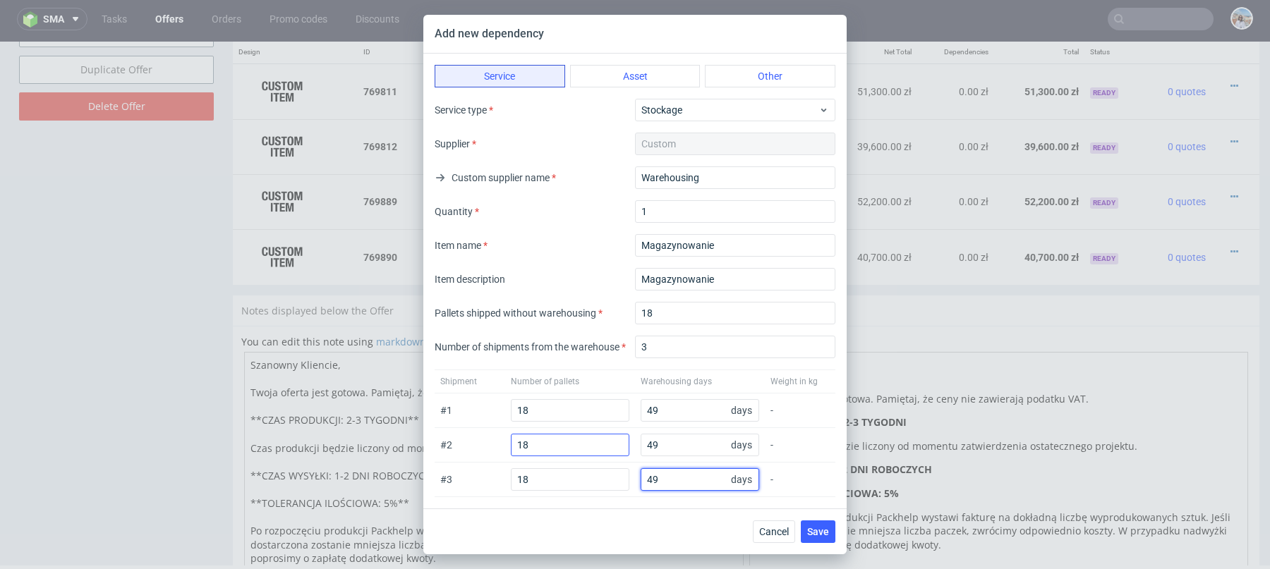
type input "49"
click at [599, 453] on input "18" at bounding box center [570, 445] width 118 height 23
type input "8"
drag, startPoint x: 820, startPoint y: 535, endPoint x: 748, endPoint y: 319, distance: 227.7
click at [748, 319] on div "Add new dependency Service Asset Other Service type Stockage Supplier Custom Cu…" at bounding box center [634, 285] width 423 height 540
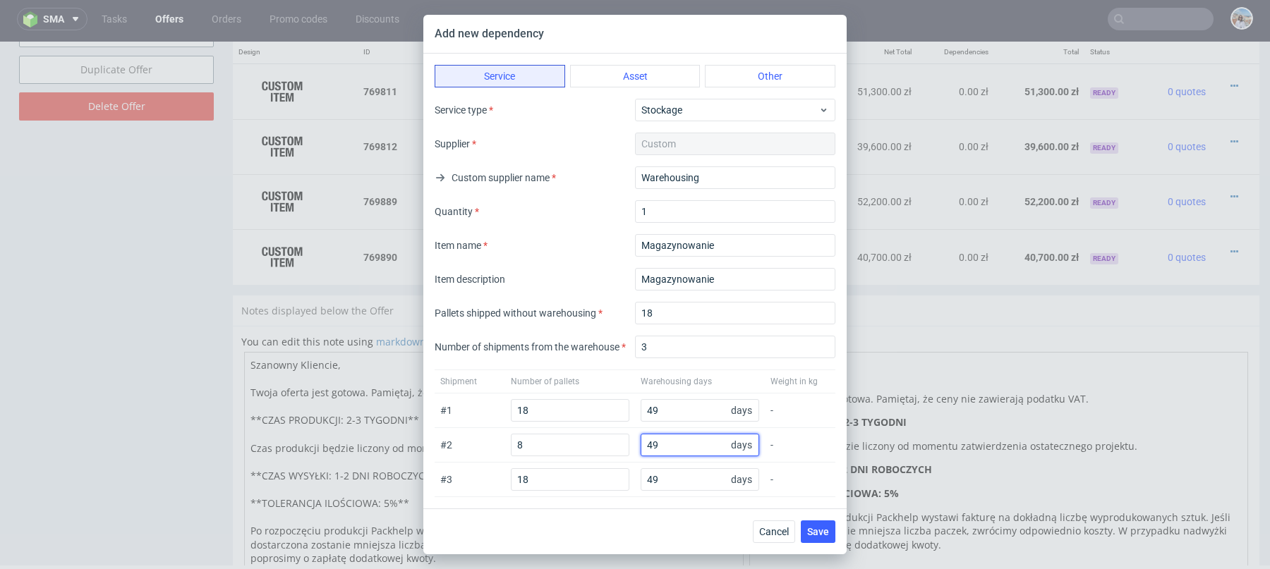
click at [696, 438] on input "49" at bounding box center [699, 445] width 118 height 23
paste input "98"
type input "98"
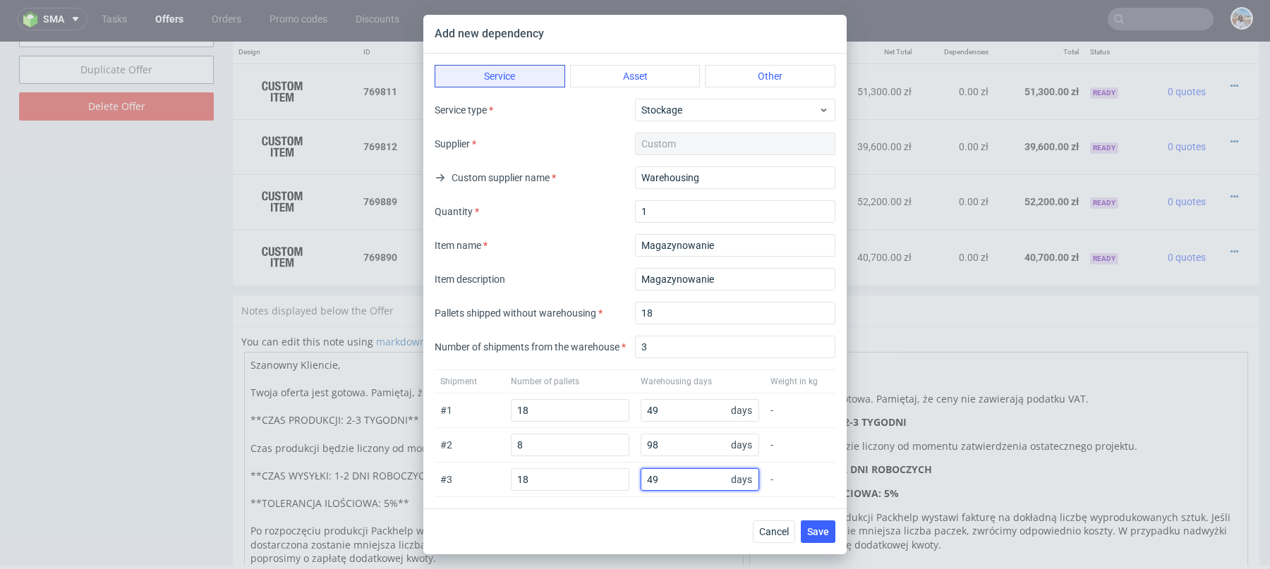
click at [671, 471] on input "49" at bounding box center [699, 479] width 118 height 23
paste input "147"
type input "147"
click at [820, 528] on span "Save" at bounding box center [818, 532] width 22 height 10
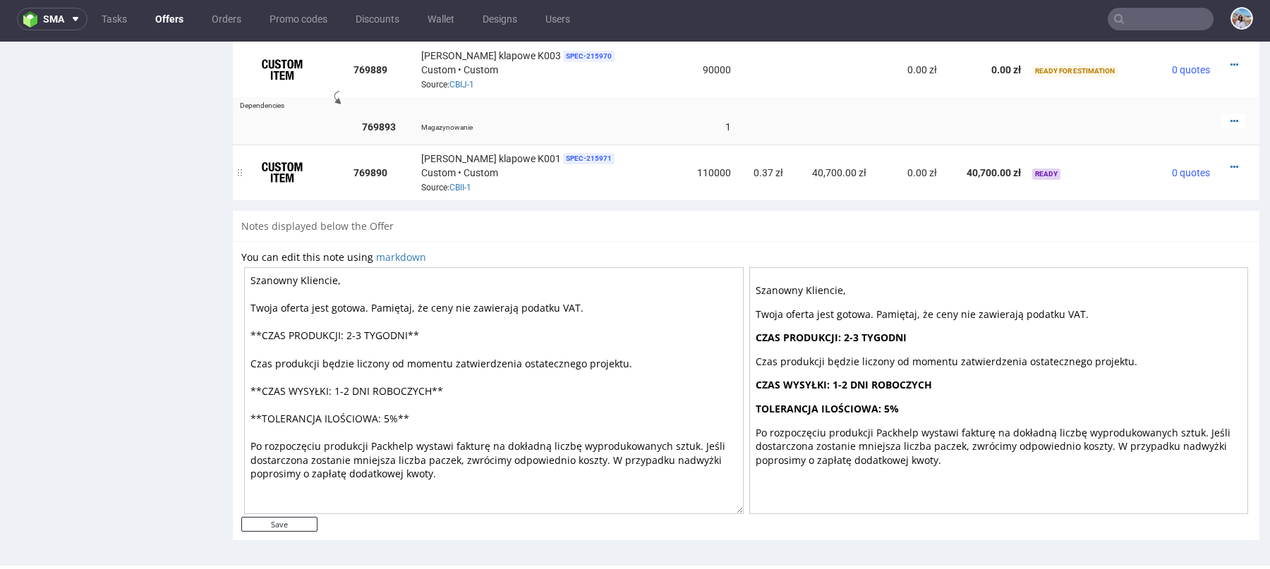
scroll to position [942, 0]
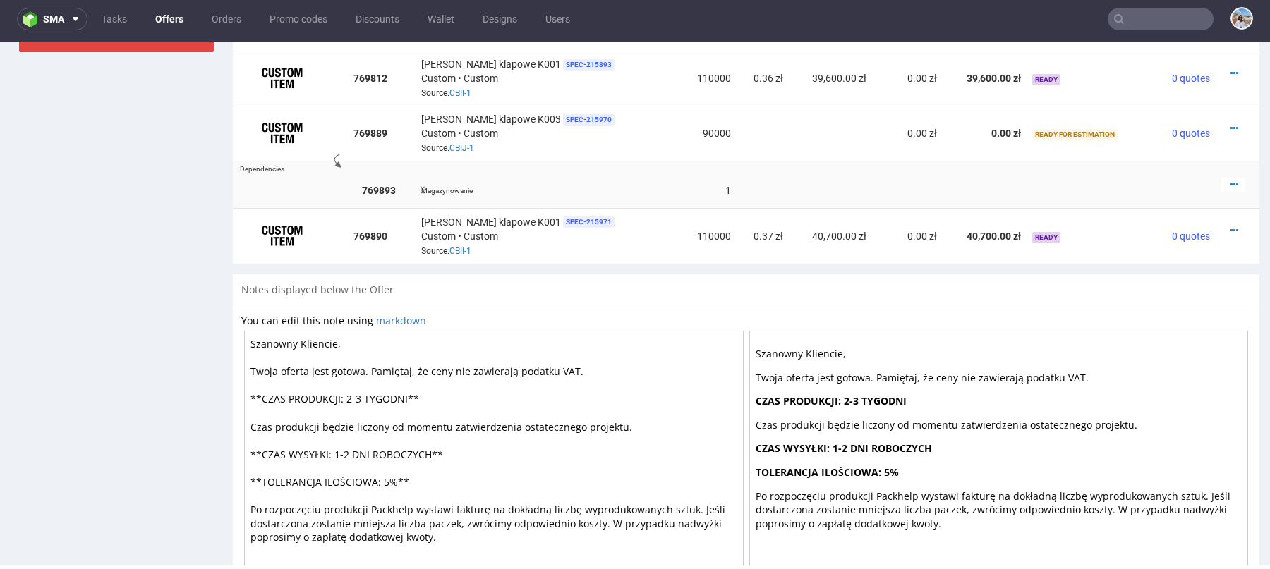
click at [1234, 181] on td at bounding box center [1237, 190] width 44 height 36
click at [1224, 181] on div at bounding box center [1233, 185] width 24 height 14
click at [1230, 181] on icon at bounding box center [1234, 185] width 8 height 10
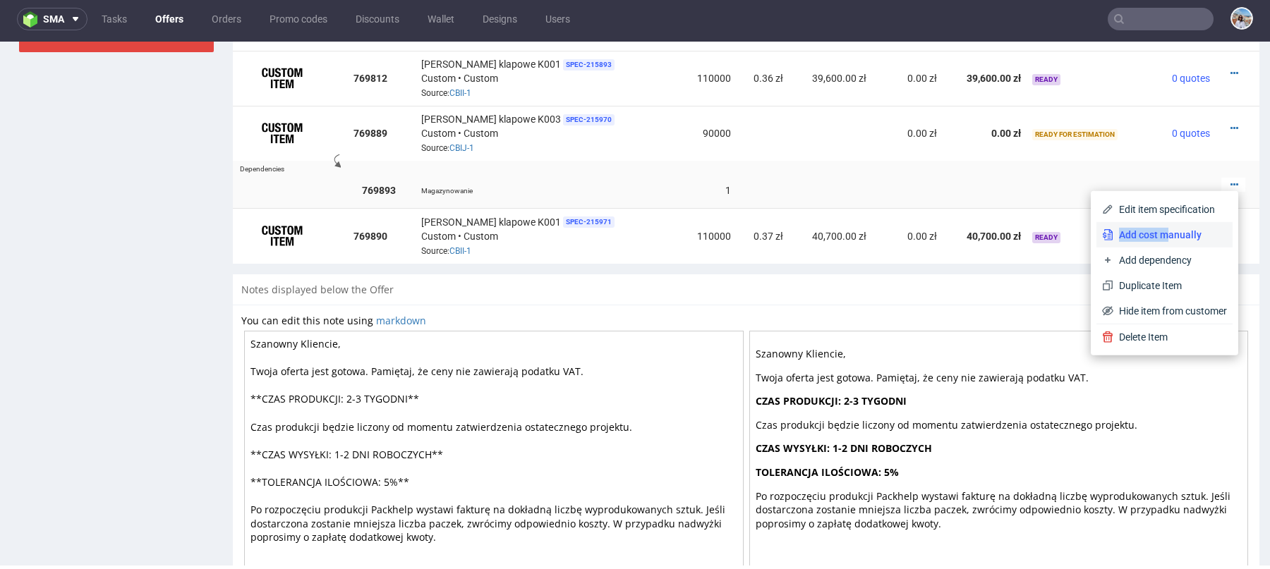
drag, startPoint x: 1152, startPoint y: 218, endPoint x: 1155, endPoint y: 233, distance: 15.1
click at [1155, 233] on div "Edit item specification Add cost manually Add dependency Duplicate Item Hide it…" at bounding box center [1164, 260] width 136 height 127
click at [1155, 233] on span "Add cost manually" at bounding box center [1170, 235] width 114 height 14
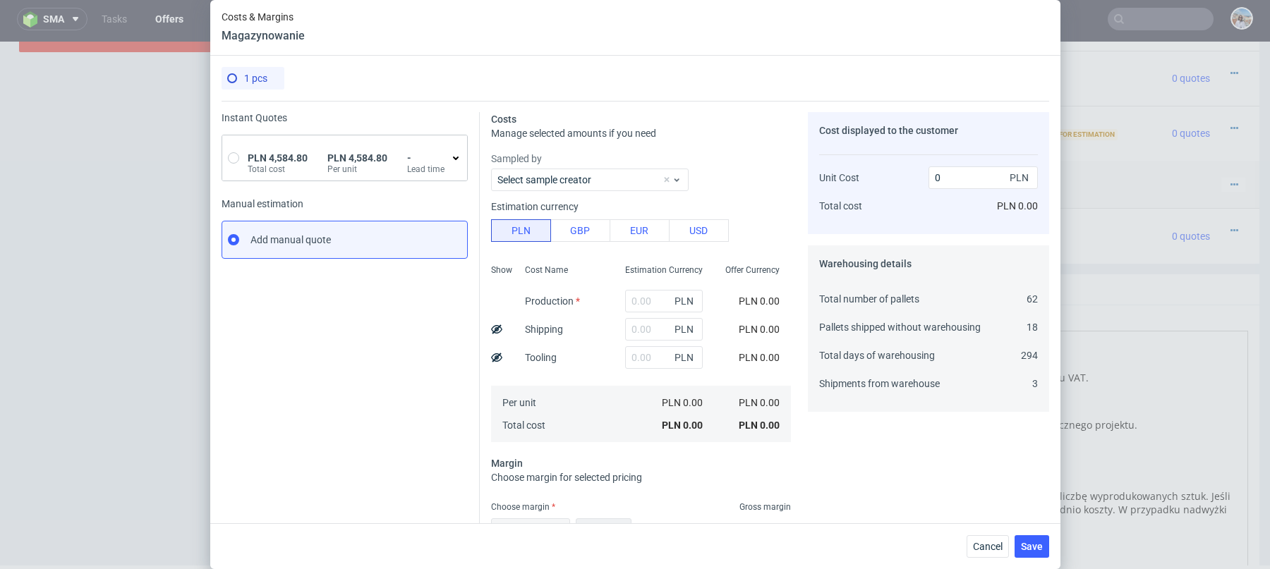
click at [292, 165] on label "Total cost" at bounding box center [278, 169] width 60 height 11
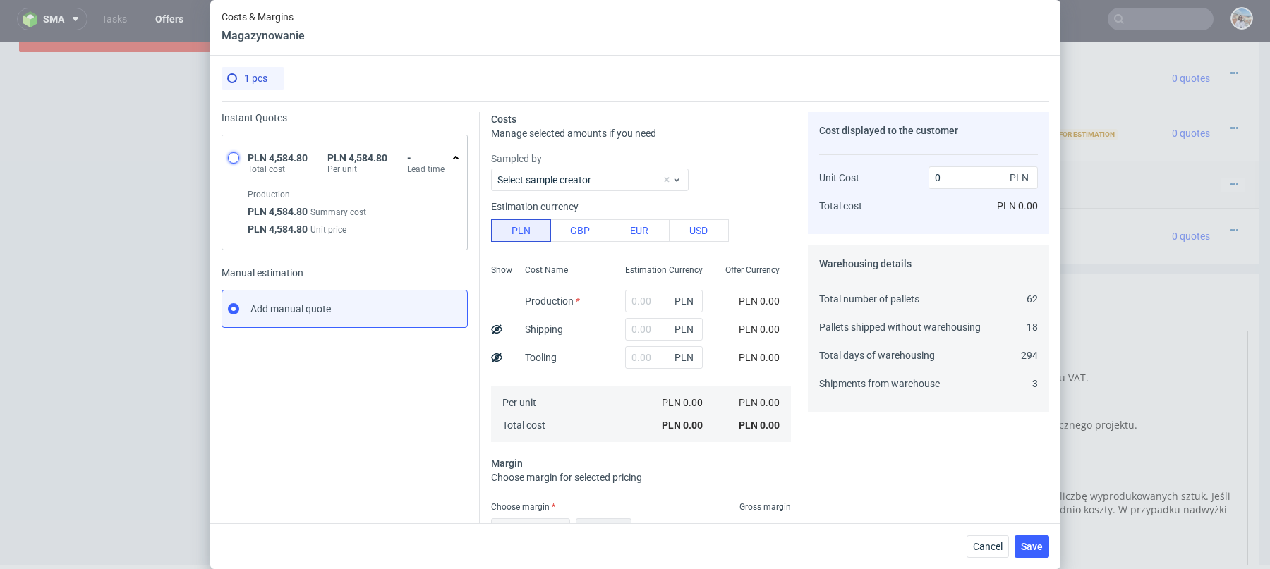
click at [229, 154] on input "radio" at bounding box center [233, 157] width 11 height 11
radio input "true"
radio input "false"
type input "4584.8"
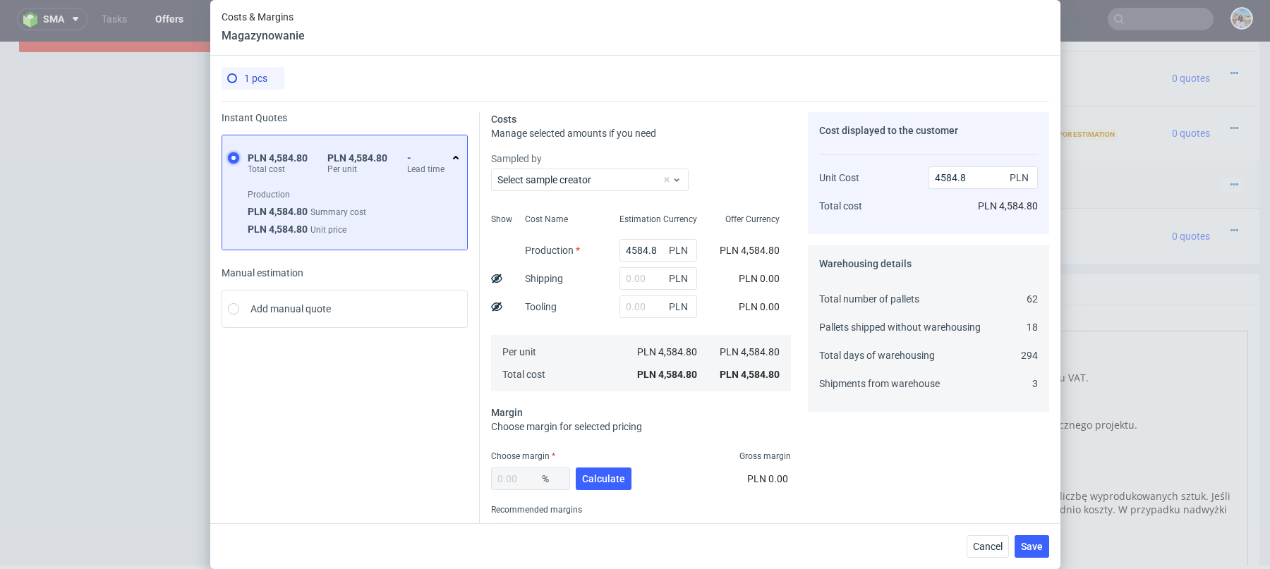
scroll to position [53, 0]
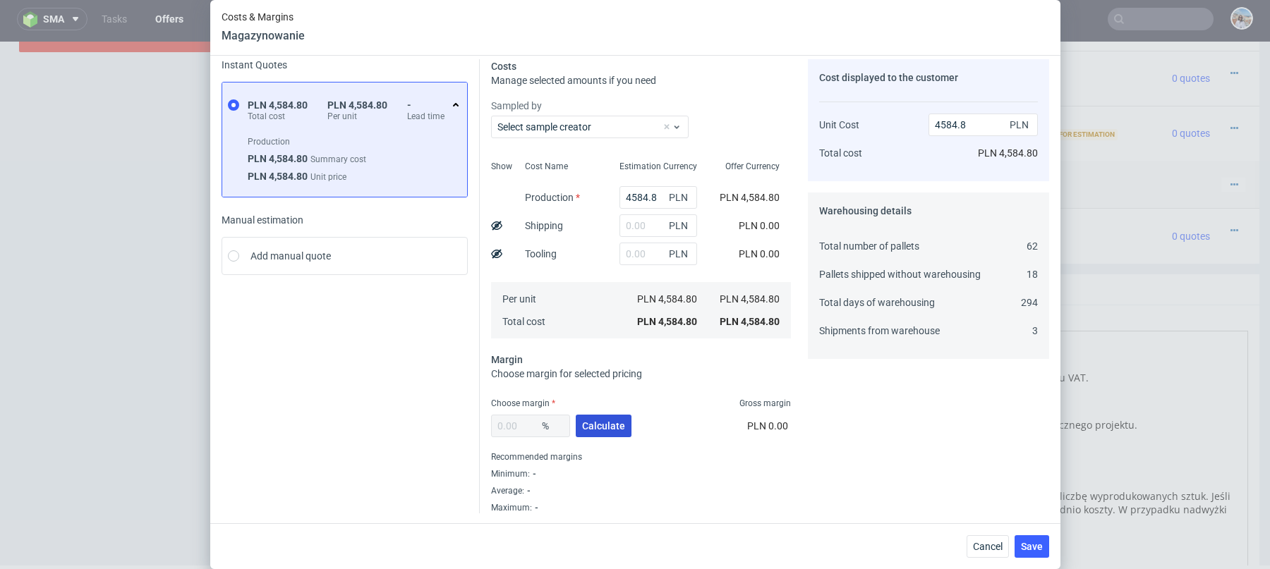
click at [600, 422] on span "Calculate" at bounding box center [603, 426] width 43 height 10
type input "38.87"
type input "7500.08"
click at [532, 428] on input "38.87" at bounding box center [530, 426] width 79 height 23
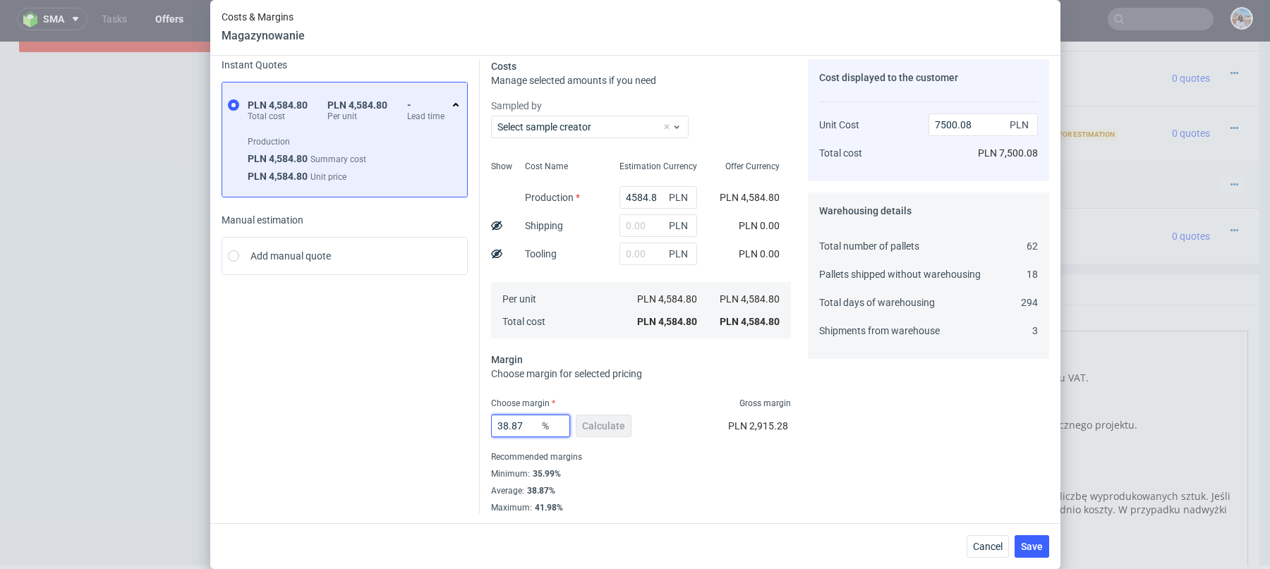
click at [532, 428] on input "38.87" at bounding box center [530, 426] width 79 height 23
type input "20"
type input "5731"
type input "2"
type input "1"
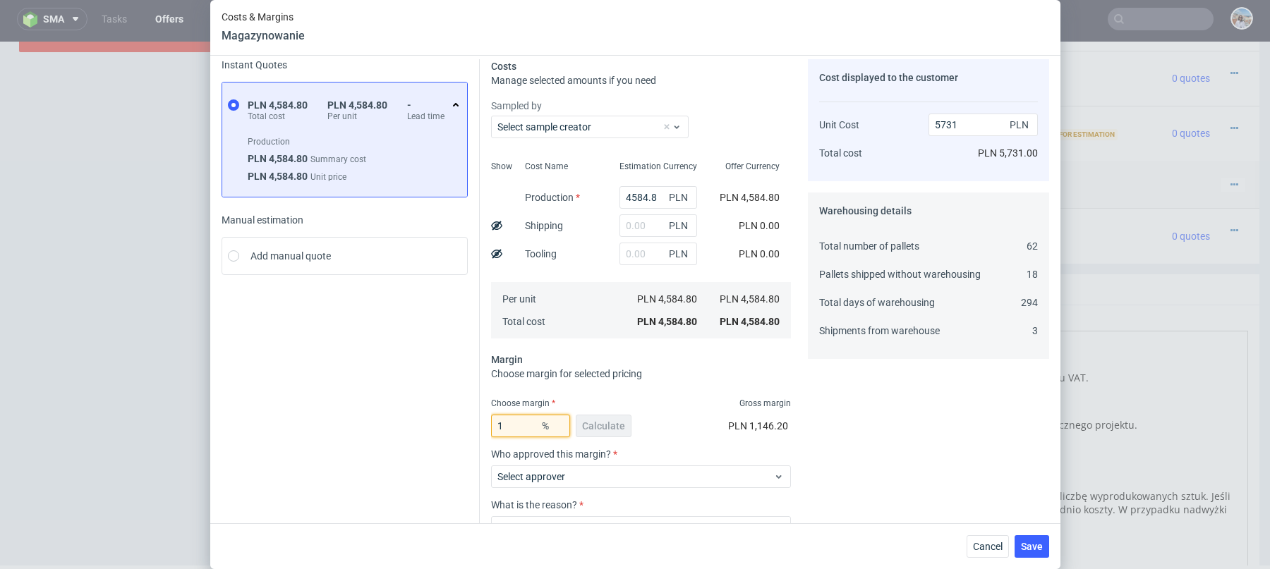
type input "4631.11"
type input "10"
type input "5094.22"
type input "1"
type input "4631.11"
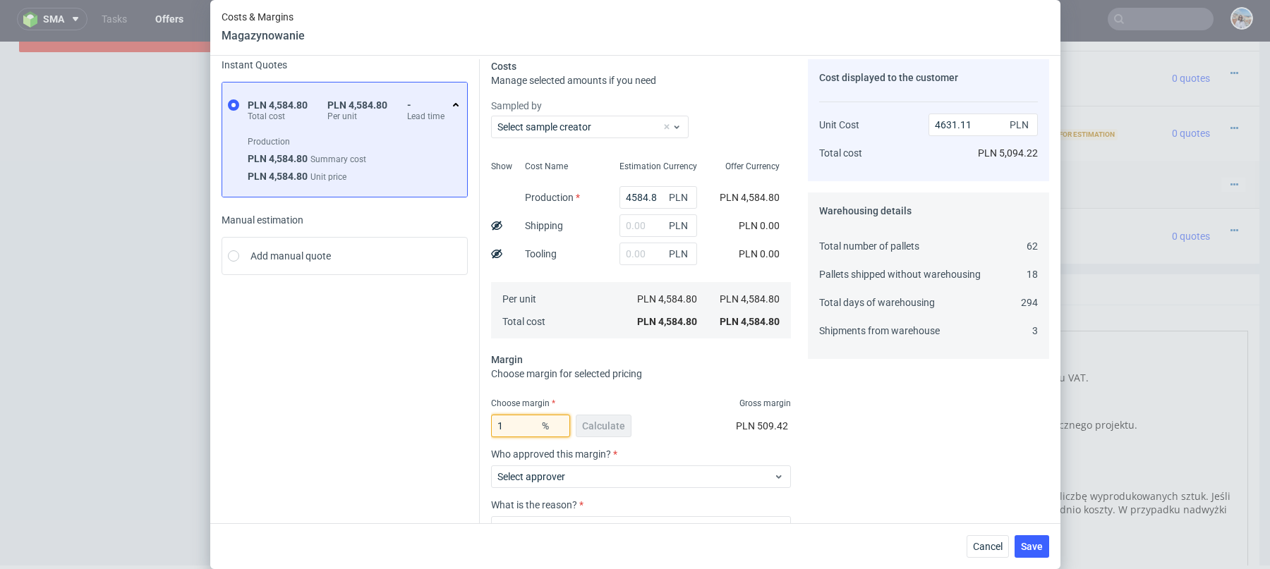
type input "15"
type input "5393.88"
type input "15"
click at [411, 408] on div "Instant Quotes PLN 4,584.80 Total cost PLN 4,584.80 Per unit - Lead time Produc…" at bounding box center [350, 337] width 258 height 556
drag, startPoint x: 986, startPoint y: 127, endPoint x: 951, endPoint y: 127, distance: 35.3
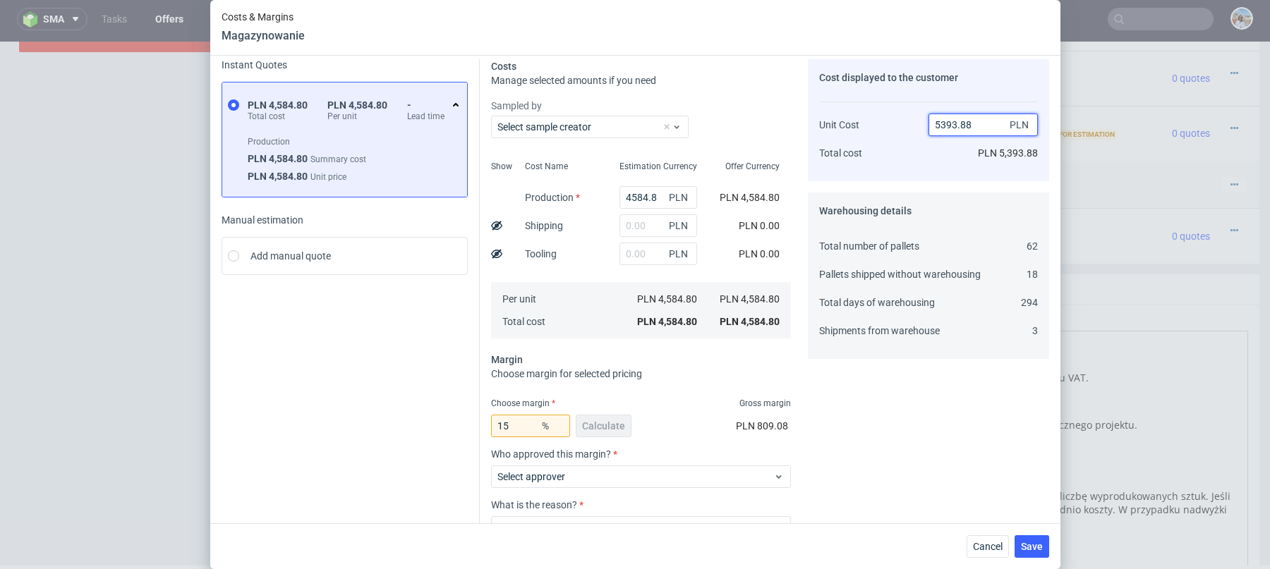
click at [951, 127] on input "5393.88" at bounding box center [982, 125] width 109 height 23
type input "5394"
type input "15.001853911753797"
type input "5394"
click at [884, 439] on div "Cost displayed to the customer Unit Cost Total cost 5394 PLN PLN 5,394.00 Wareh…" at bounding box center [928, 337] width 241 height 556
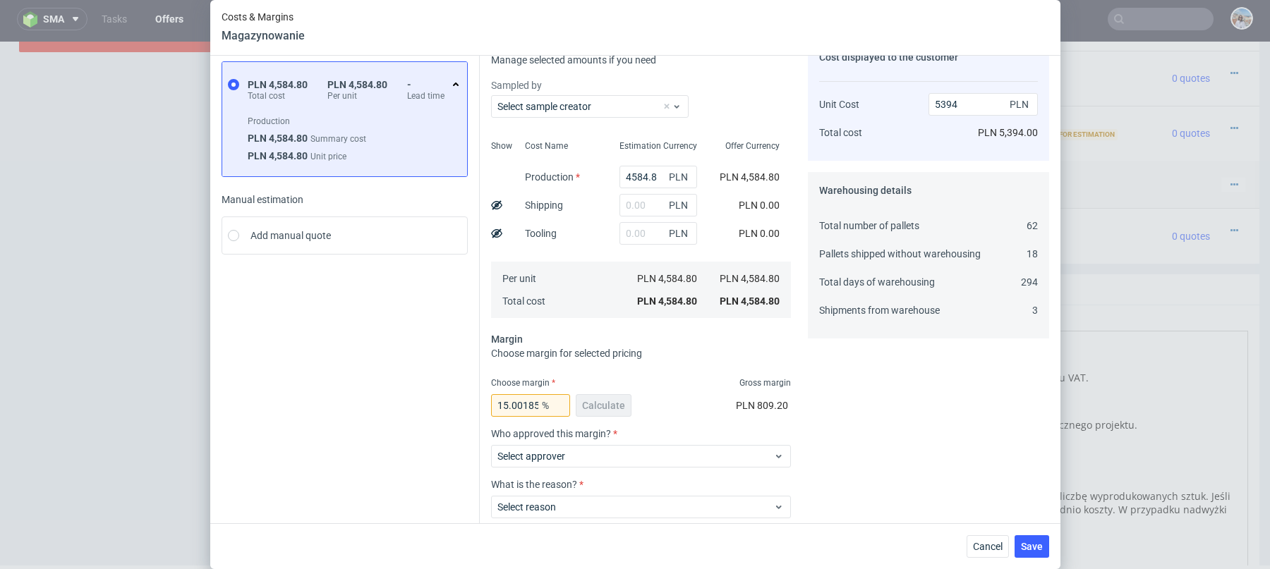
scroll to position [154, 0]
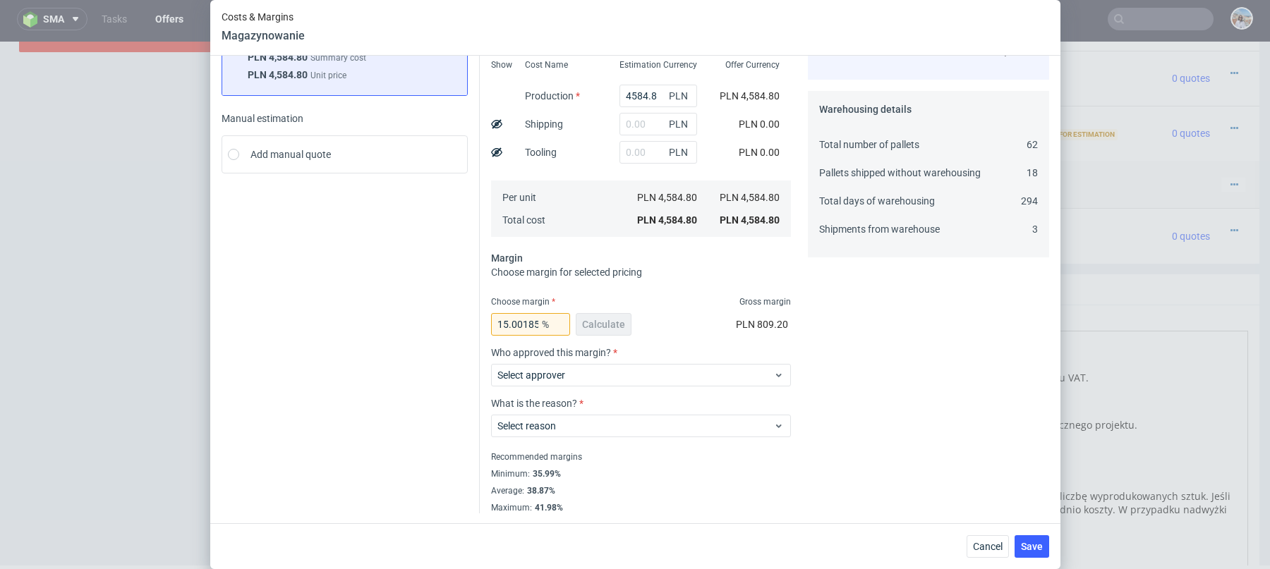
click at [650, 387] on div "Who approved this margin? Select approver" at bounding box center [641, 372] width 300 height 51
click at [638, 380] on span "Select approver" at bounding box center [635, 375] width 276 height 14
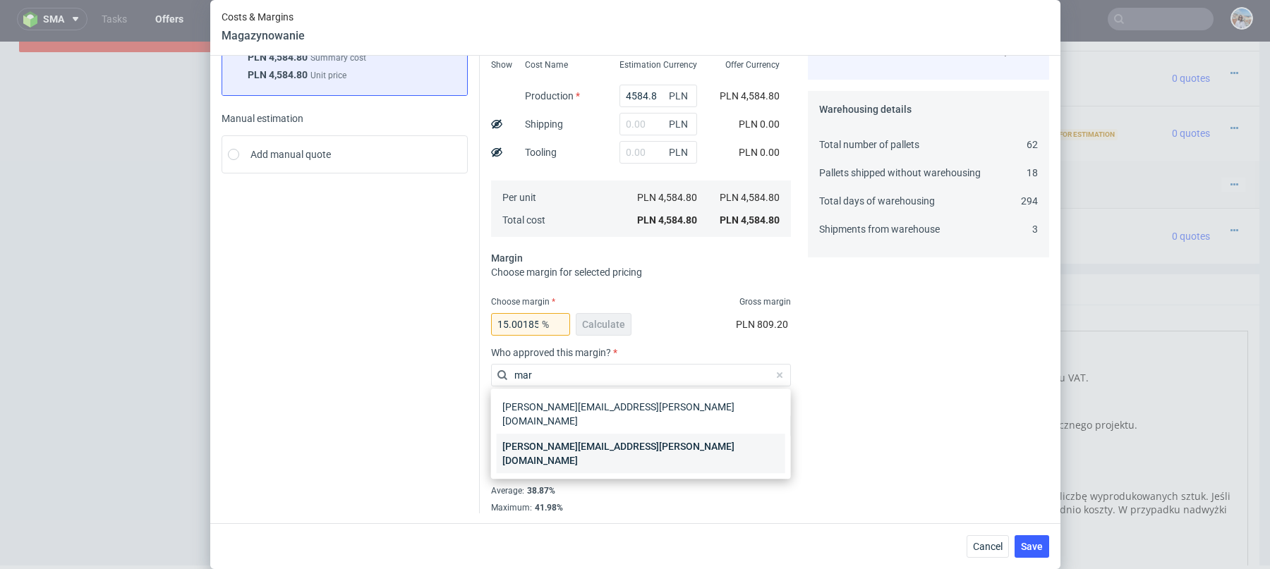
type input "mar"
click at [659, 434] on div "[PERSON_NAME][EMAIL_ADDRESS][PERSON_NAME][DOMAIN_NAME]" at bounding box center [641, 453] width 288 height 39
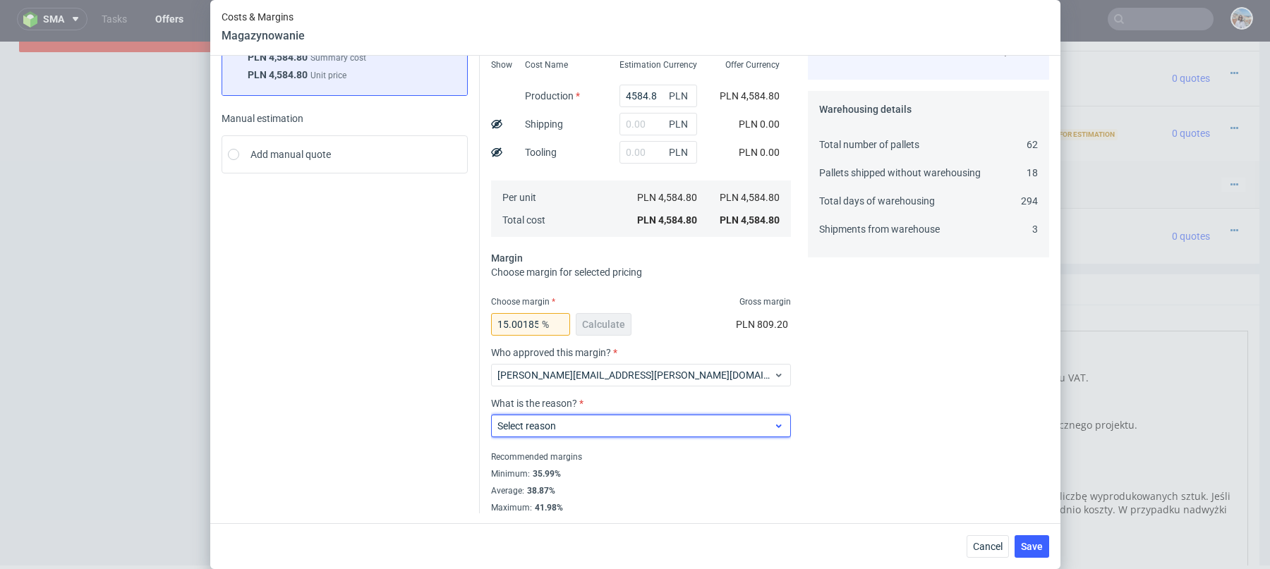
click at [645, 421] on span "Select reason" at bounding box center [635, 426] width 276 height 14
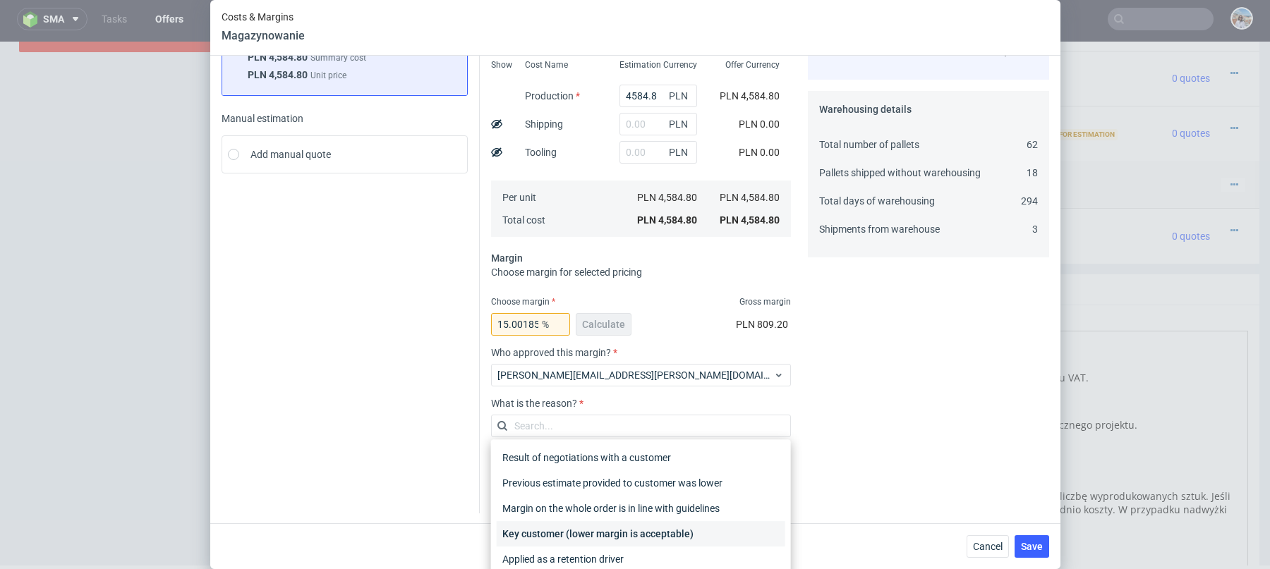
click at [541, 535] on div "Key customer (lower margin is acceptable)" at bounding box center [641, 533] width 288 height 25
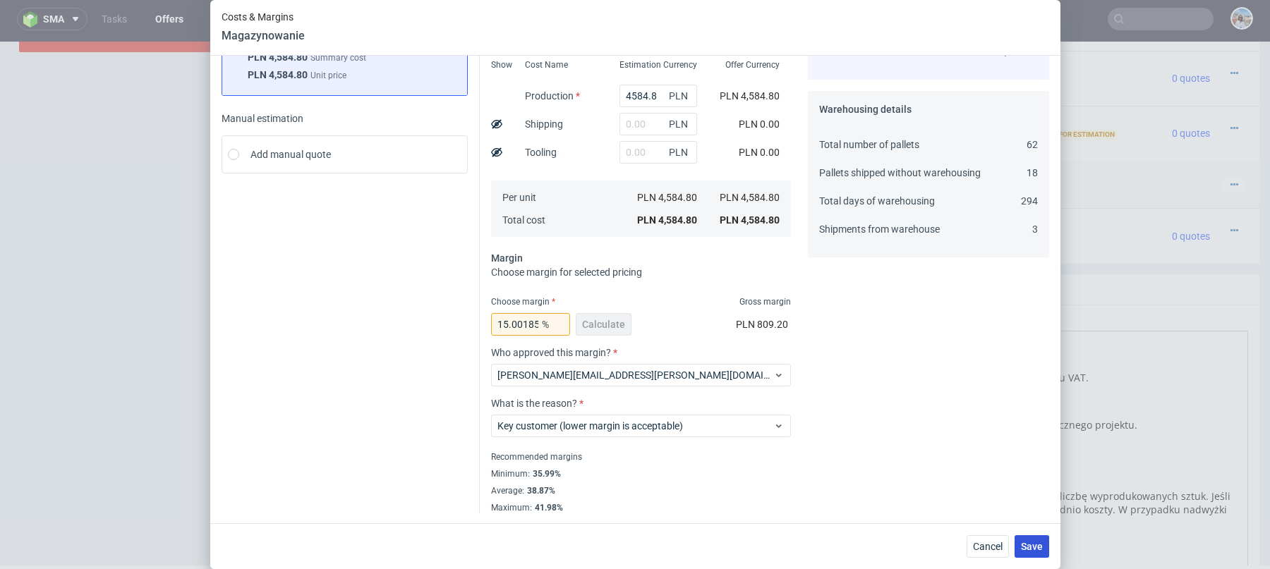
click at [1021, 549] on span "Save" at bounding box center [1032, 547] width 22 height 10
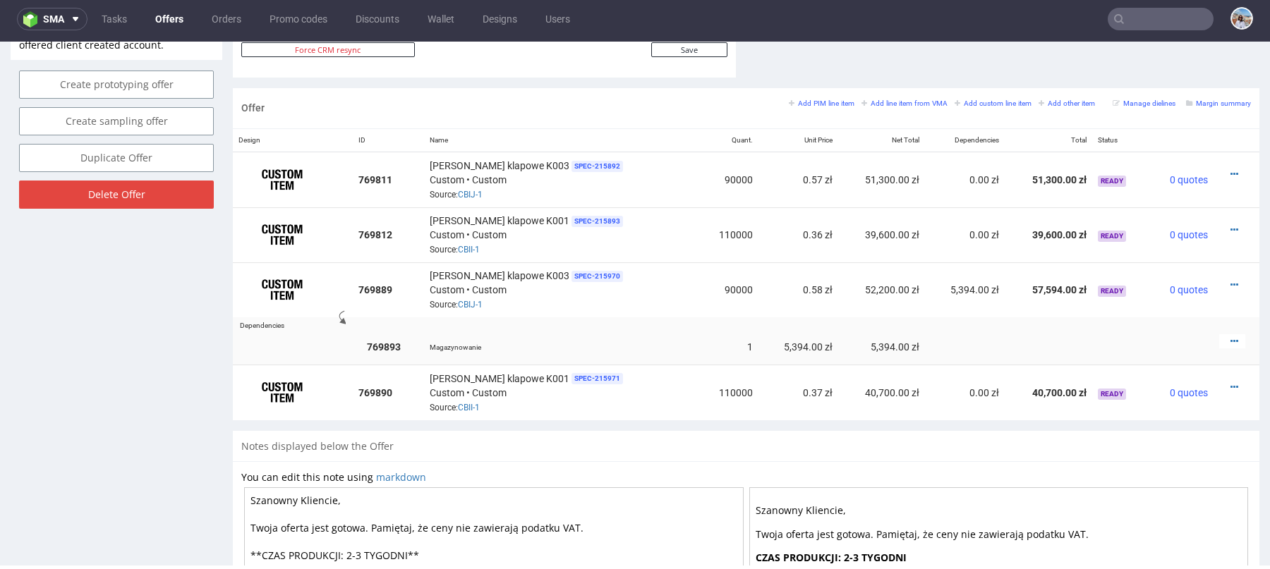
scroll to position [804, 0]
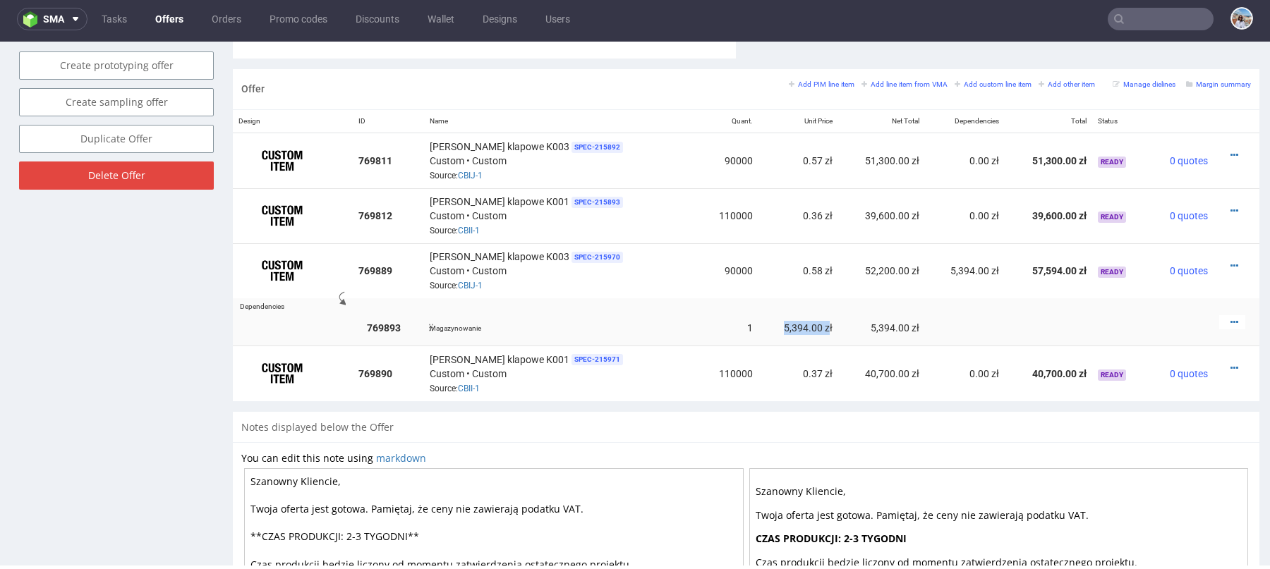
drag, startPoint x: 755, startPoint y: 325, endPoint x: 797, endPoint y: 325, distance: 41.6
click at [797, 325] on td "5,394.00 zł" at bounding box center [798, 328] width 80 height 36
click at [879, 323] on td "5,394.00 zł" at bounding box center [881, 328] width 87 height 36
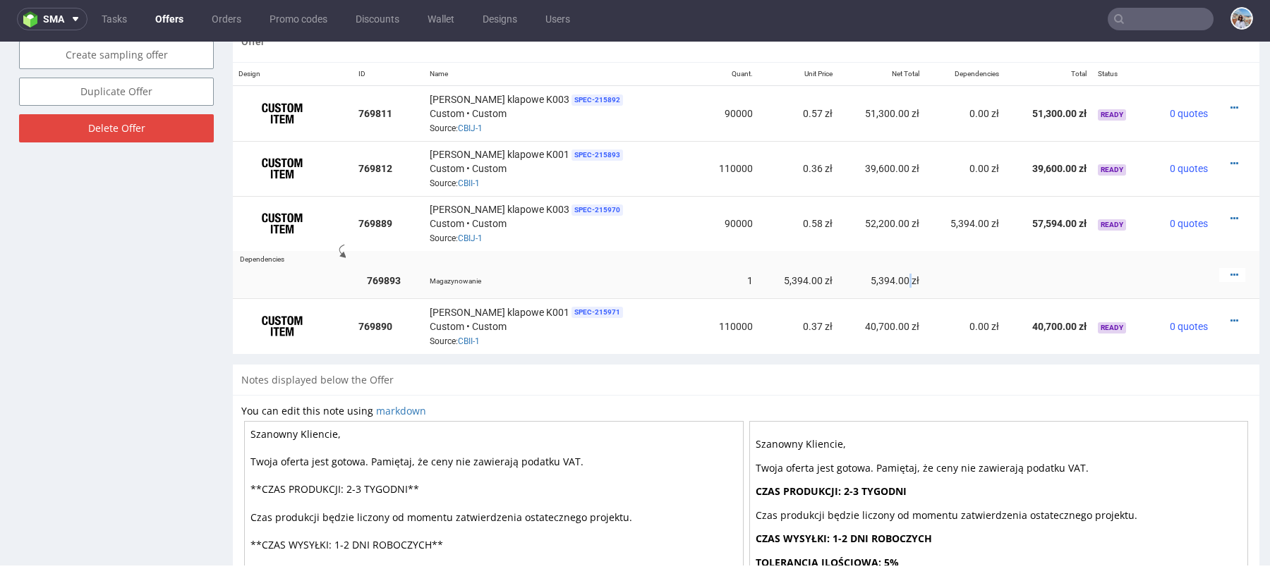
scroll to position [839, 0]
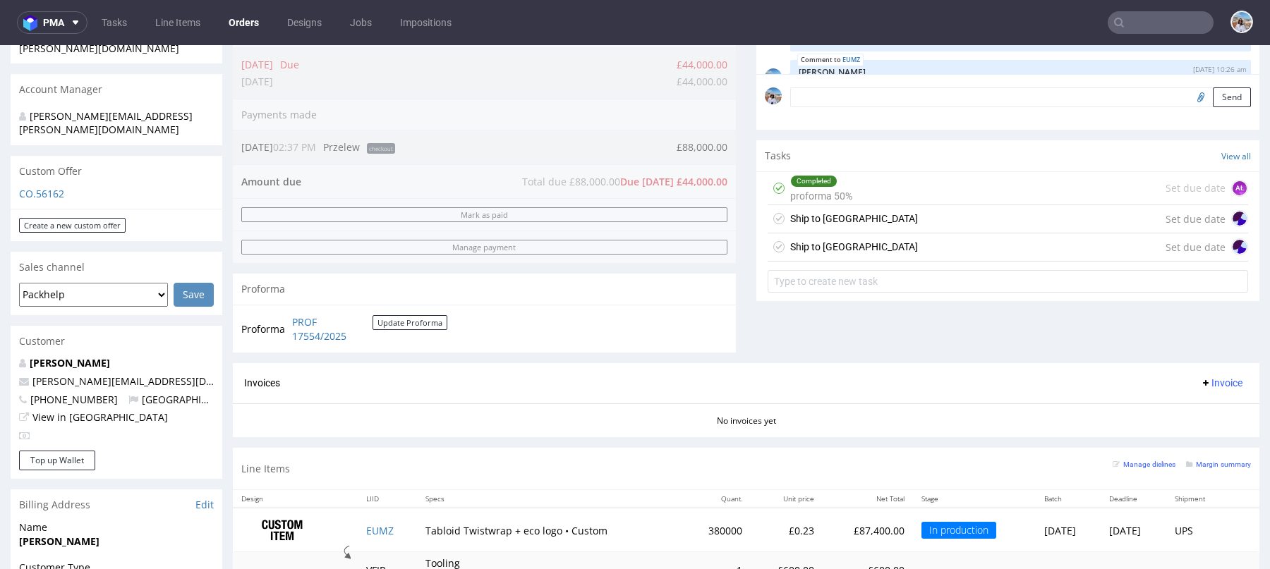
scroll to position [549, 0]
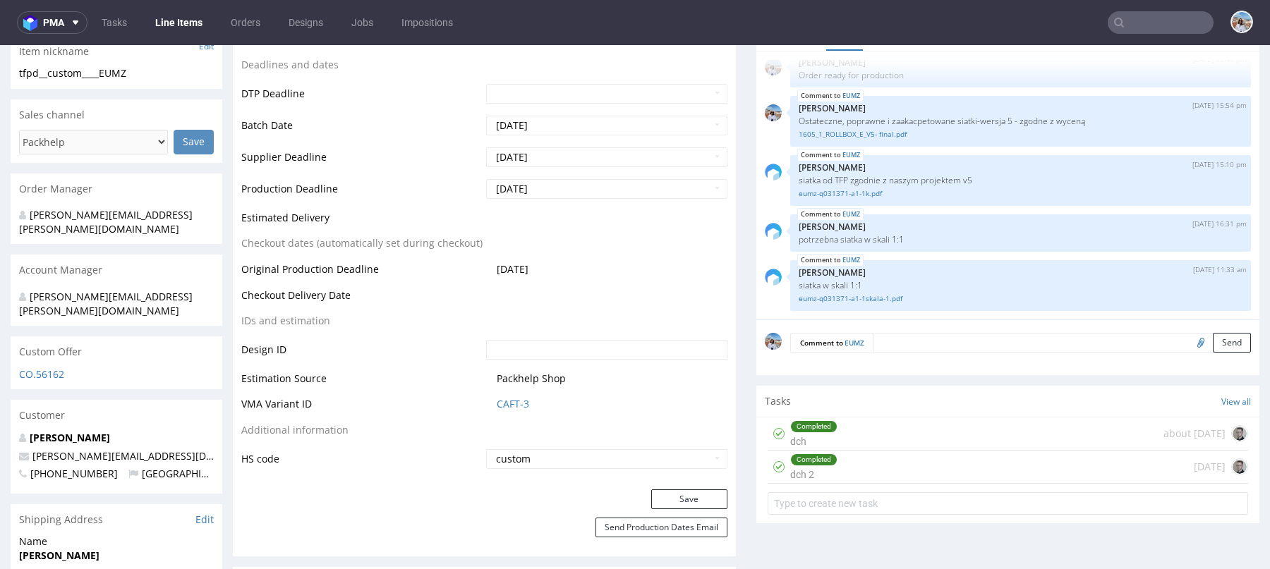
scroll to position [495, 0]
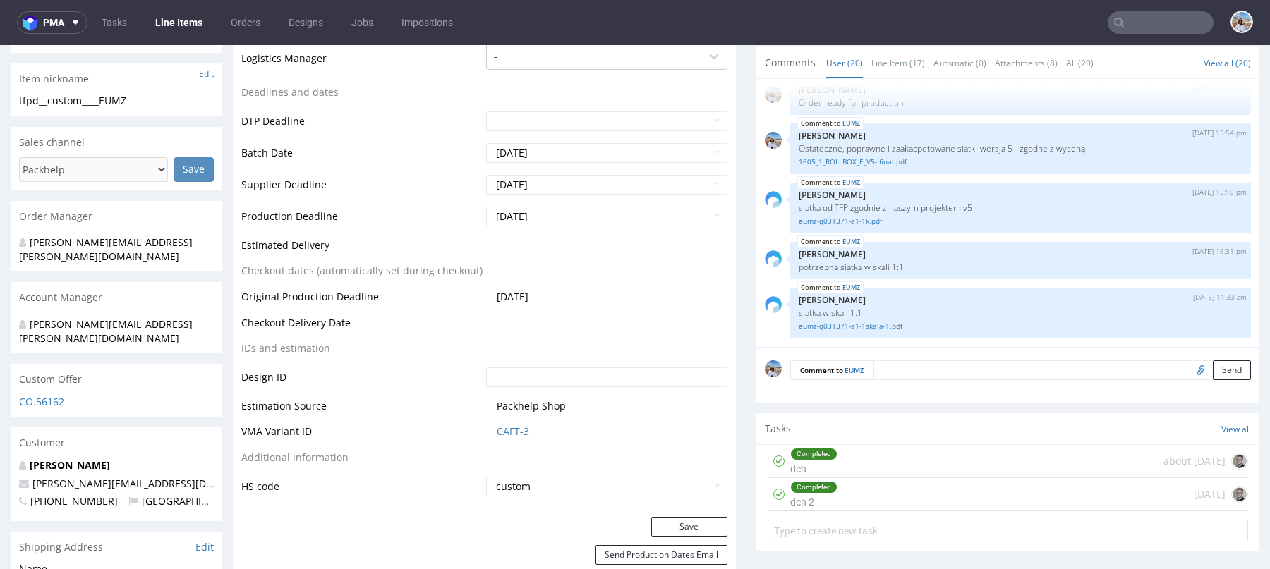
click at [946, 360] on form "Comment to EUMZ Send" at bounding box center [1020, 370] width 461 height 20
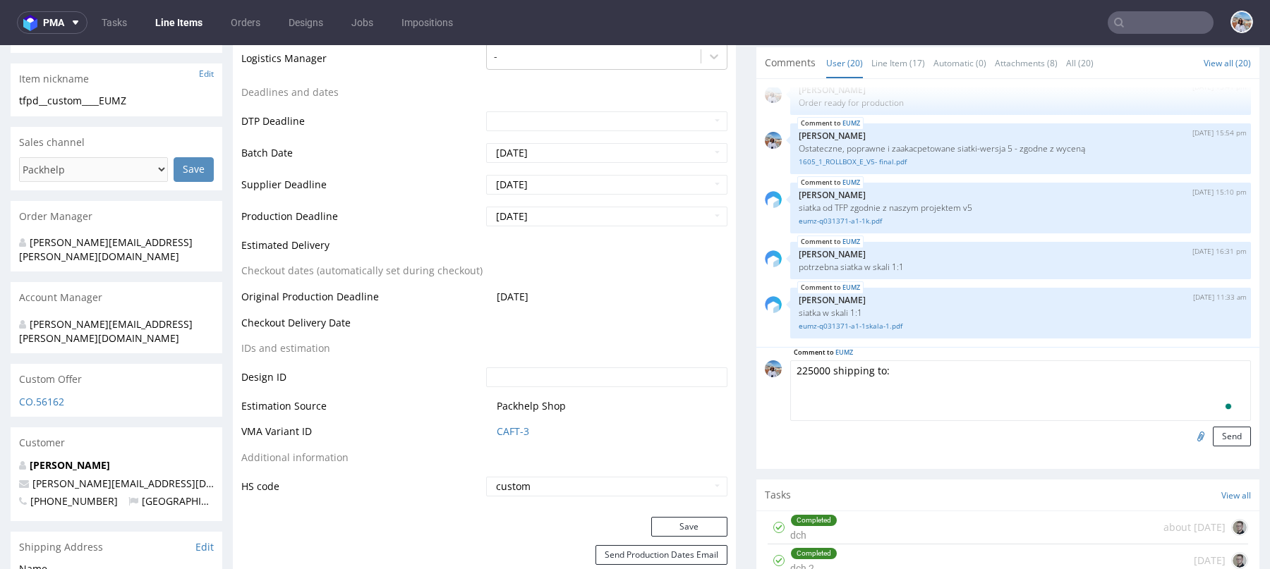
paste textarea ""Precision Proco Your Picking Solutions Limited Pier House Thames Road Crayford…"
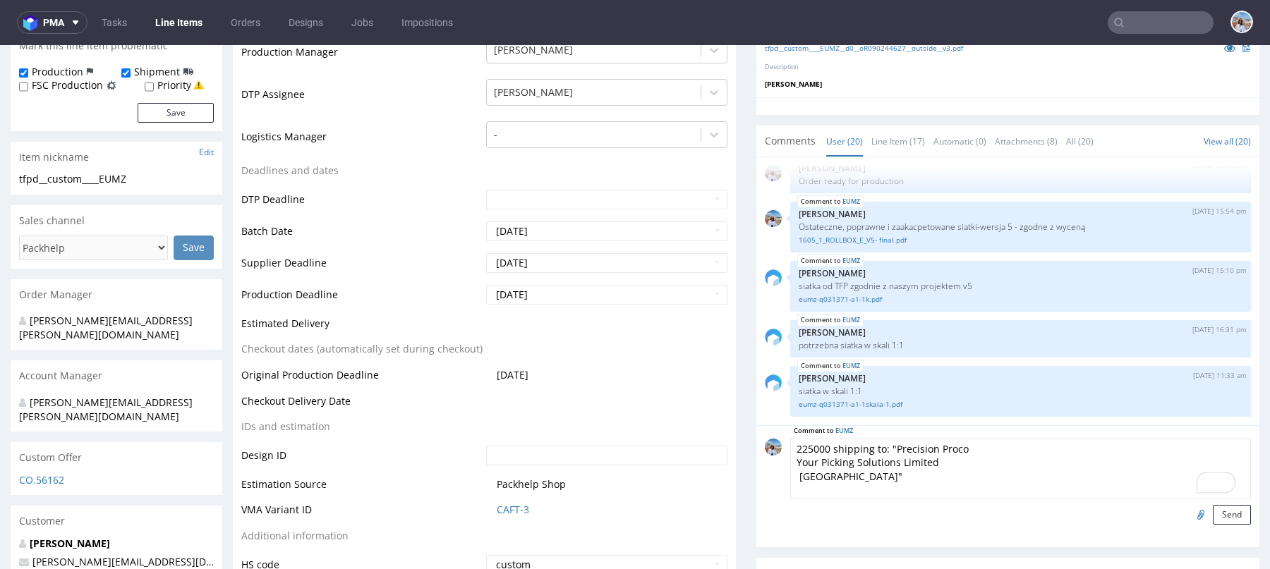
click at [888, 445] on textarea "225000 shipping to: "Precision Proco Your Picking Solutions Limited Pier House …" at bounding box center [1020, 469] width 461 height 61
type textarea "225000 shipping to: Precision Proco Your Picking Solutions Limited Pier House T…"
click at [1212, 516] on button "Send" at bounding box center [1231, 515] width 38 height 20
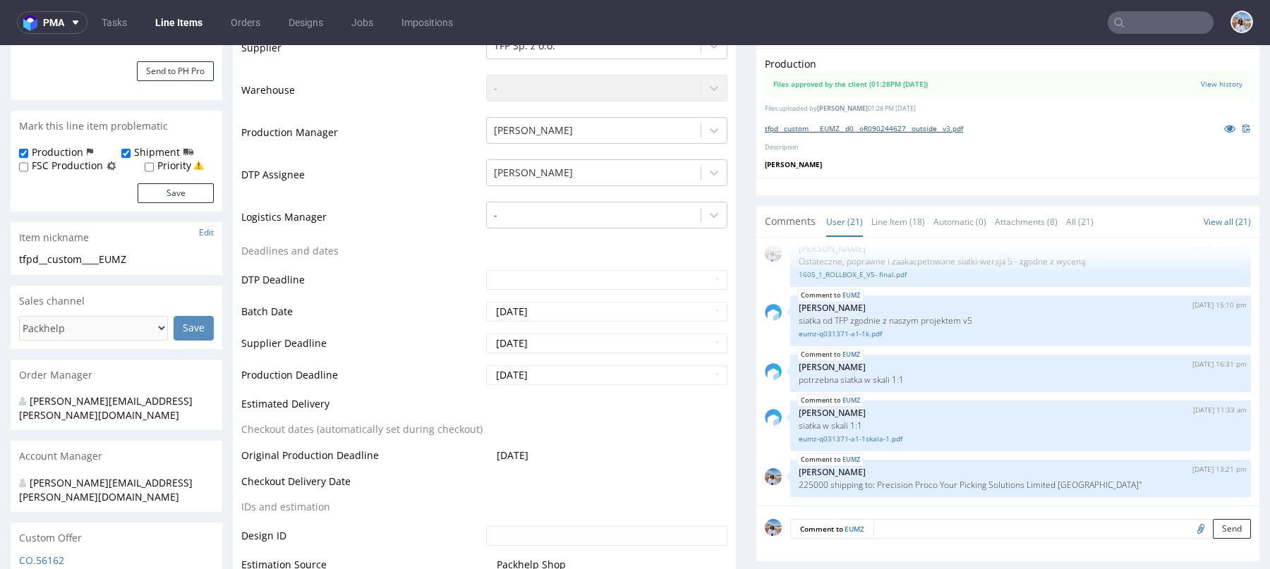
scroll to position [537, 0]
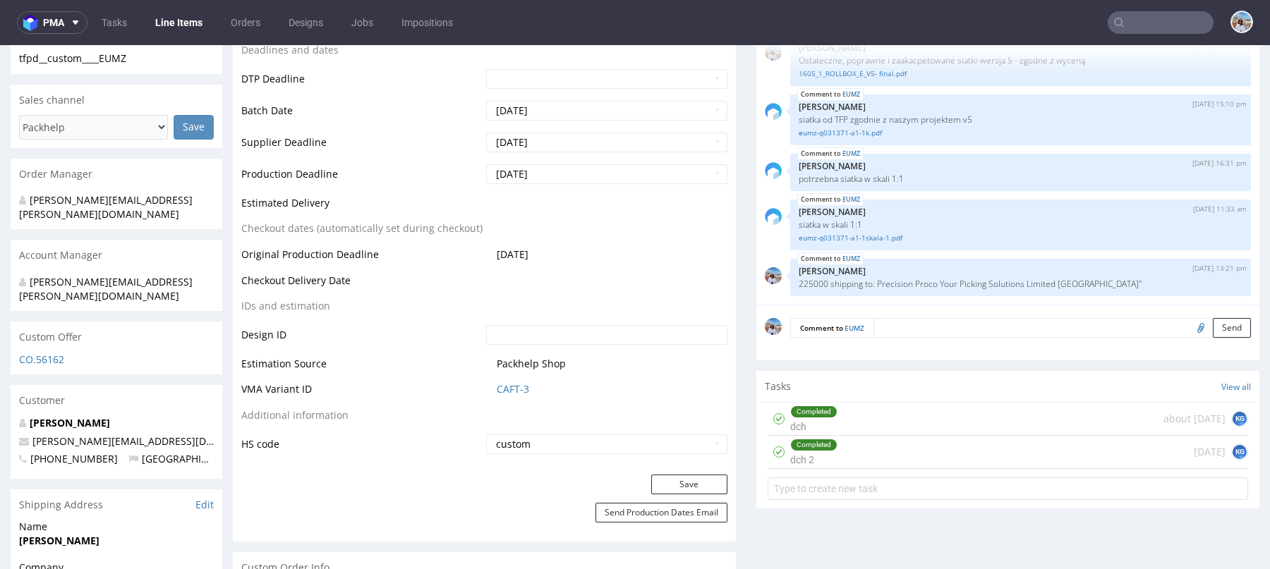
click at [896, 320] on textarea at bounding box center [1061, 328] width 377 height 20
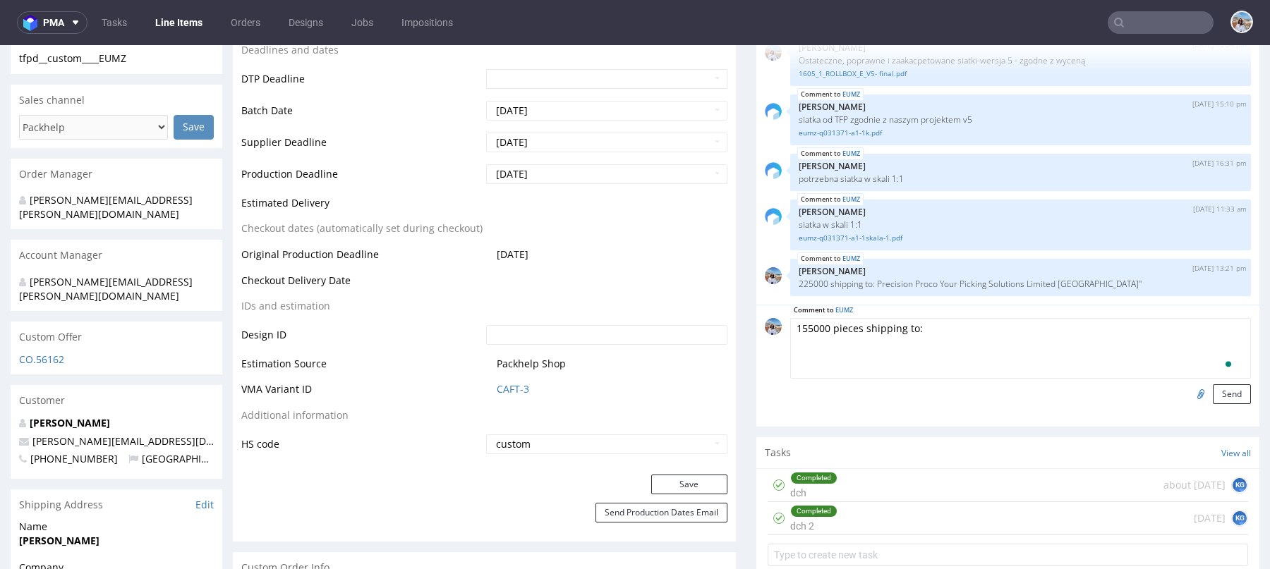
paste textarea "Linemark 501 Prince Georges Blvd Upper Marlboro Maryland 20774 United States"
type textarea "155000 pieces shipping to: Linemark 501 Prince Georges Blvd Upper Marlboro Mary…"
click at [1230, 391] on button "Send" at bounding box center [1231, 394] width 38 height 20
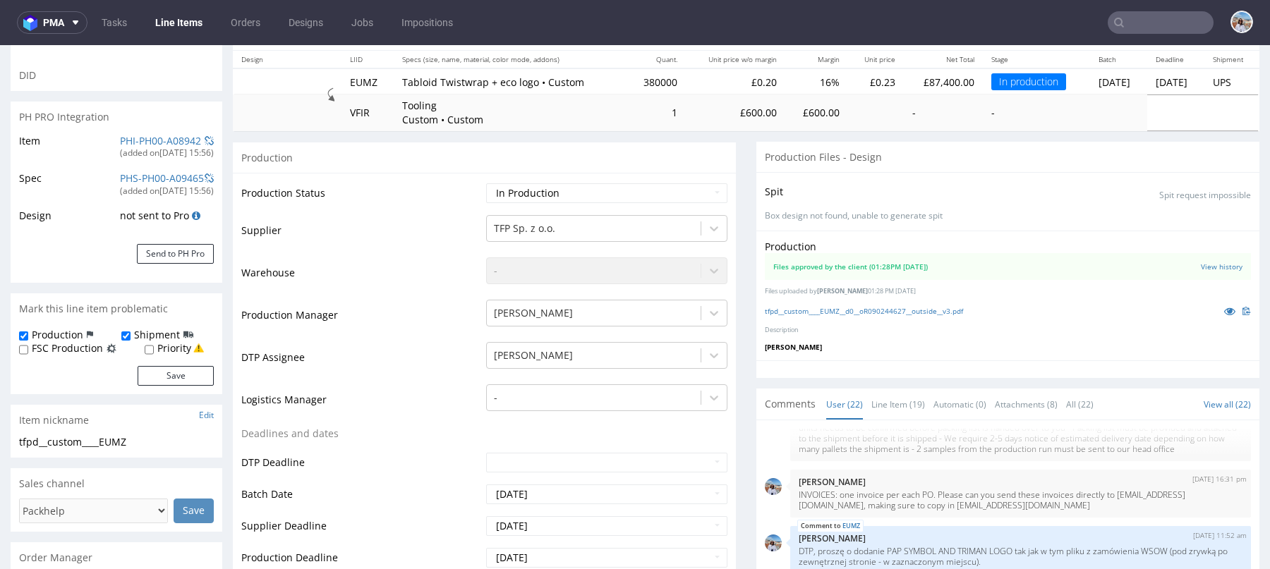
scroll to position [0, 0]
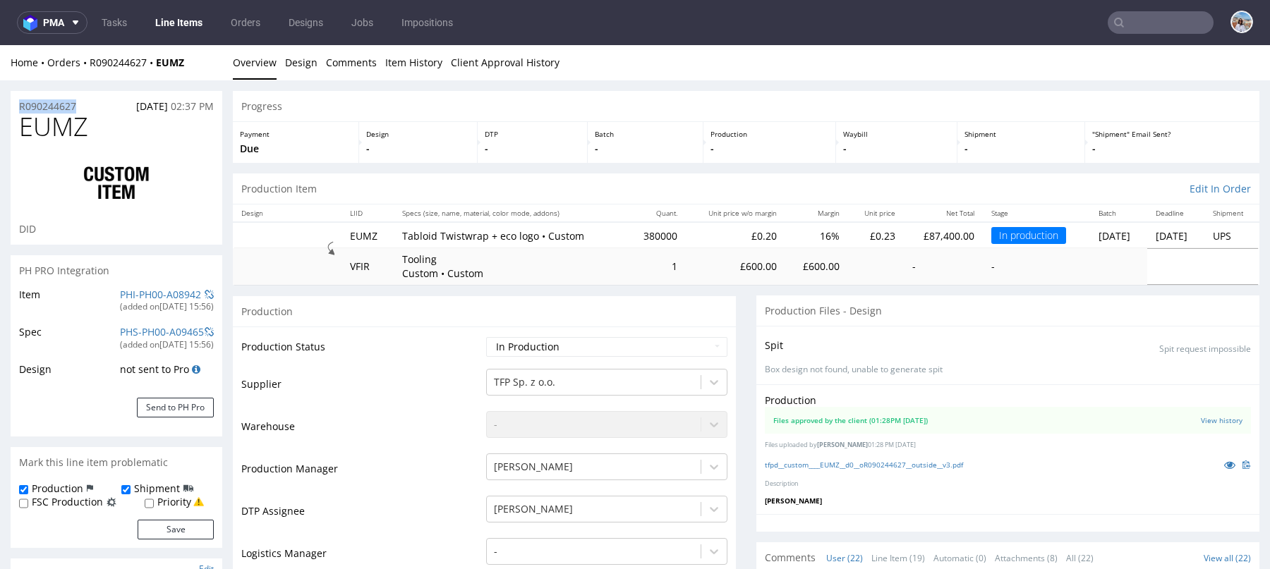
drag, startPoint x: 83, startPoint y: 104, endPoint x: 0, endPoint y: 104, distance: 83.2
copy p "R090244627"
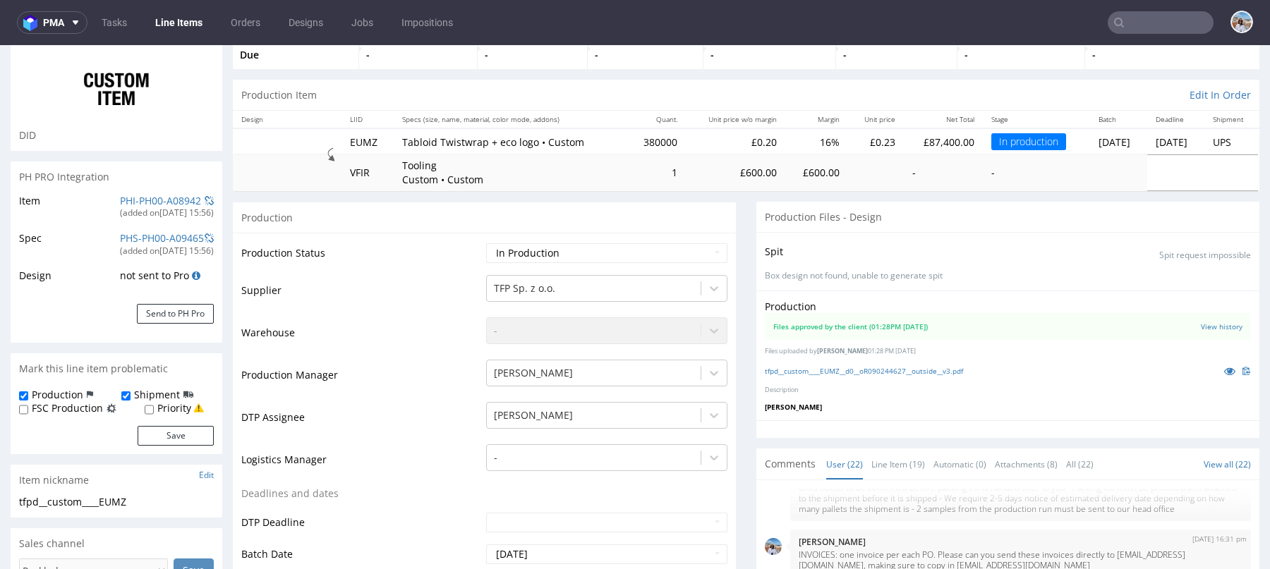
scroll to position [100, 0]
